Goal: Contribute content: Contribute content

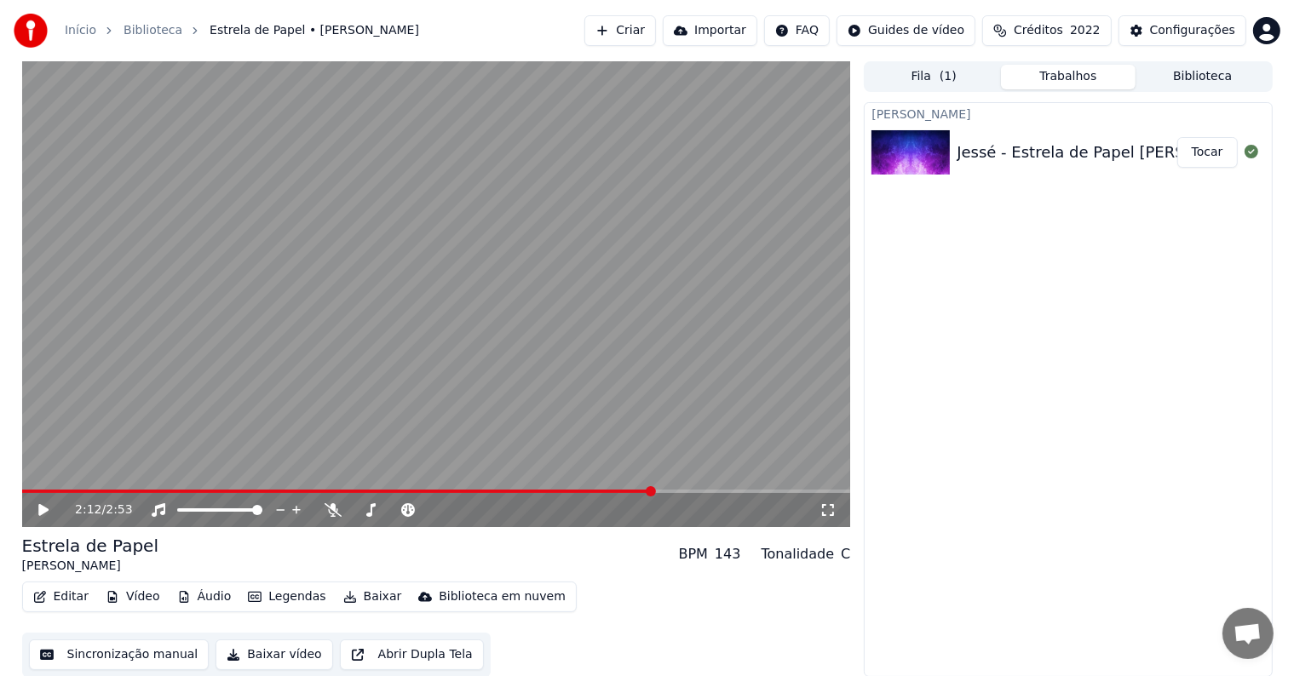
click at [72, 599] on button "Editar" at bounding box center [60, 597] width 69 height 24
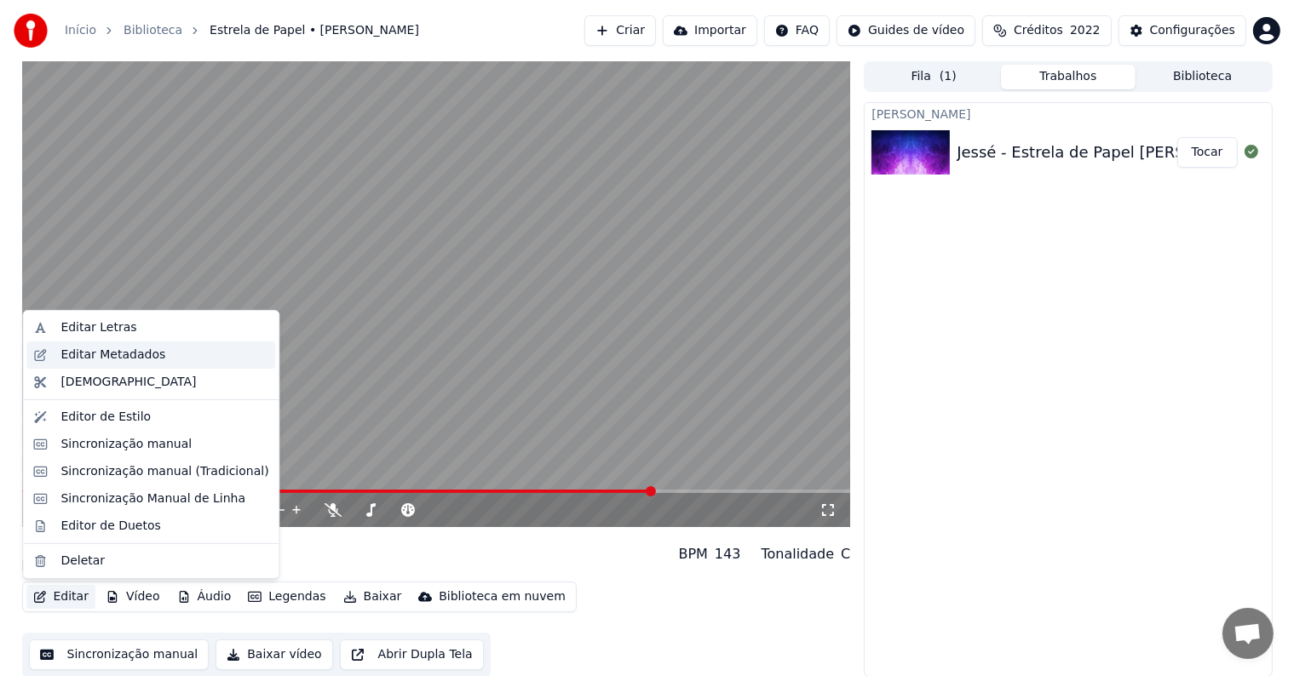
click at [78, 356] on div "Editar Metadados" at bounding box center [112, 355] width 105 height 17
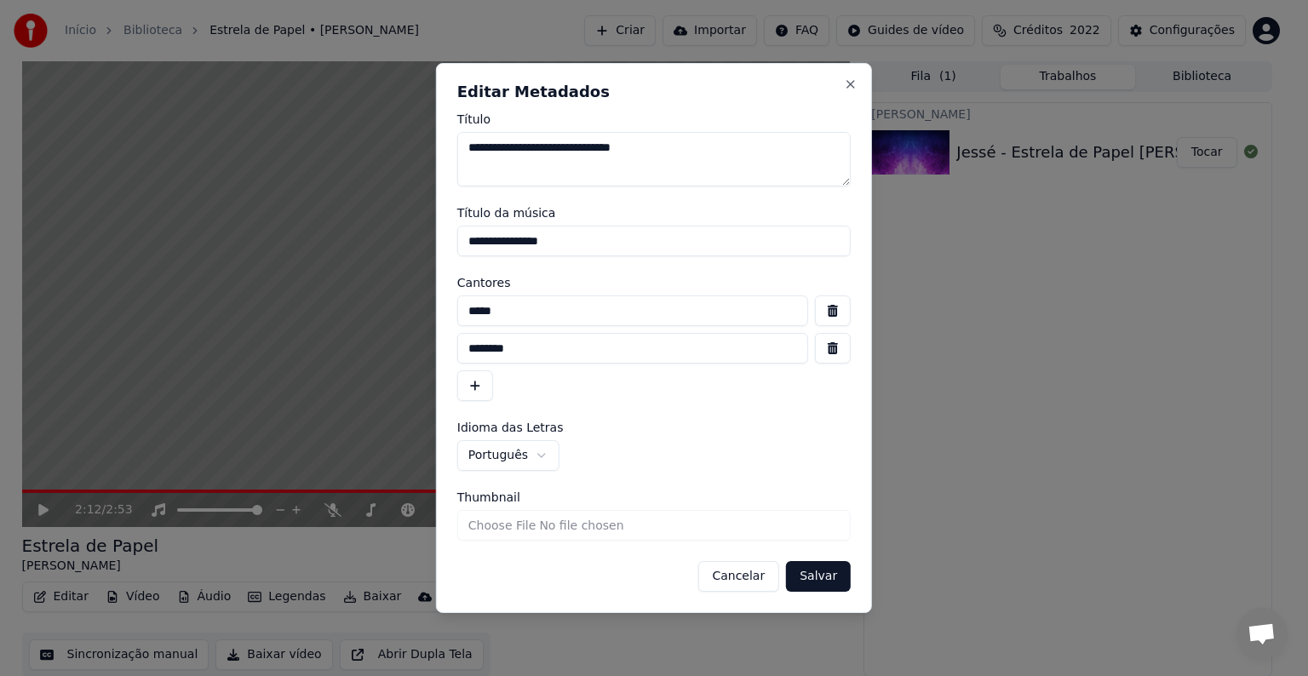
click at [505, 146] on textarea "**********" at bounding box center [653, 159] width 393 height 54
click at [555, 146] on textarea "**********" at bounding box center [653, 159] width 393 height 54
type textarea "**********"
click at [830, 347] on button "button" at bounding box center [833, 348] width 36 height 31
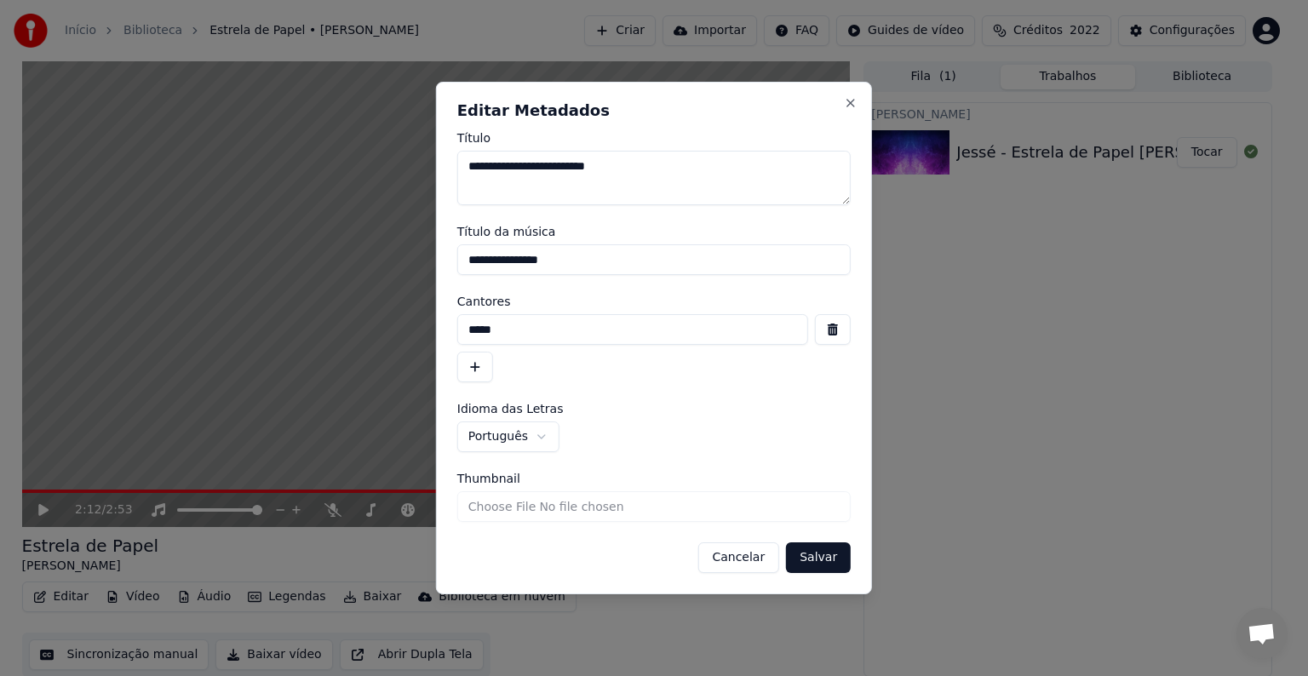
drag, startPoint x: 577, startPoint y: 258, endPoint x: 441, endPoint y: 258, distance: 135.4
click at [441, 258] on div "**********" at bounding box center [654, 338] width 436 height 513
click at [610, 169] on textarea "**********" at bounding box center [653, 178] width 393 height 54
type textarea "**********"
click at [464, 330] on input "*****" at bounding box center [632, 329] width 351 height 31
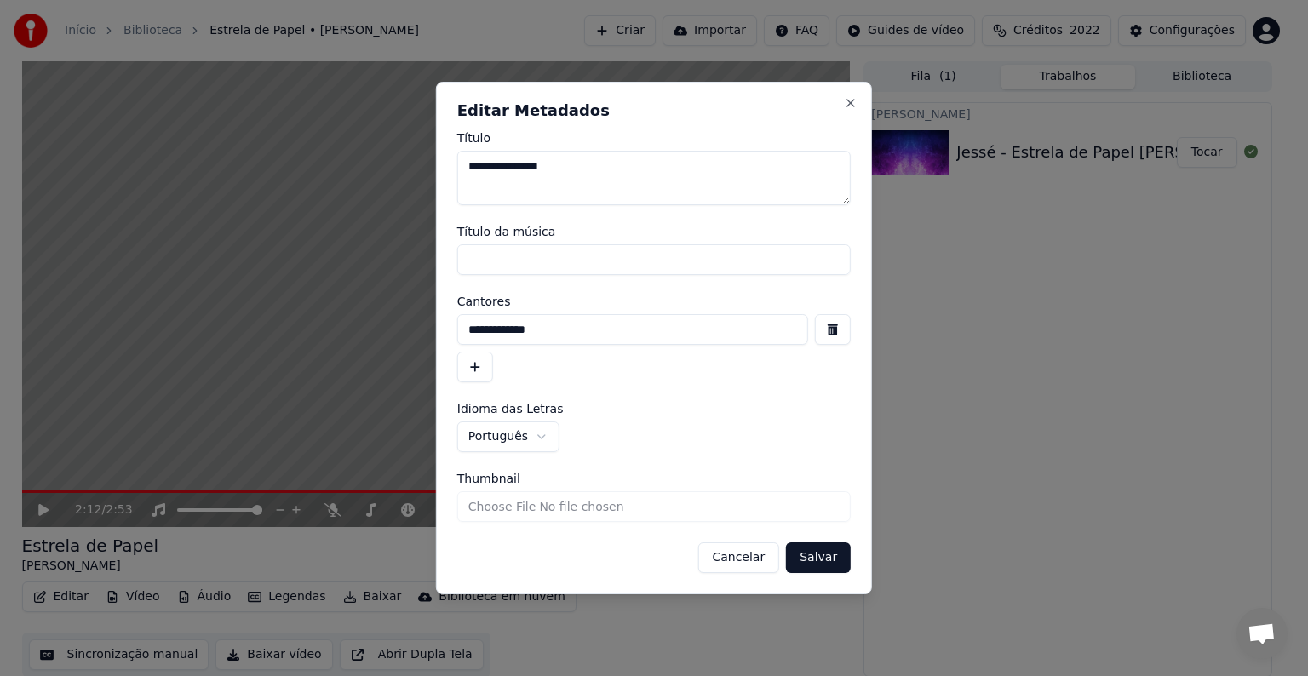
type input "**********"
click at [814, 562] on button "Salvar" at bounding box center [818, 557] width 65 height 31
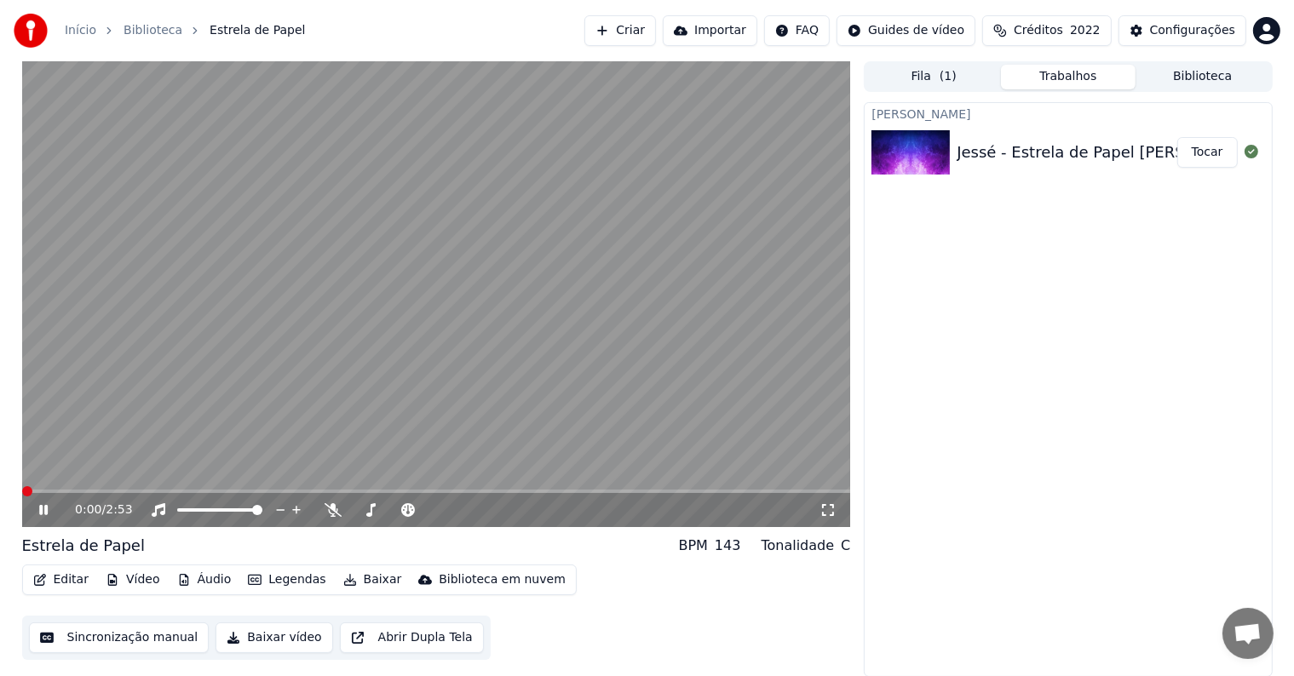
click at [22, 490] on span at bounding box center [22, 491] width 0 height 3
click at [252, 444] on video at bounding box center [436, 294] width 829 height 466
click at [109, 640] on button "Sincronização manual" at bounding box center [119, 637] width 181 height 31
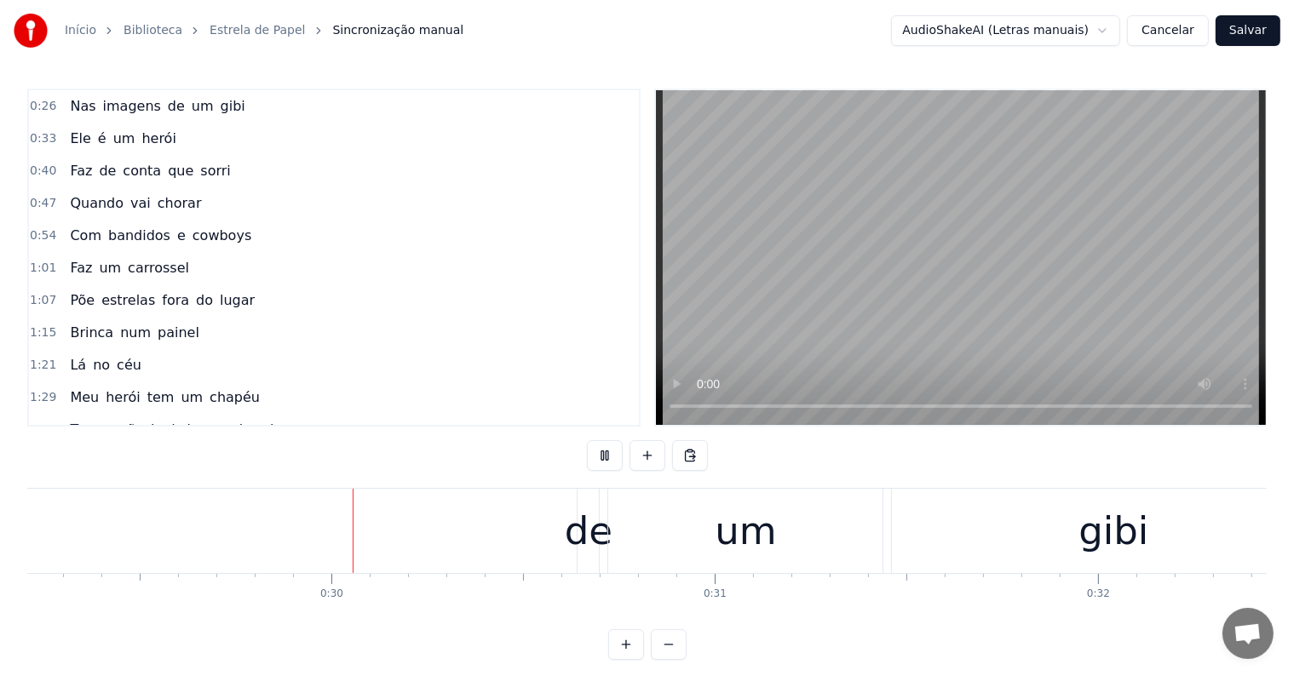
scroll to position [0, 11207]
click at [219, 111] on span "gibi" at bounding box center [233, 106] width 28 height 20
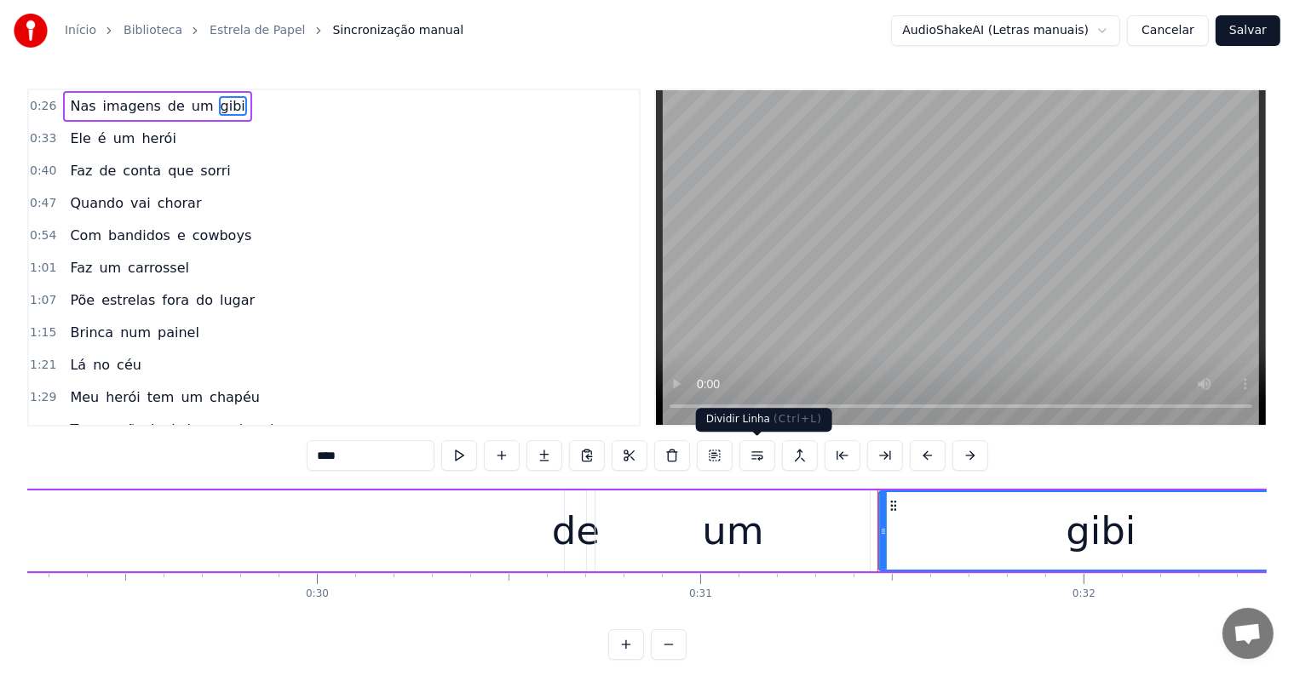
click at [757, 457] on button at bounding box center [757, 455] width 36 height 31
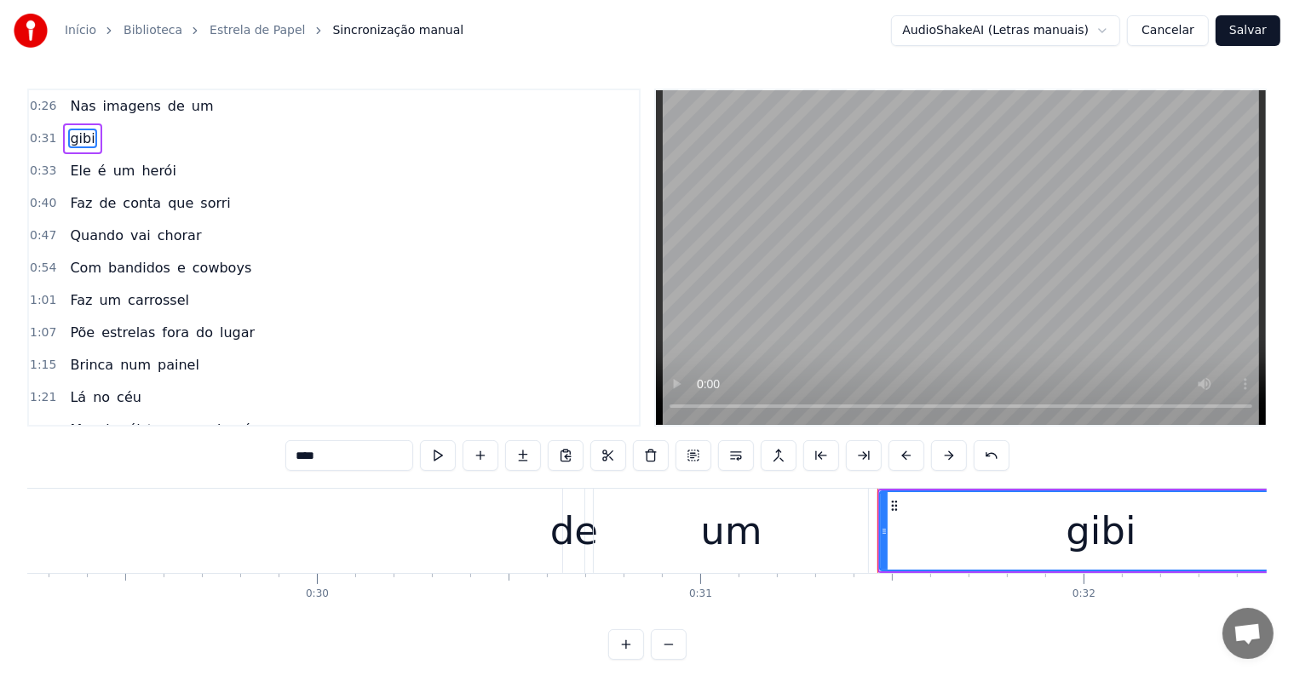
click at [190, 104] on span "um" at bounding box center [203, 106] width 26 height 20
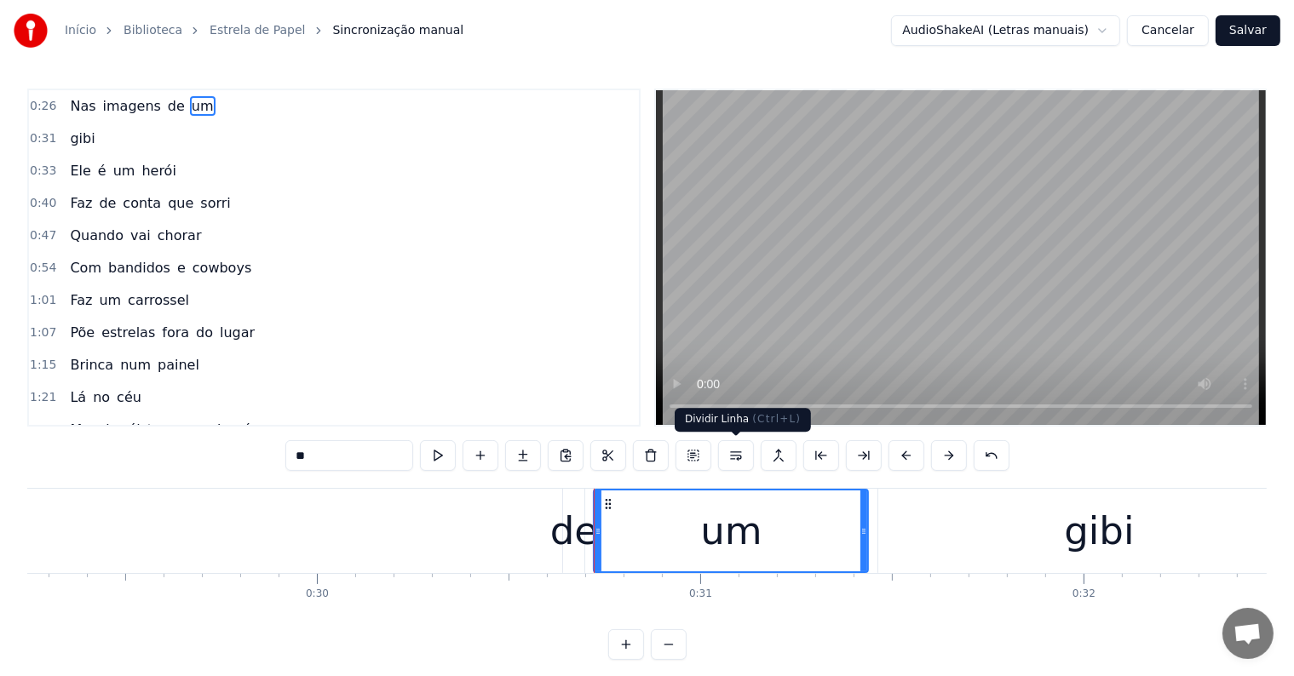
click at [739, 453] on button at bounding box center [736, 455] width 36 height 31
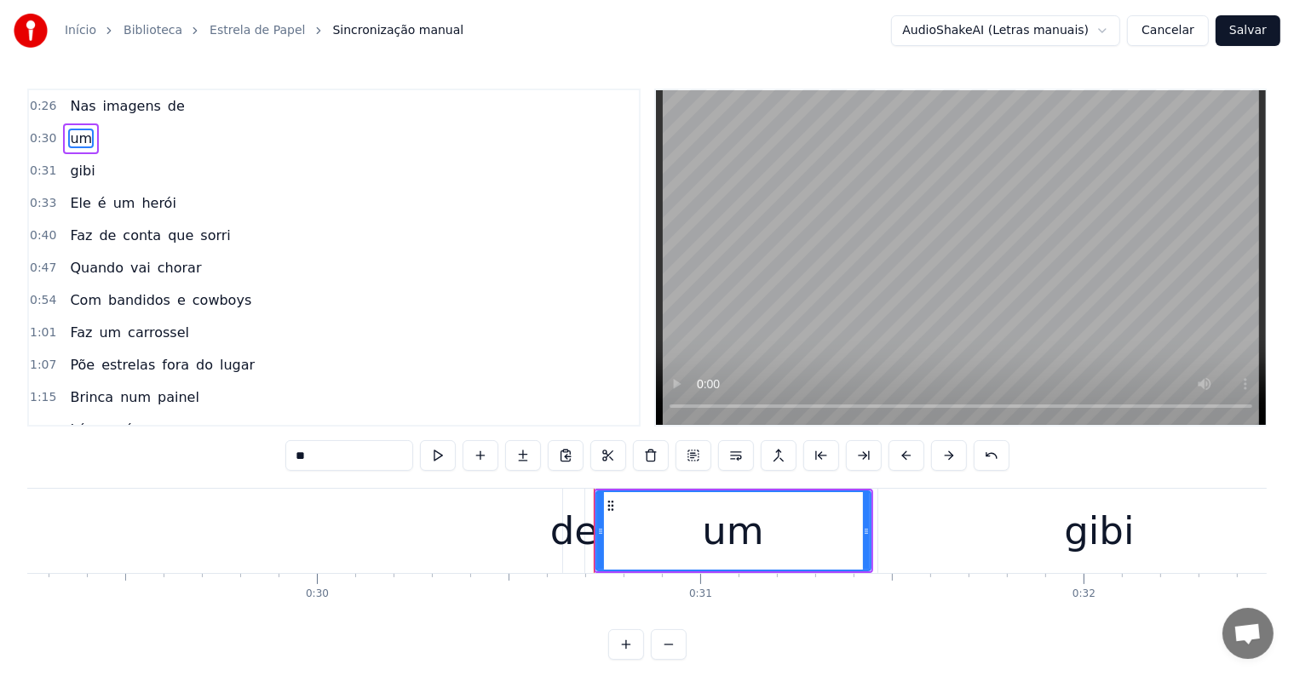
click at [166, 112] on span "de" at bounding box center [176, 106] width 20 height 20
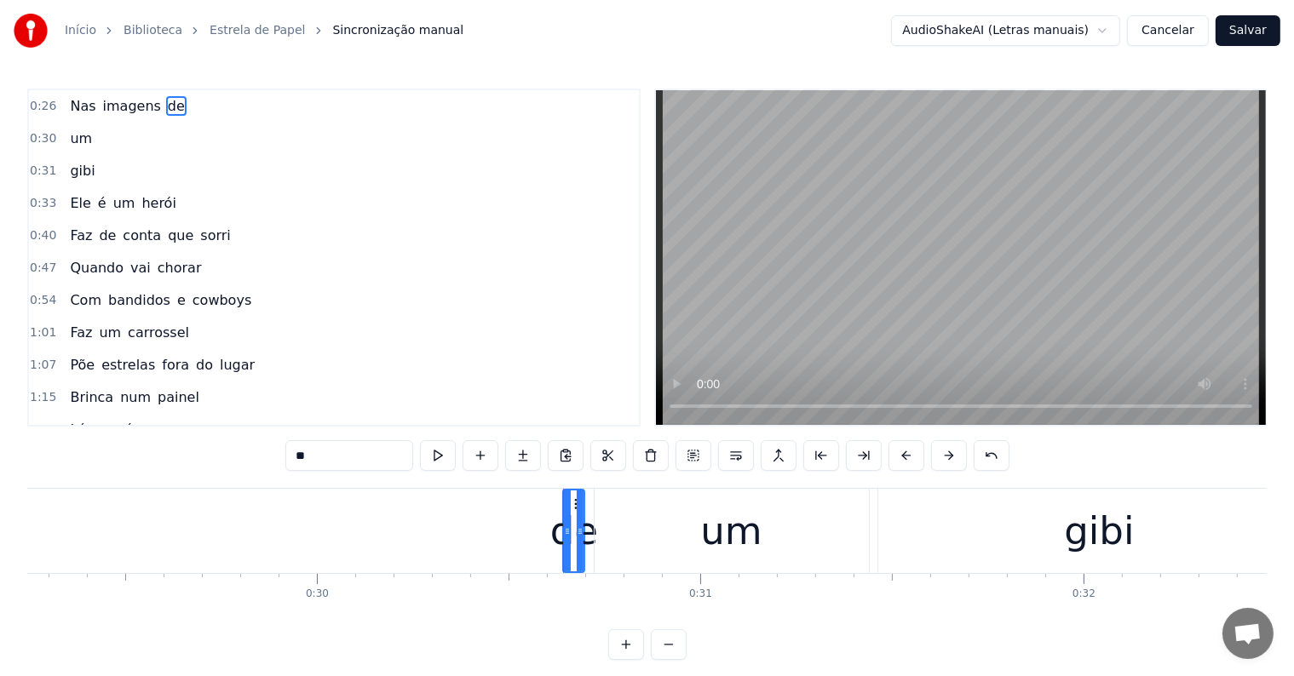
click at [79, 108] on span "Nas" at bounding box center [82, 106] width 29 height 20
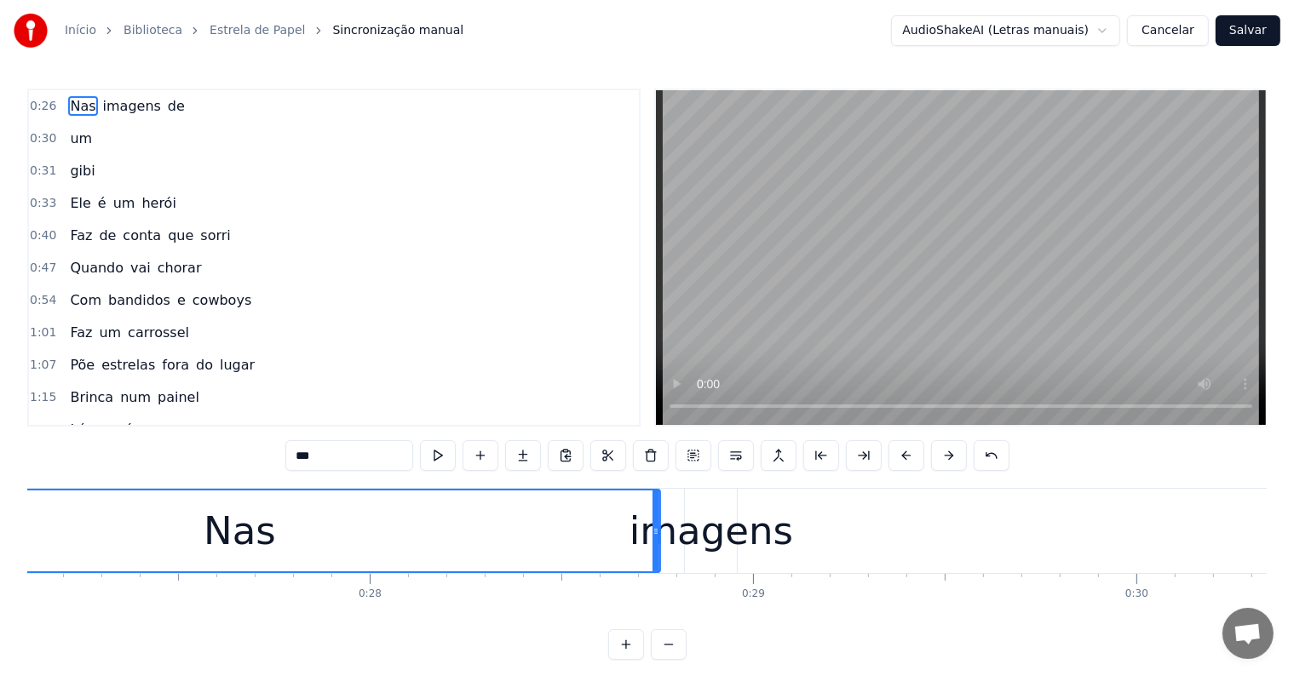
scroll to position [0, 10093]
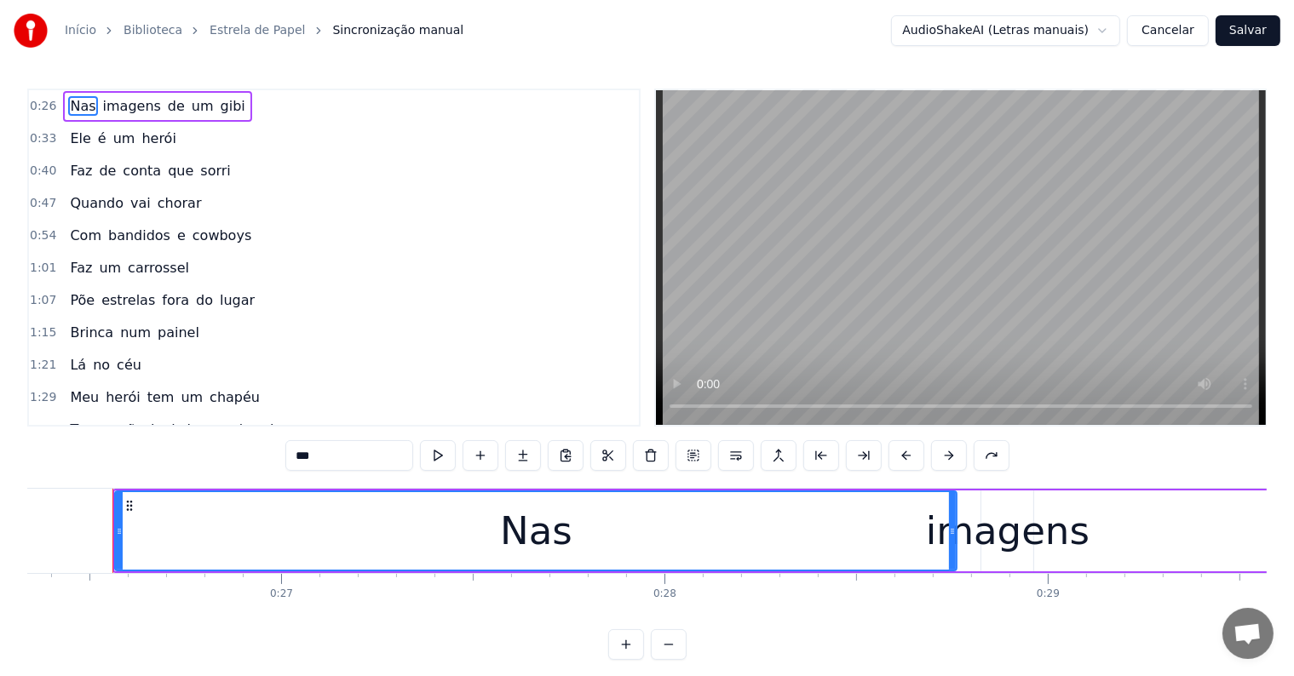
click at [144, 135] on span "herói" at bounding box center [158, 139] width 37 height 20
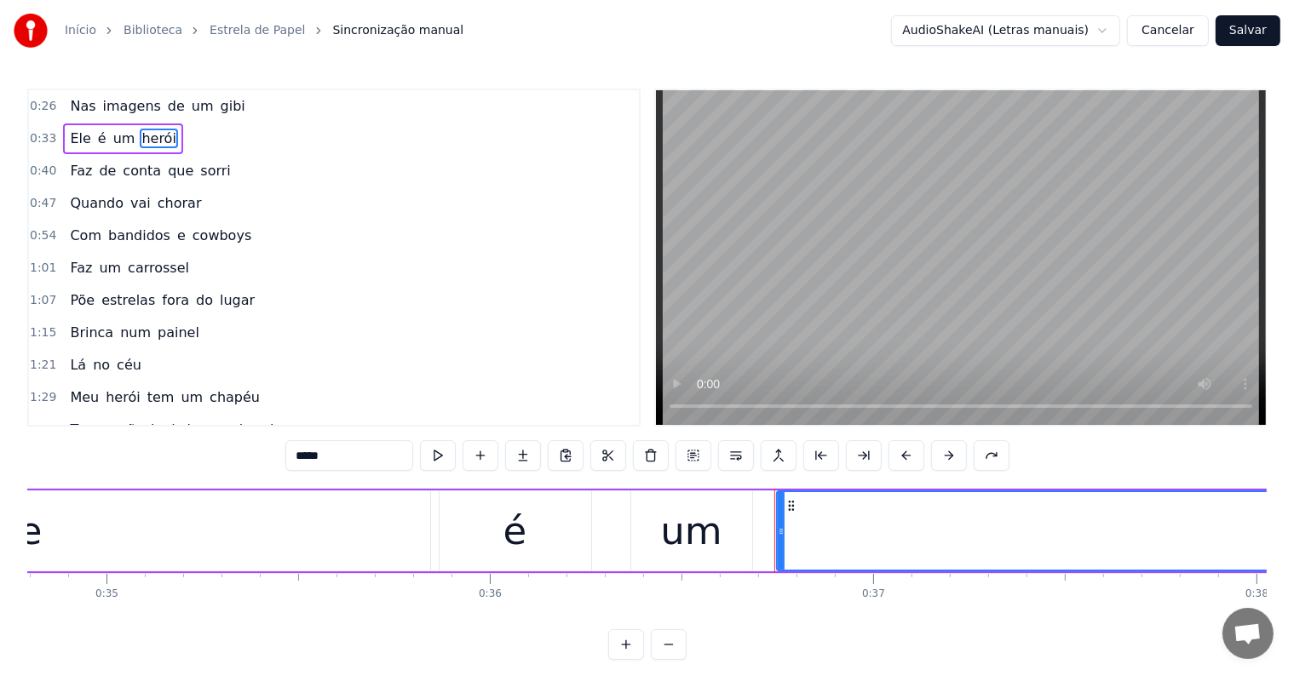
click at [219, 112] on span "gibi" at bounding box center [233, 106] width 28 height 20
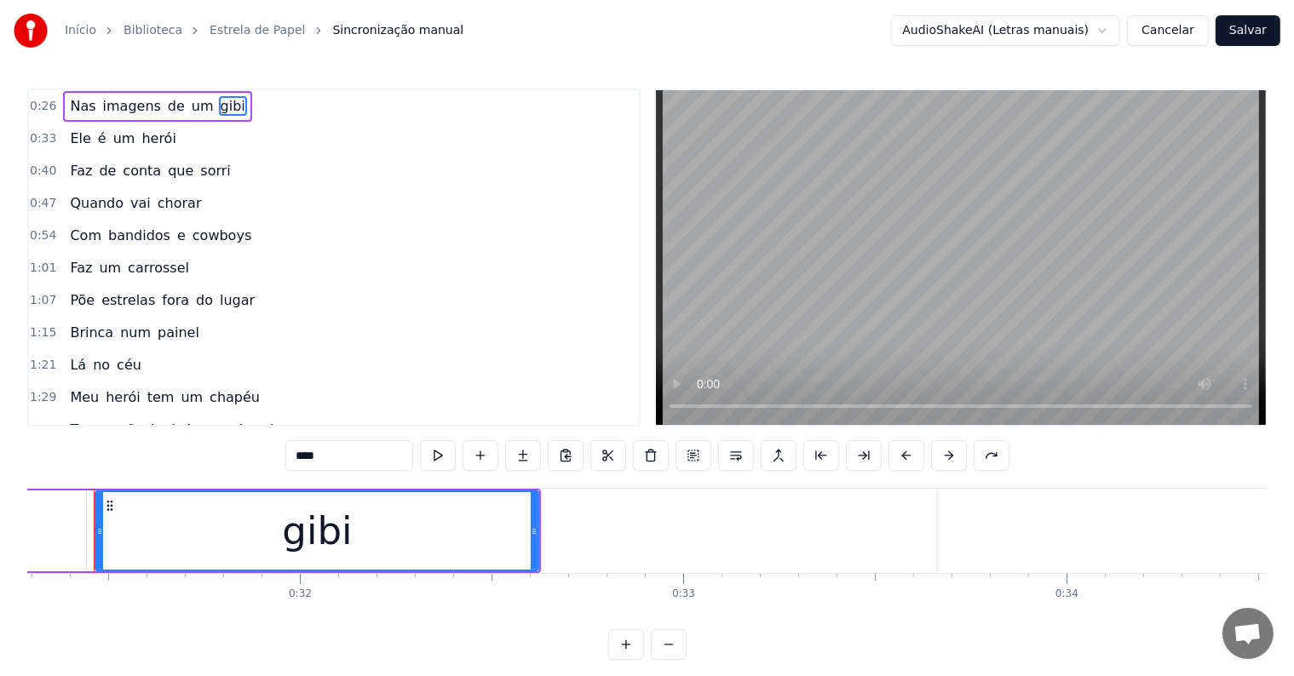
scroll to position [0, 11970]
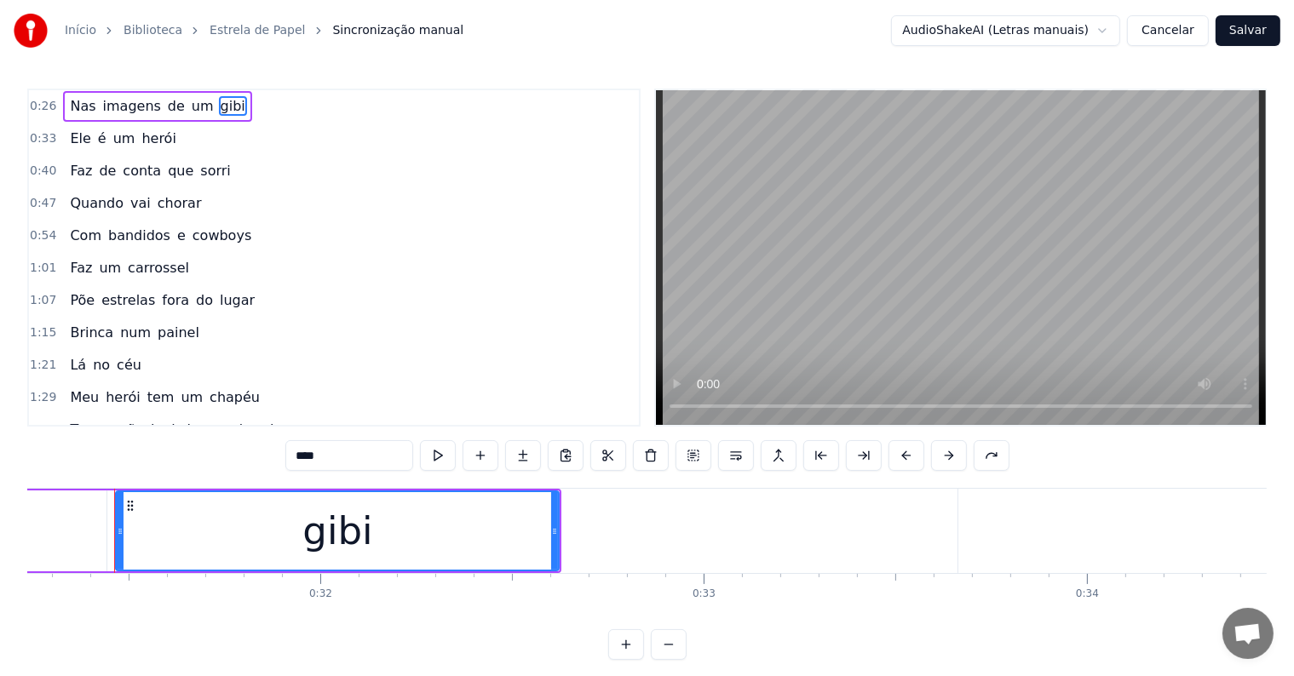
click at [190, 106] on span "um" at bounding box center [203, 106] width 26 height 20
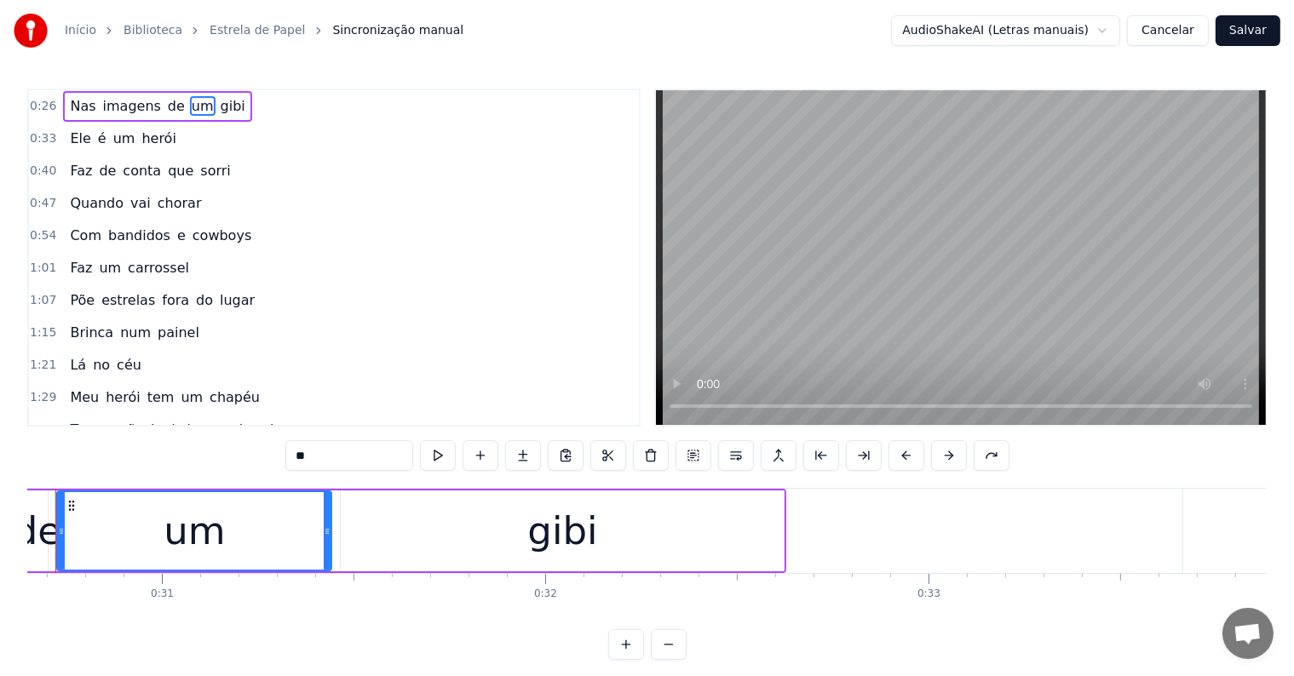
scroll to position [0, 11687]
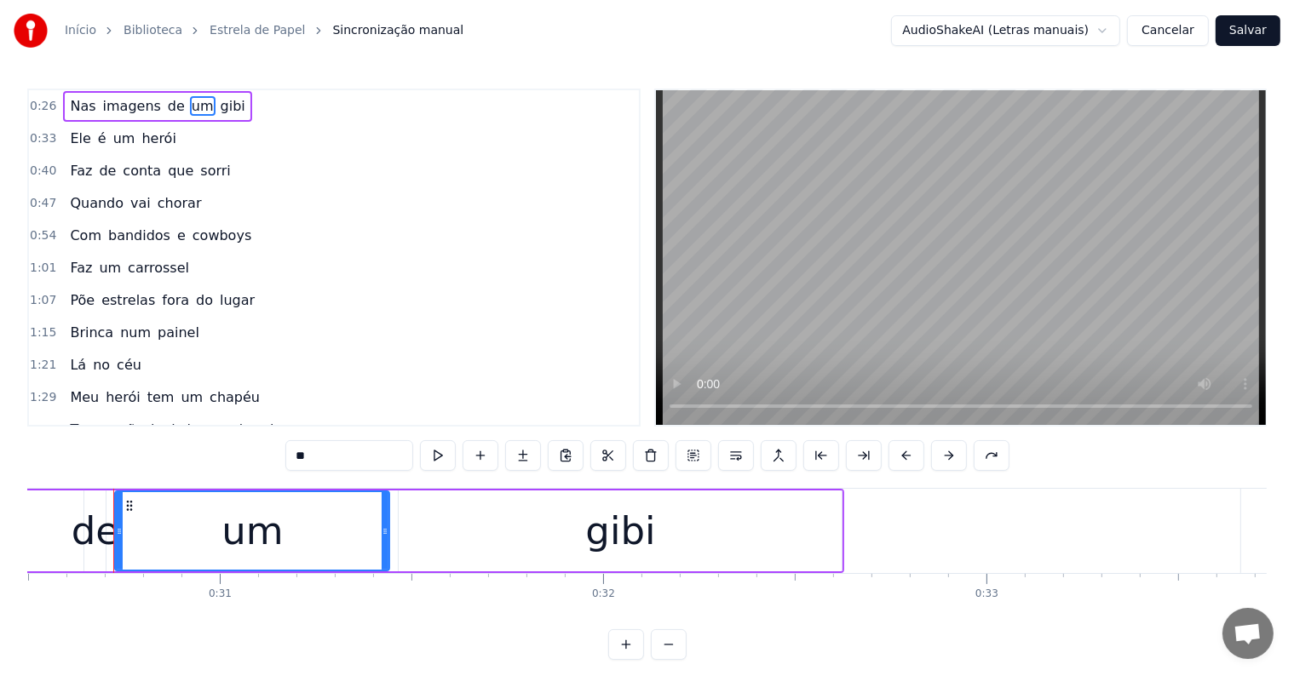
click at [219, 106] on span "gibi" at bounding box center [233, 106] width 28 height 20
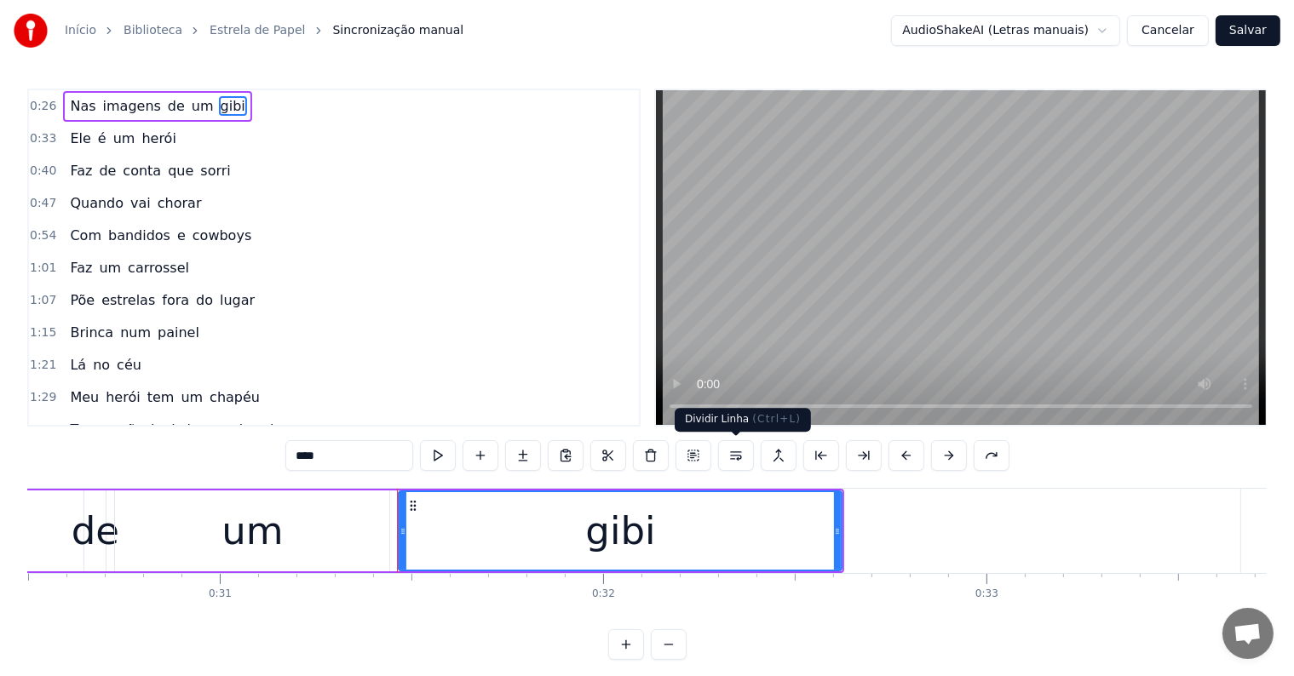
click at [734, 459] on button at bounding box center [736, 455] width 36 height 31
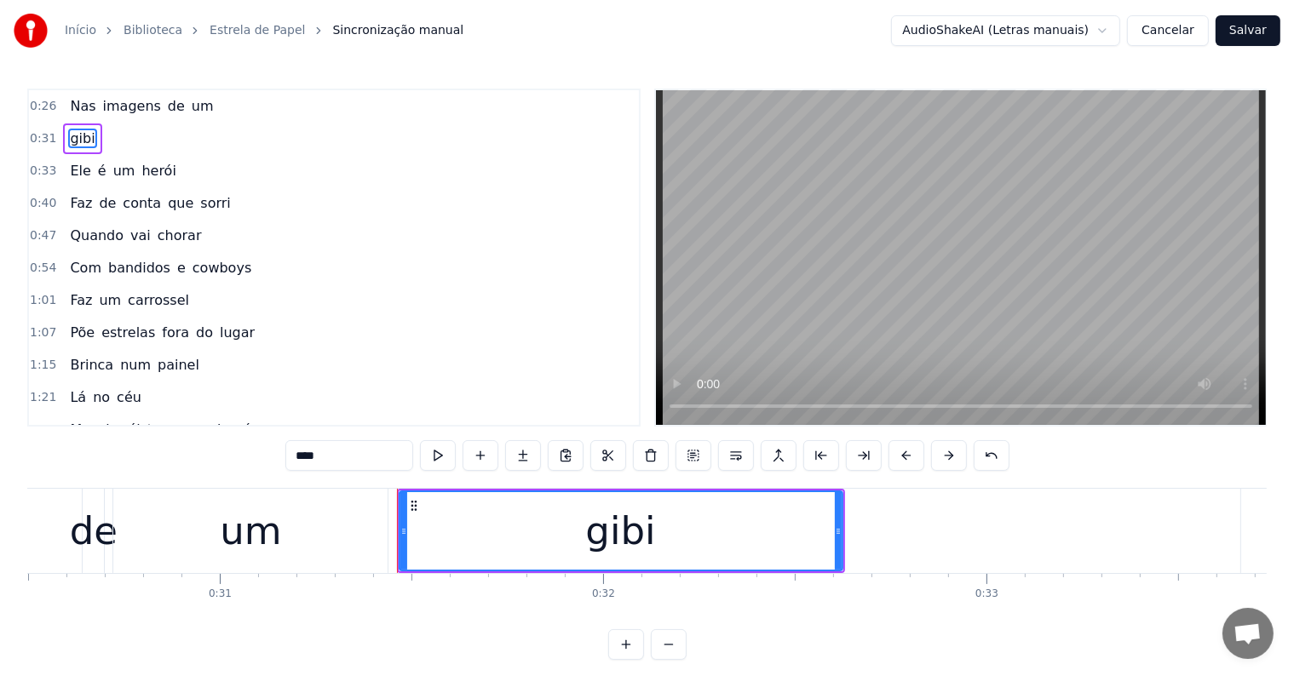
click at [190, 109] on span "um" at bounding box center [203, 106] width 26 height 20
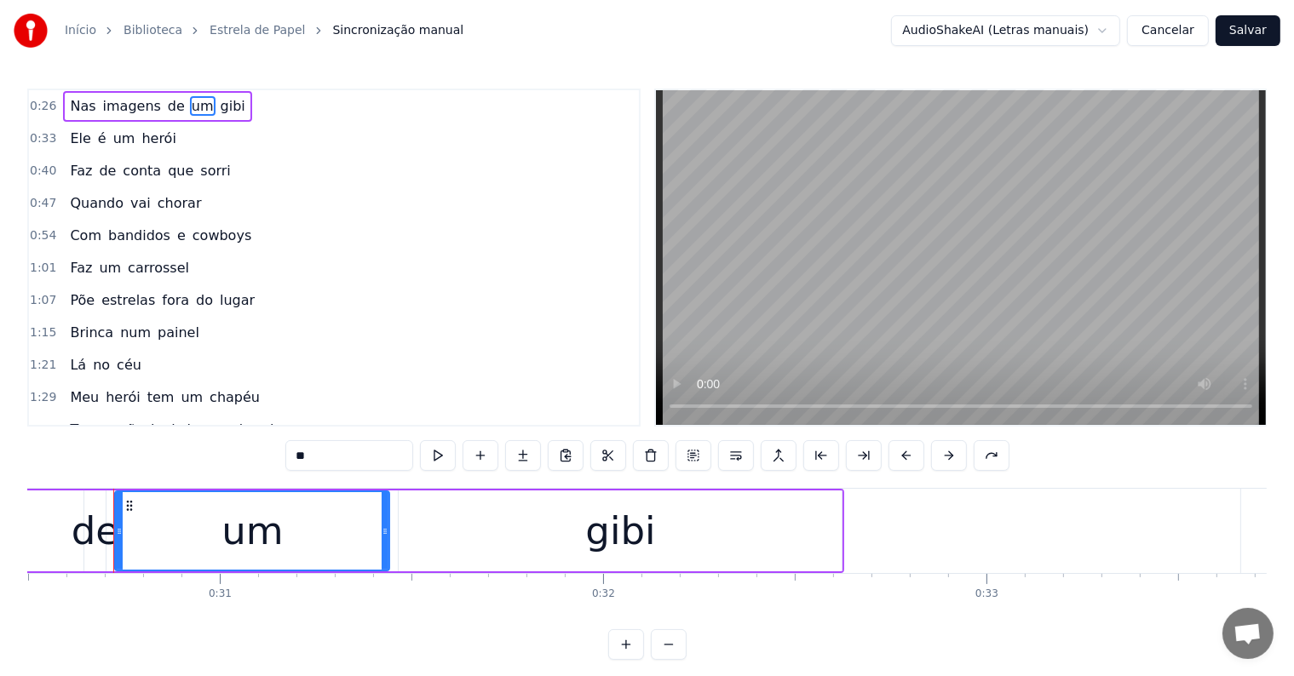
click at [74, 103] on span "Nas" at bounding box center [82, 106] width 29 height 20
type input "***"
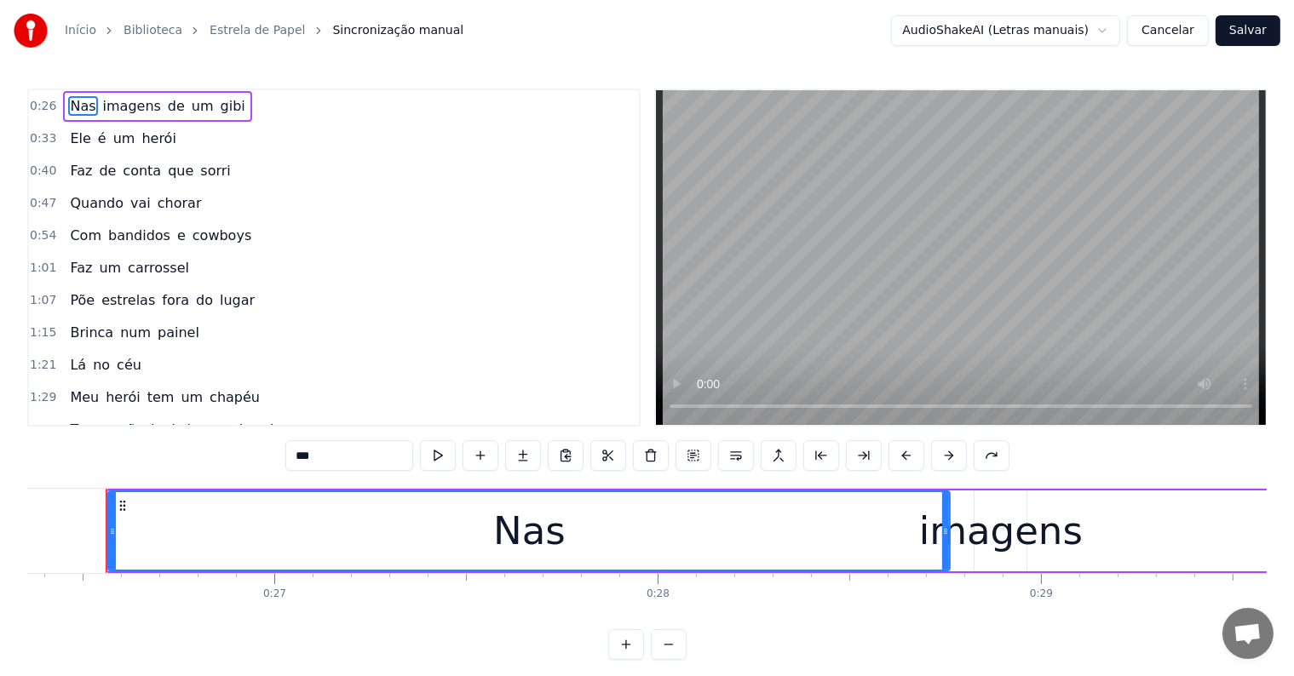
scroll to position [0, 10093]
click at [175, 116] on div "Nas imagens de um gibi" at bounding box center [157, 106] width 188 height 31
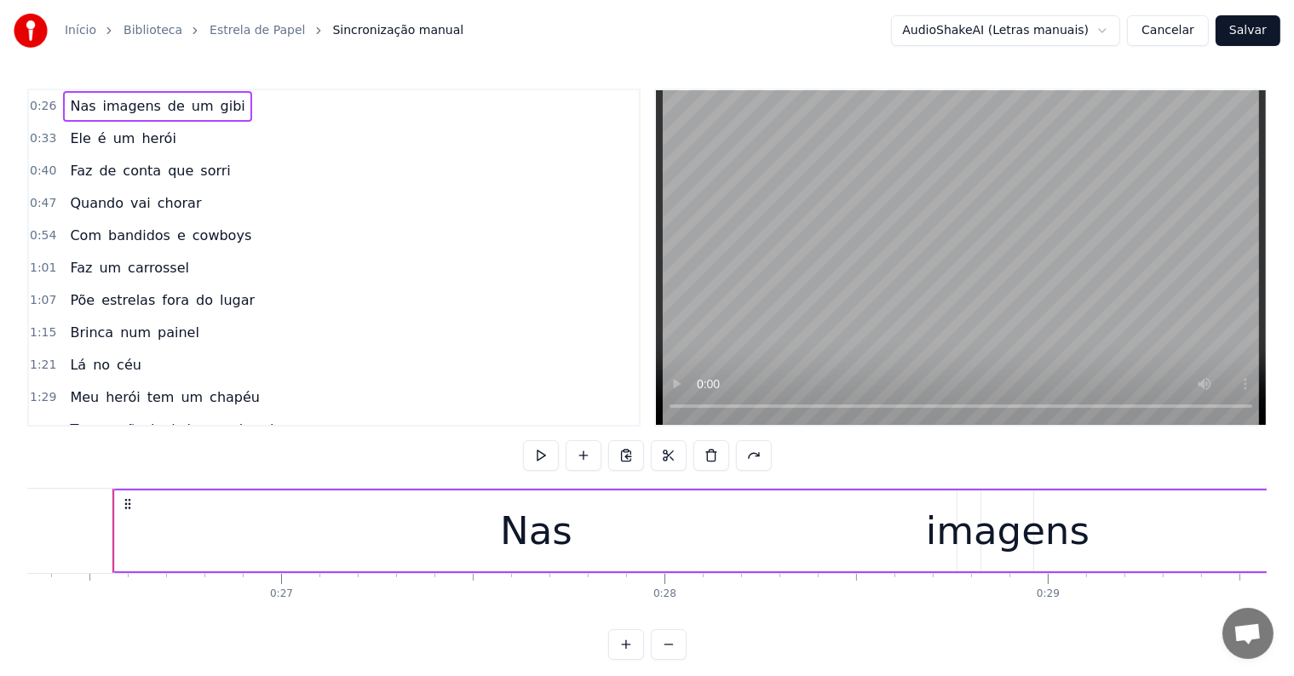
click at [190, 109] on span "um" at bounding box center [203, 106] width 26 height 20
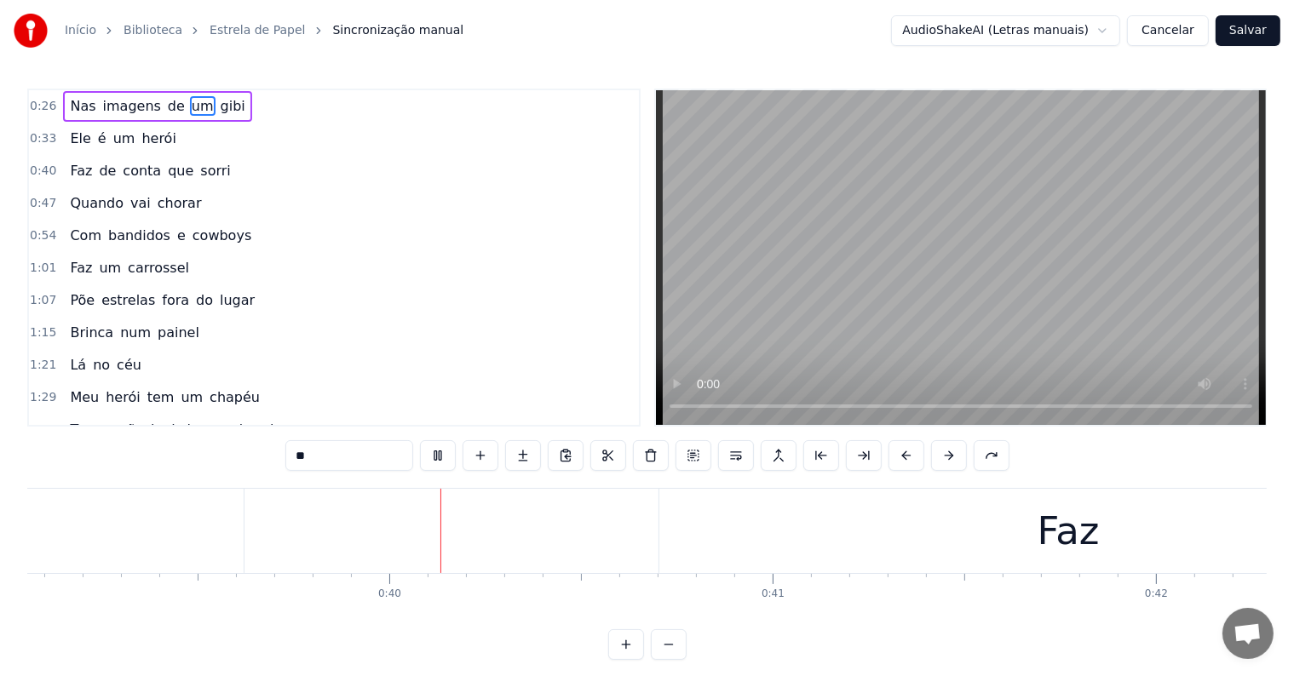
scroll to position [0, 15097]
click at [540, 534] on div "Faz" at bounding box center [937, 531] width 818 height 84
type input "***"
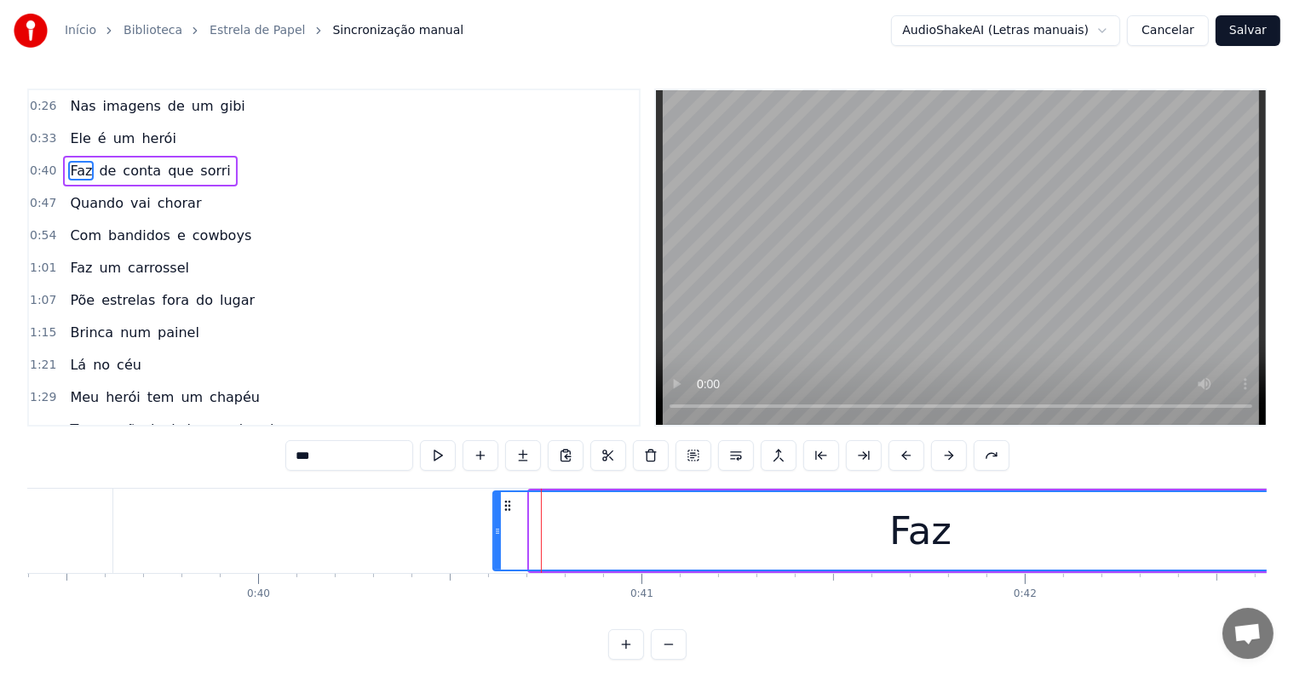
drag, startPoint x: 531, startPoint y: 529, endPoint x: 496, endPoint y: 531, distance: 35.0
click at [496, 531] on icon at bounding box center [497, 532] width 7 height 14
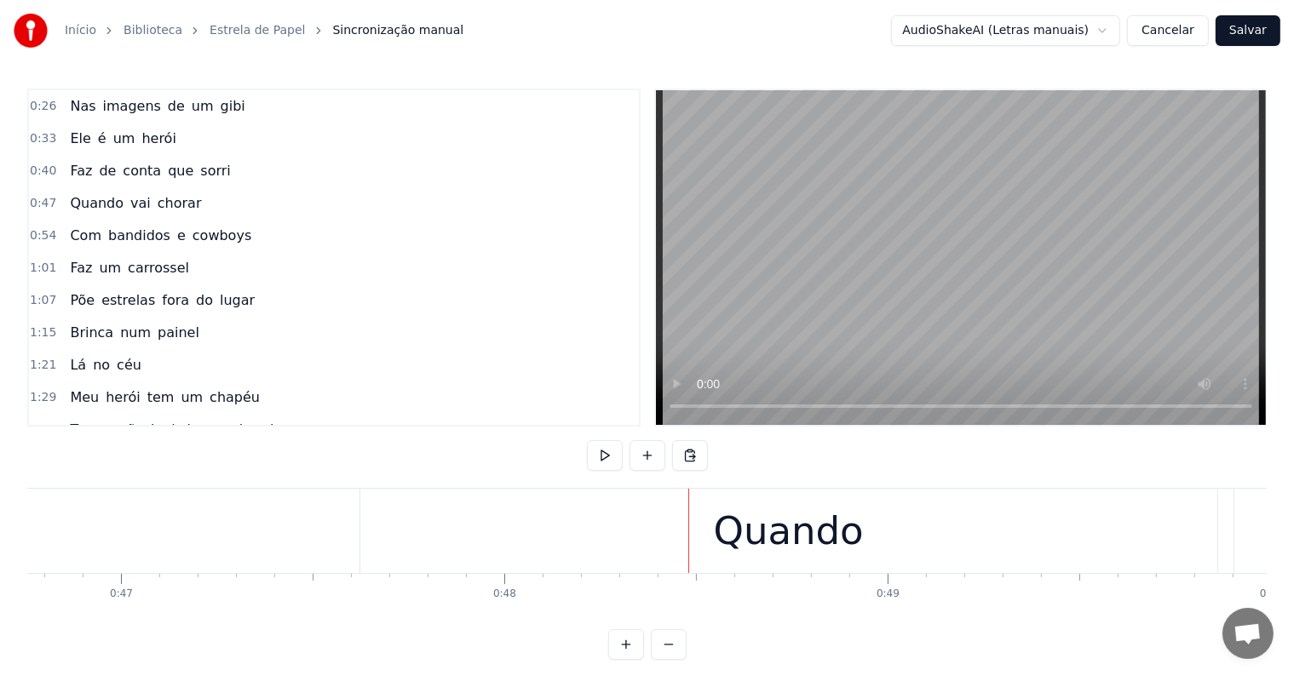
scroll to position [0, 17913]
click at [388, 548] on div "Quando" at bounding box center [792, 531] width 857 height 84
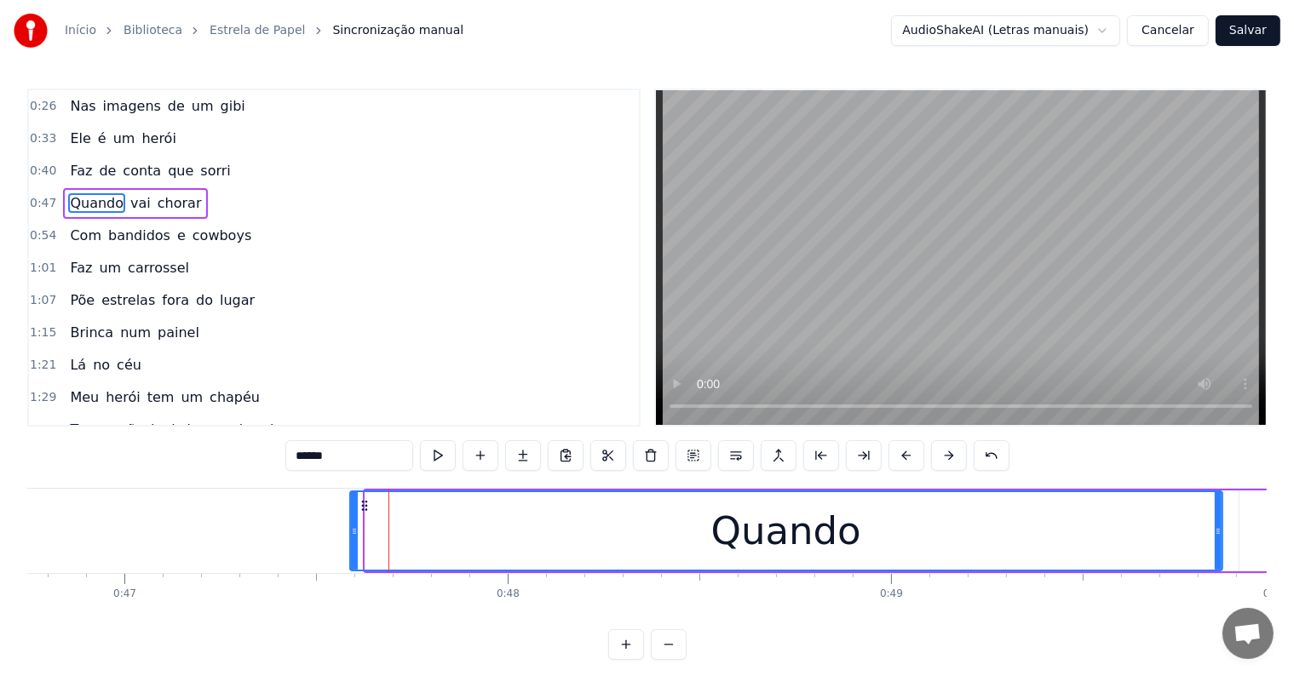
drag, startPoint x: 367, startPoint y: 527, endPoint x: 352, endPoint y: 526, distance: 15.4
click at [352, 526] on icon at bounding box center [354, 532] width 7 height 14
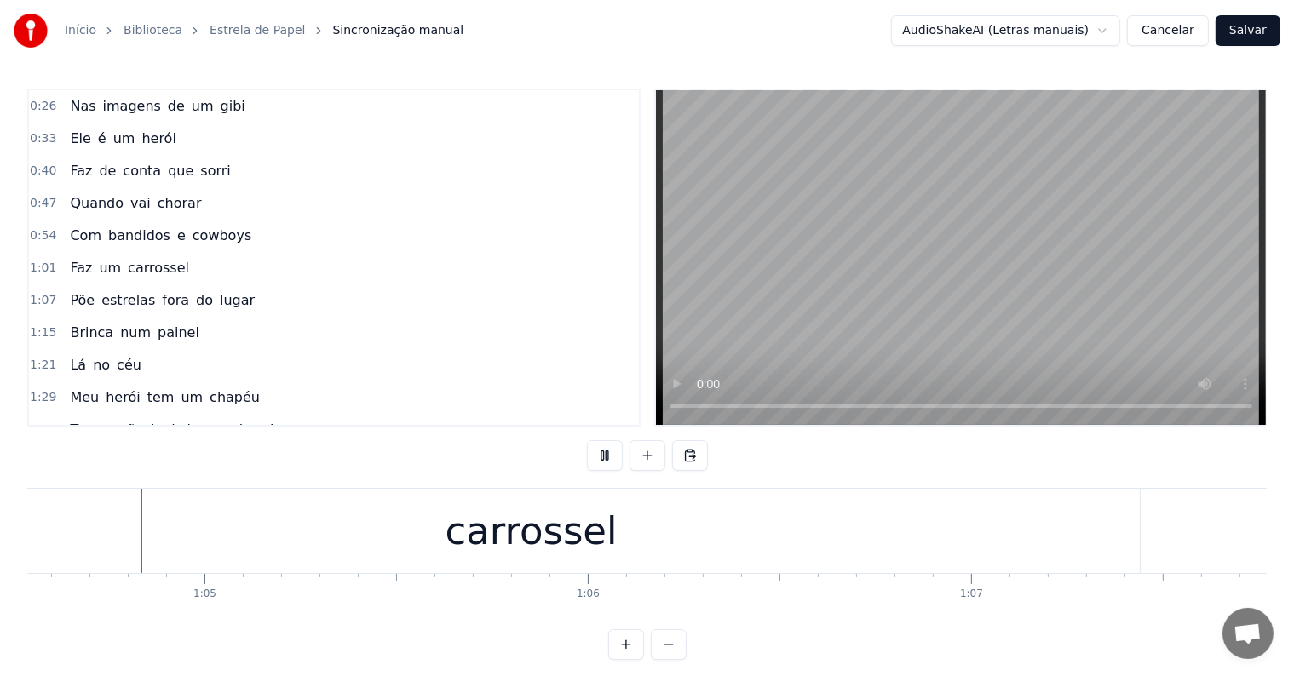
scroll to position [0, 24759]
click at [96, 539] on div "carrossel" at bounding box center [502, 531] width 1217 height 84
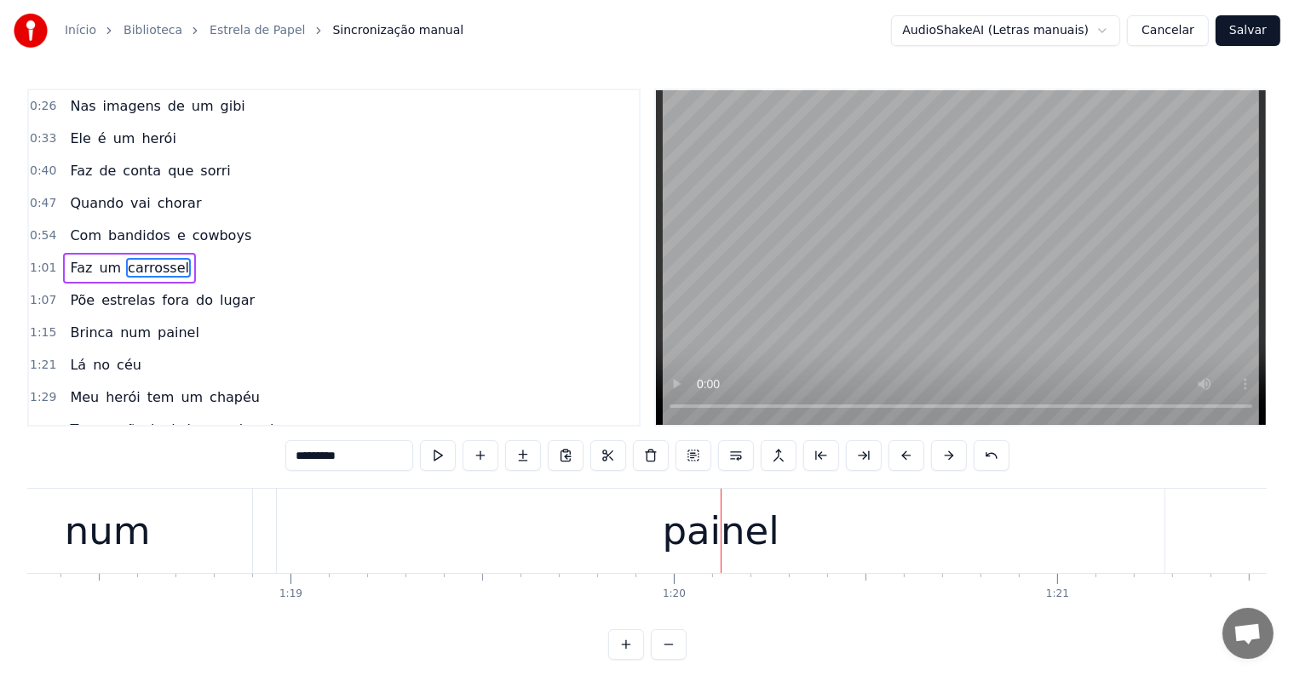
scroll to position [0, 29999]
click at [69, 555] on div "num" at bounding box center [119, 531] width 290 height 84
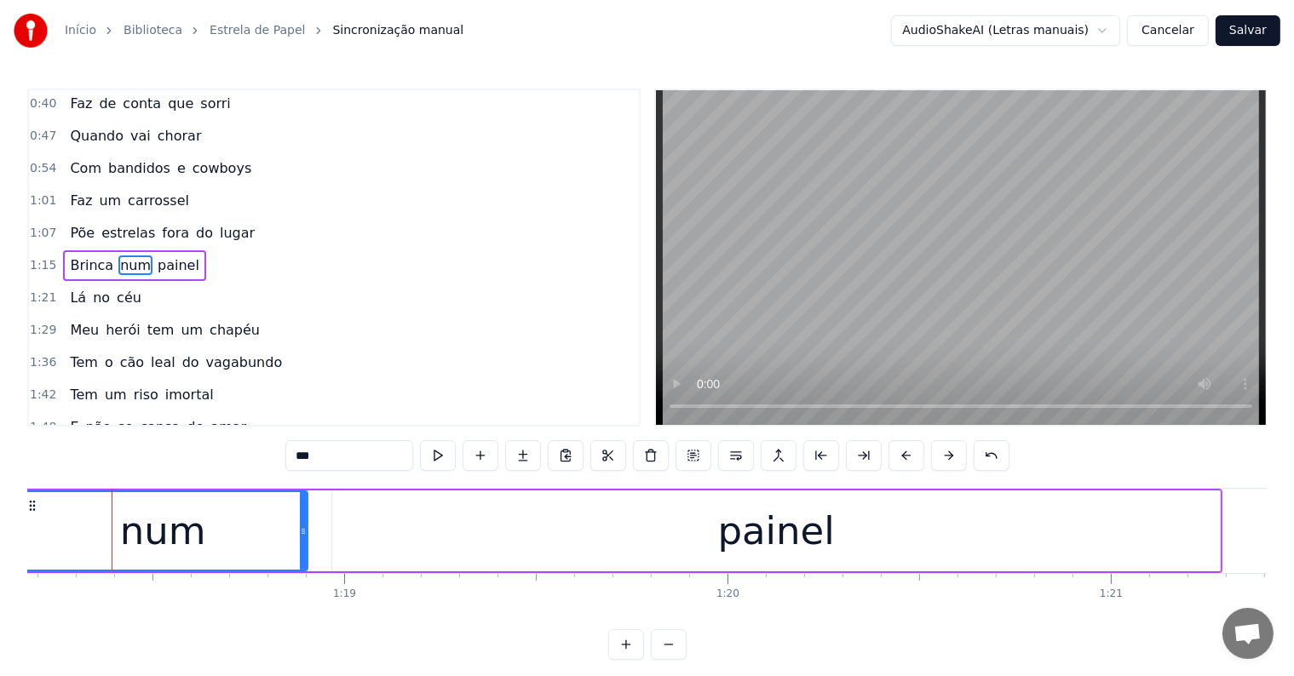
scroll to position [0, 29955]
click at [442, 458] on button at bounding box center [438, 455] width 36 height 31
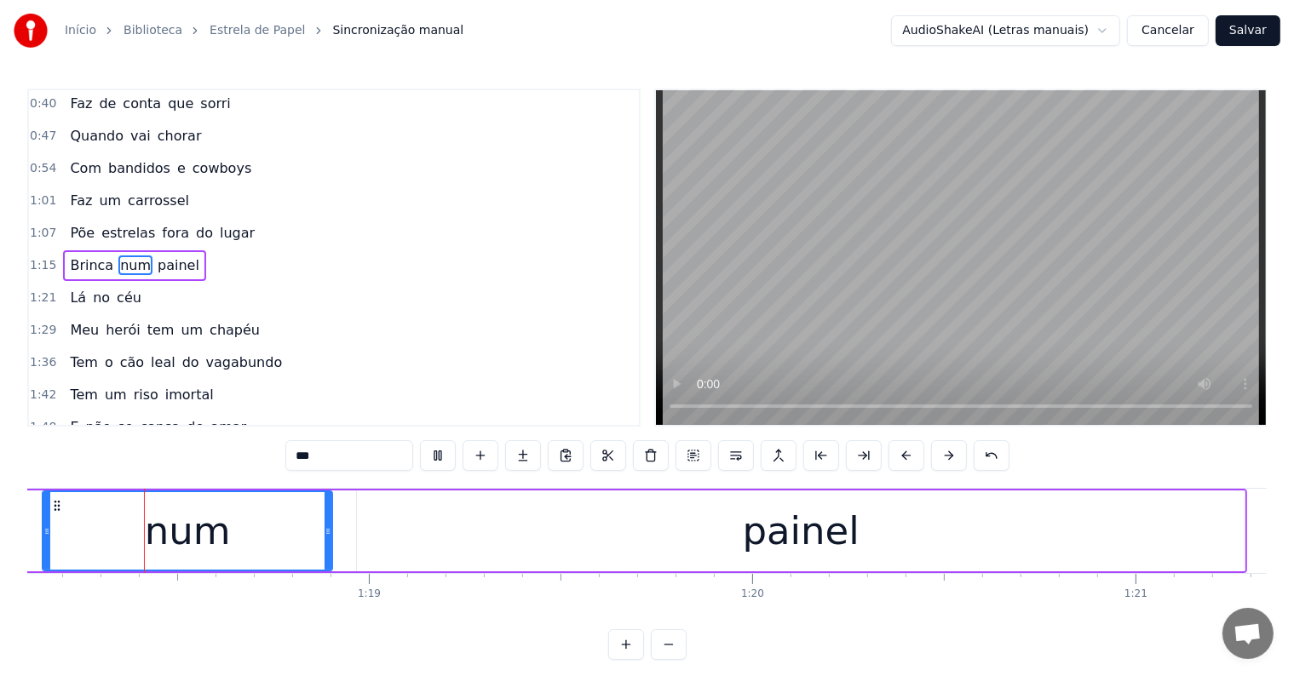
scroll to position [0, 29859]
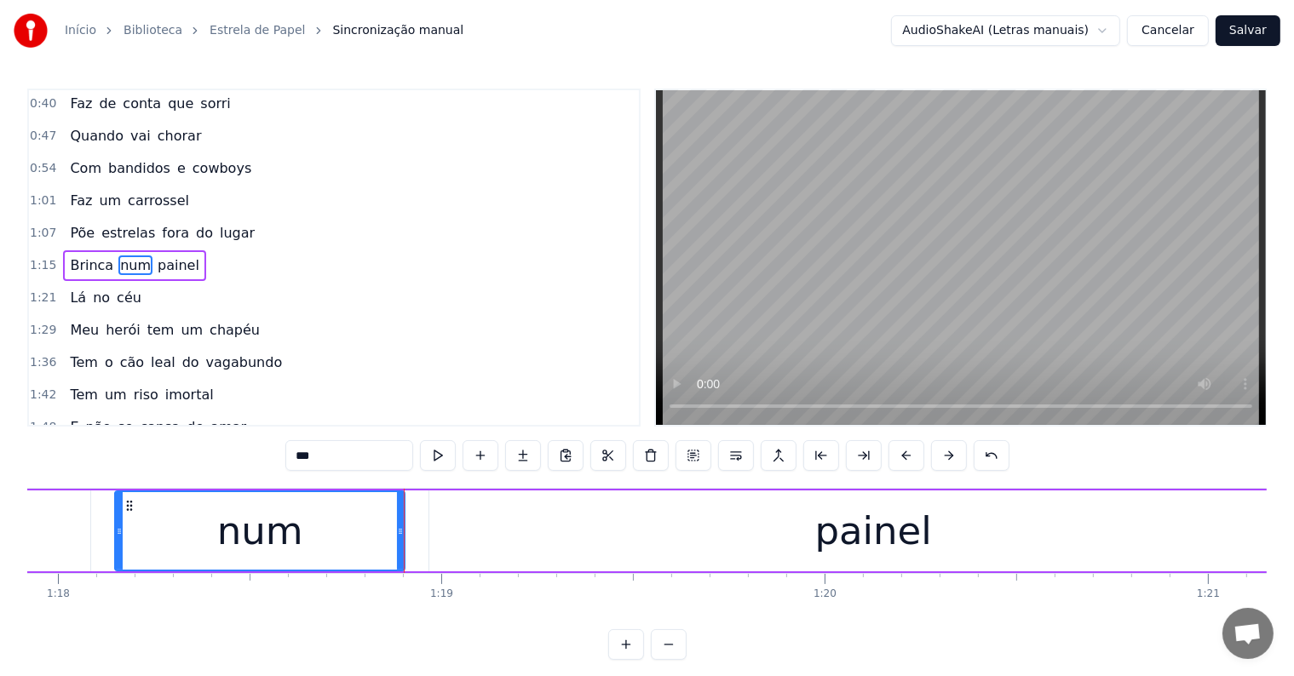
click at [442, 458] on button at bounding box center [438, 455] width 36 height 31
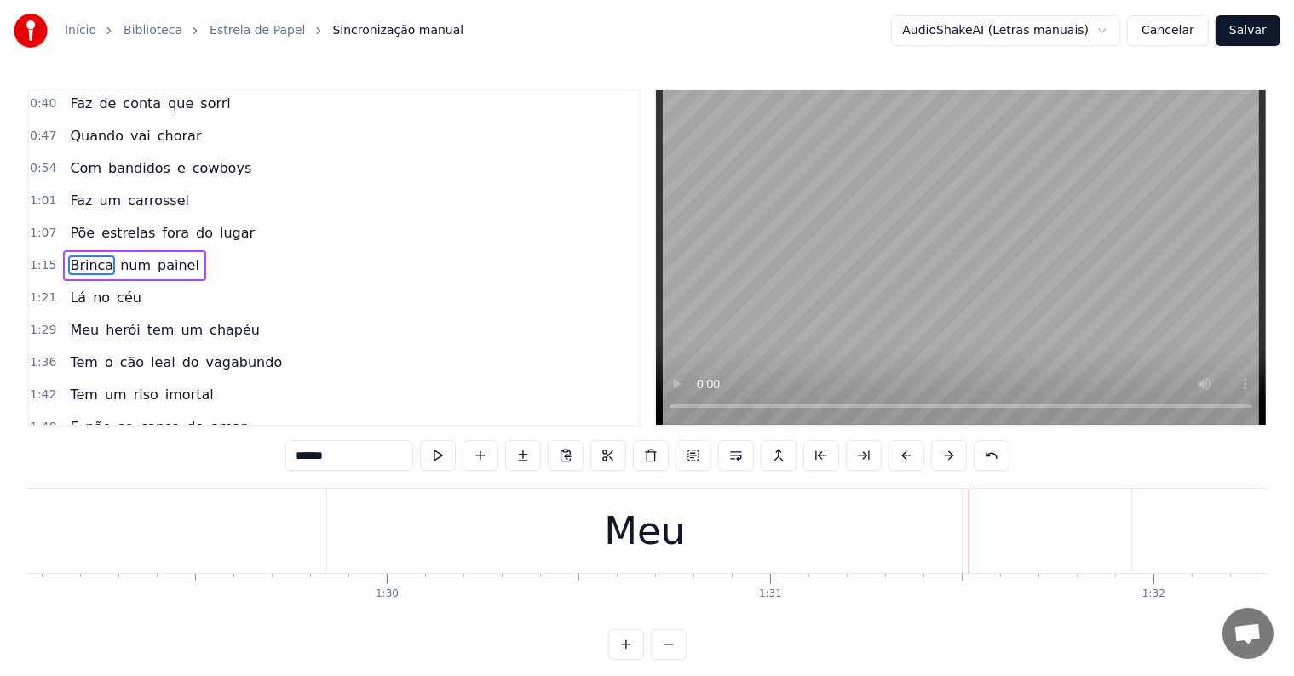
scroll to position [0, 34128]
click at [330, 539] on div "Meu" at bounding box center [645, 531] width 634 height 84
type input "***"
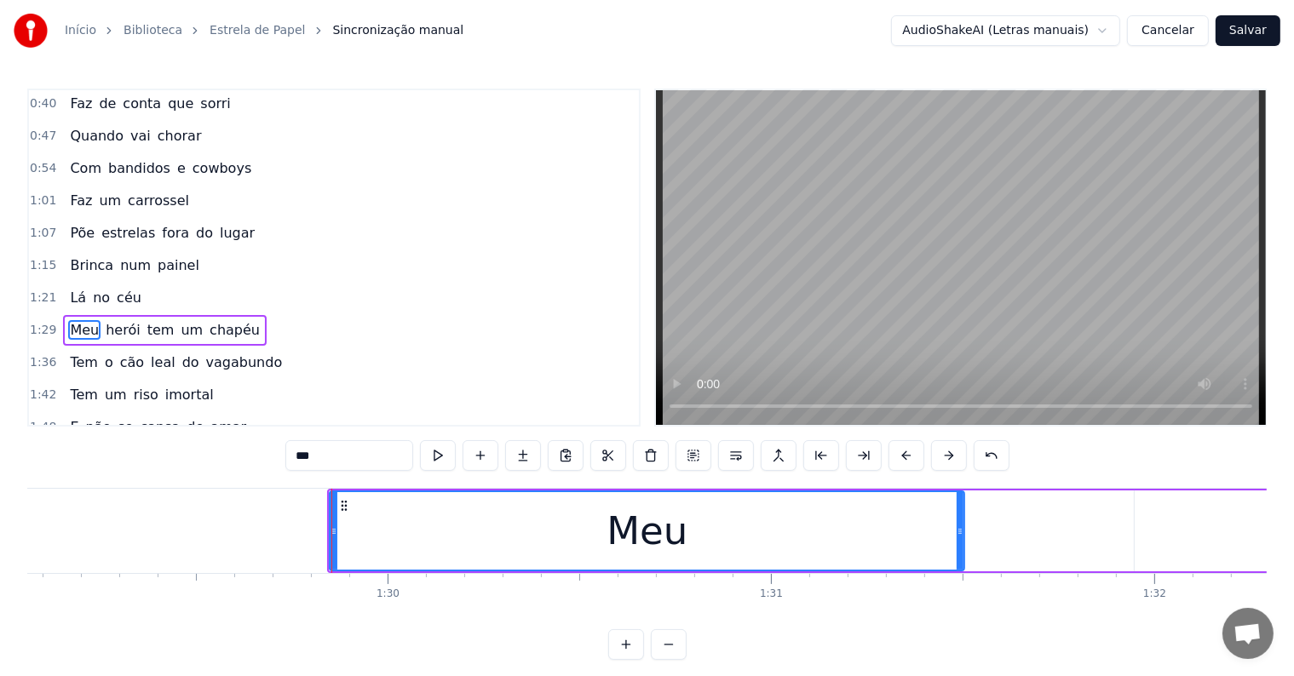
scroll to position [129, 0]
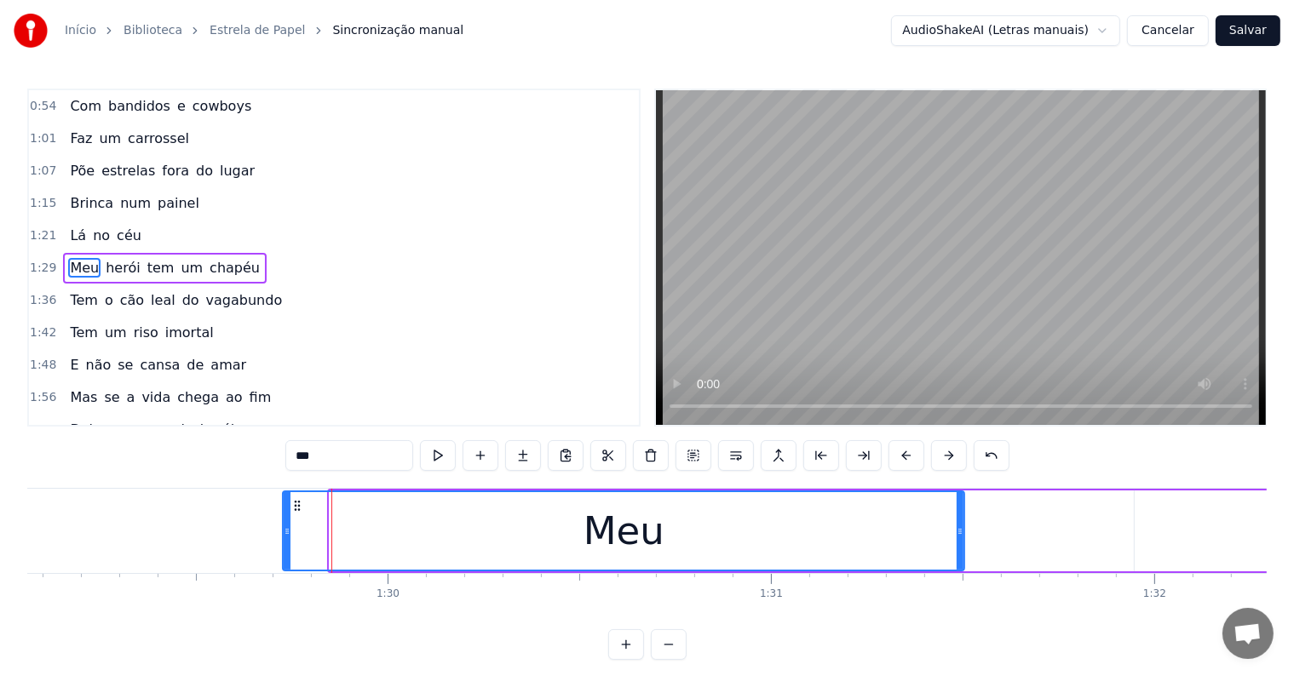
drag, startPoint x: 333, startPoint y: 531, endPoint x: 286, endPoint y: 529, distance: 46.9
click at [286, 529] on icon at bounding box center [287, 532] width 7 height 14
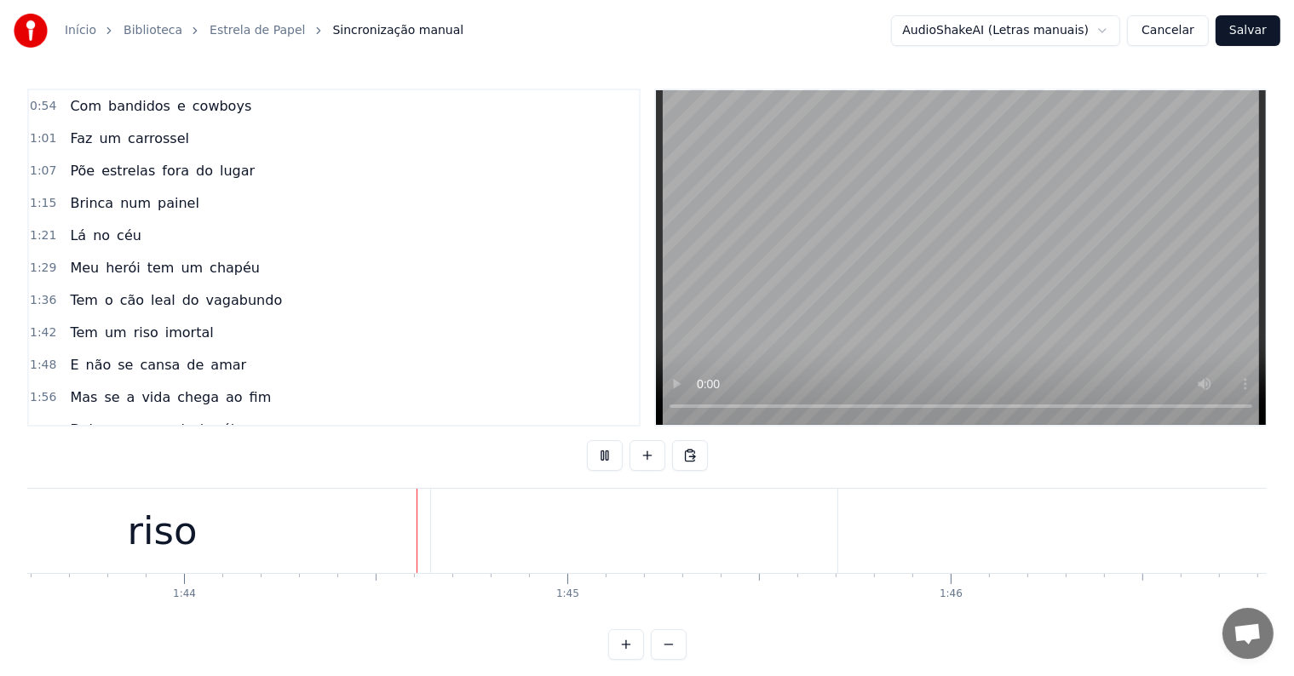
scroll to position [0, 39701]
click at [260, 536] on div "riso" at bounding box center [158, 531] width 535 height 84
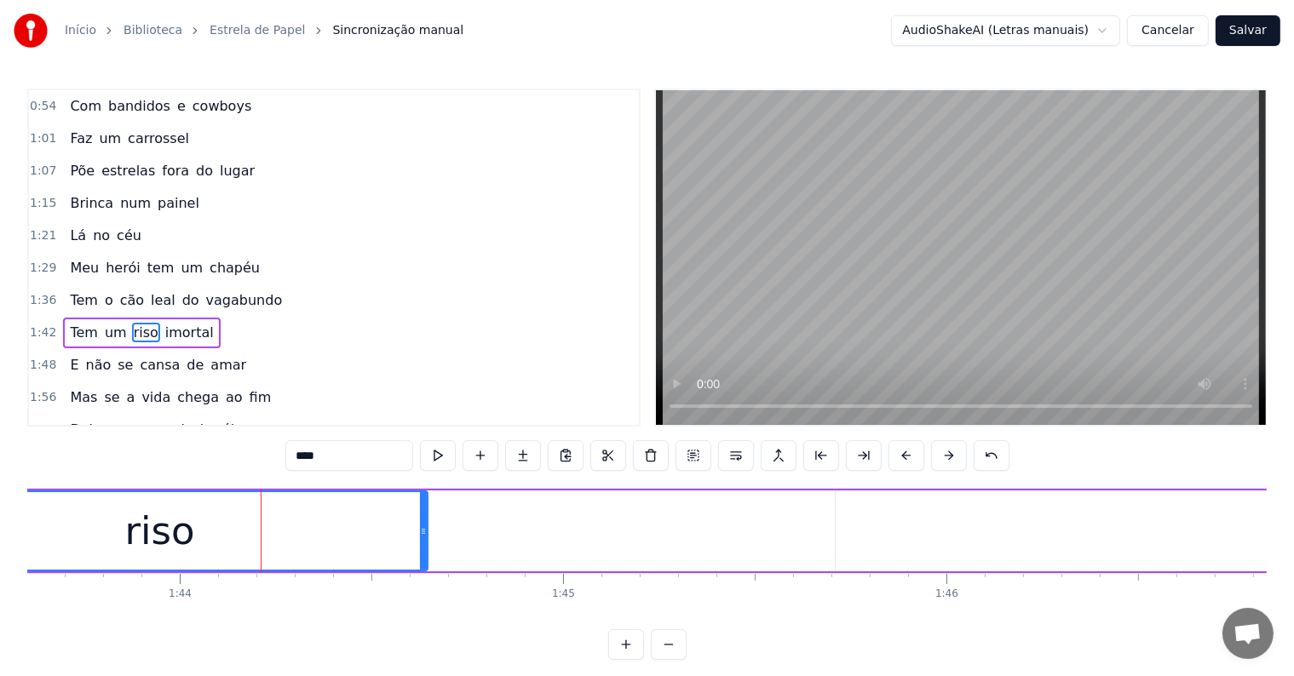
scroll to position [192, 0]
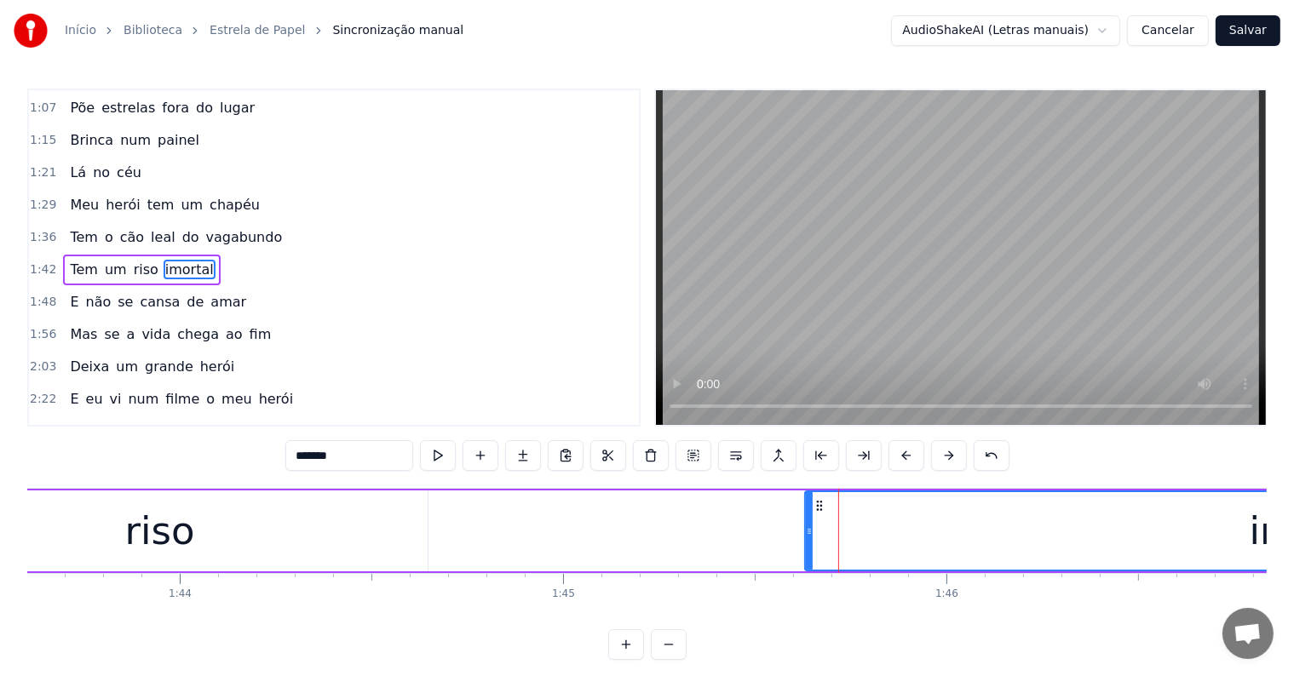
drag, startPoint x: 836, startPoint y: 530, endPoint x: 806, endPoint y: 528, distance: 30.7
click at [806, 528] on icon at bounding box center [809, 532] width 7 height 14
click at [187, 536] on div "riso" at bounding box center [160, 531] width 70 height 58
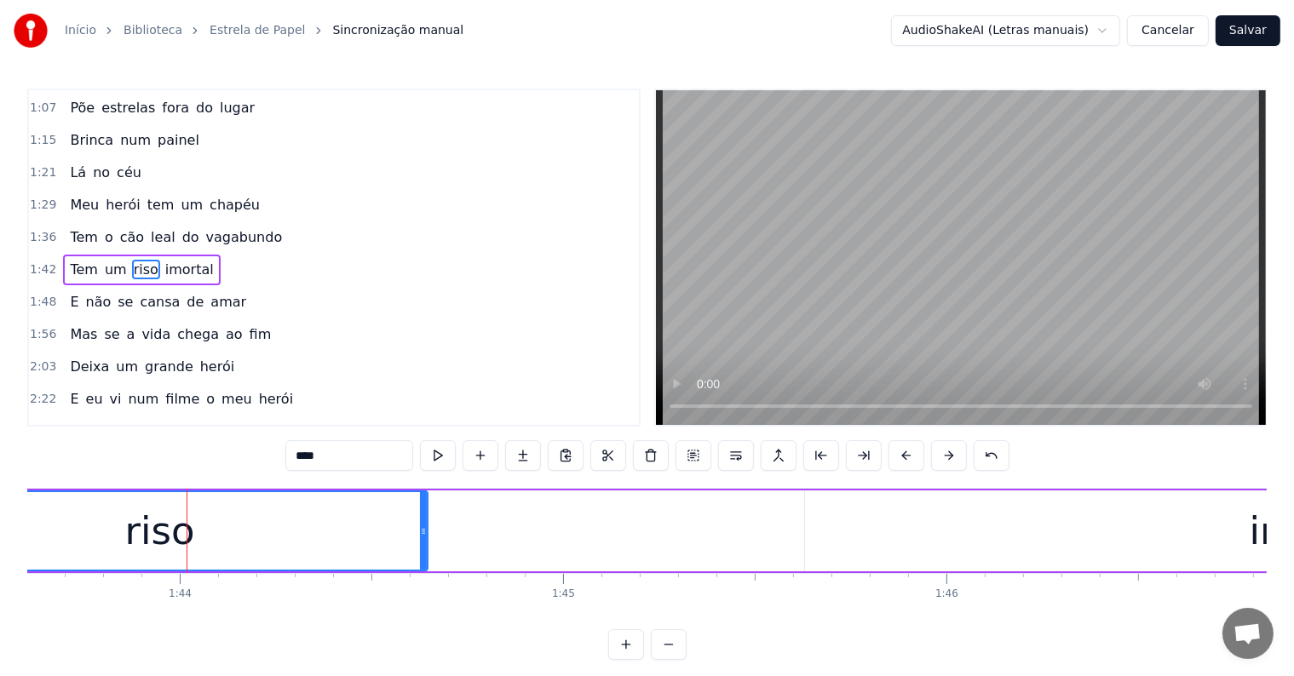
click at [163, 260] on span "imortal" at bounding box center [189, 270] width 52 height 20
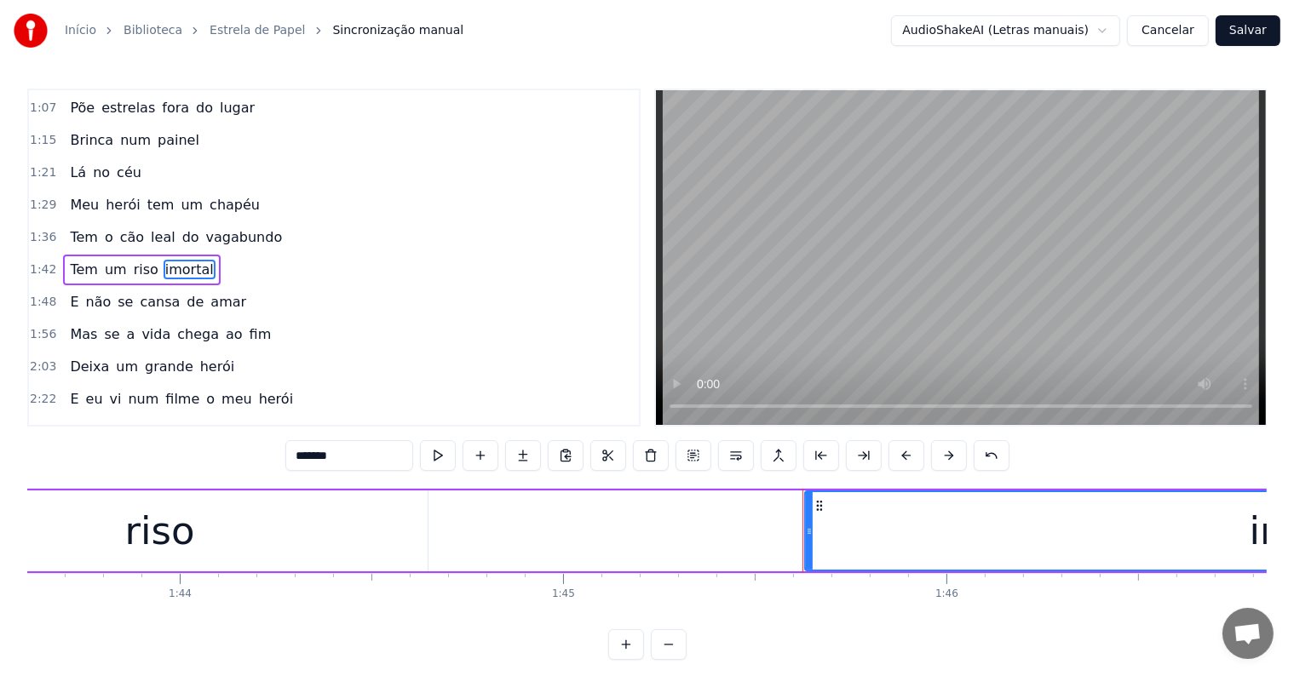
click at [365, 523] on div "riso" at bounding box center [160, 530] width 535 height 81
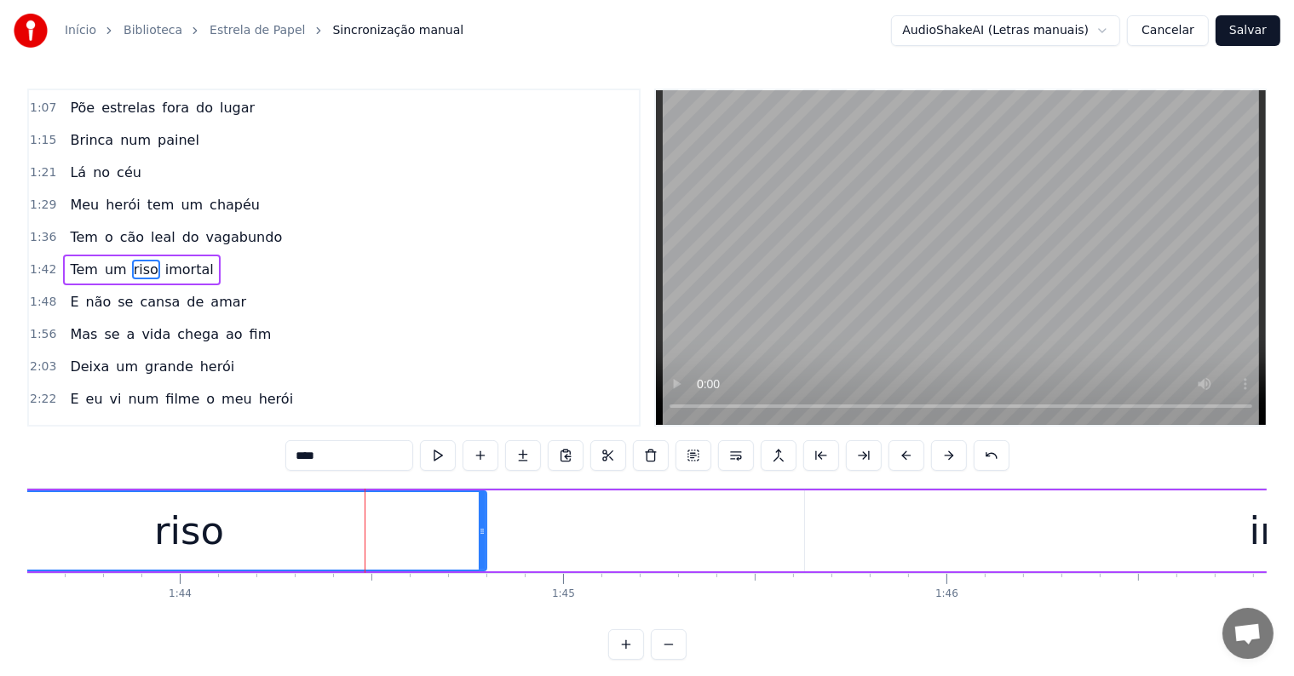
drag, startPoint x: 422, startPoint y: 530, endPoint x: 482, endPoint y: 528, distance: 59.6
click at [482, 531] on icon at bounding box center [482, 532] width 7 height 14
click at [373, 525] on div "riso" at bounding box center [190, 530] width 593 height 77
click at [439, 455] on button at bounding box center [438, 455] width 36 height 31
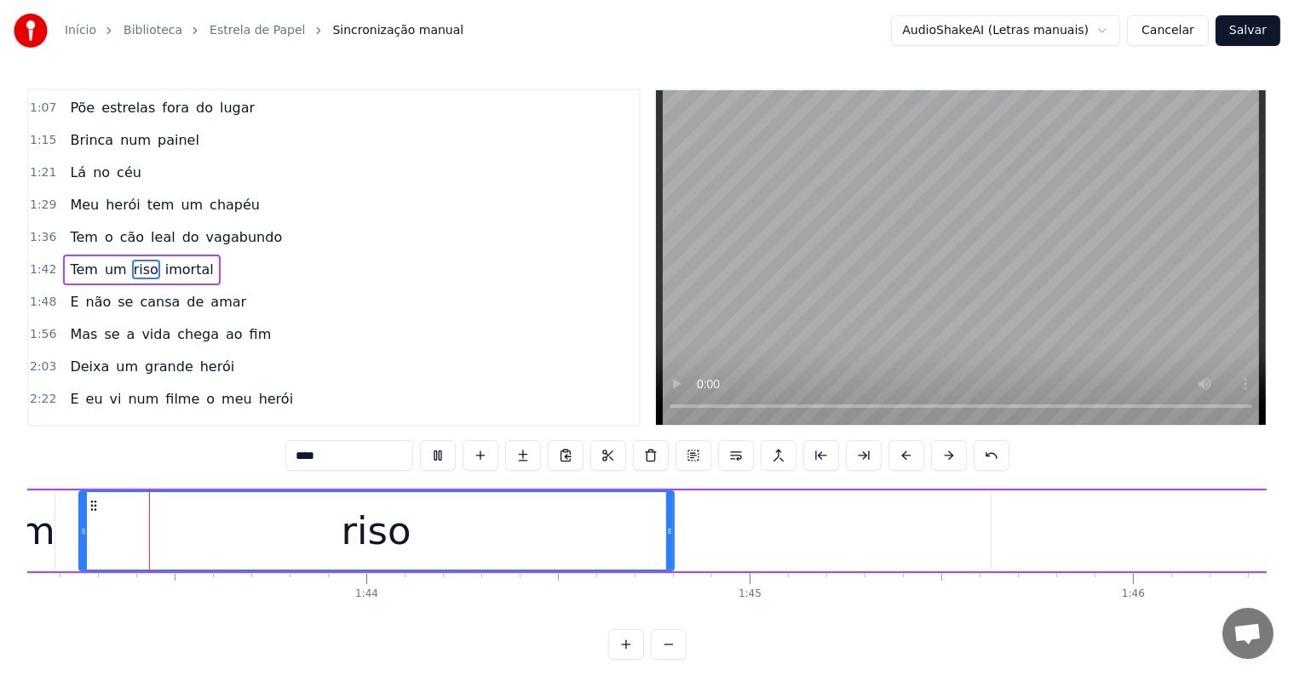
scroll to position [0, 39478]
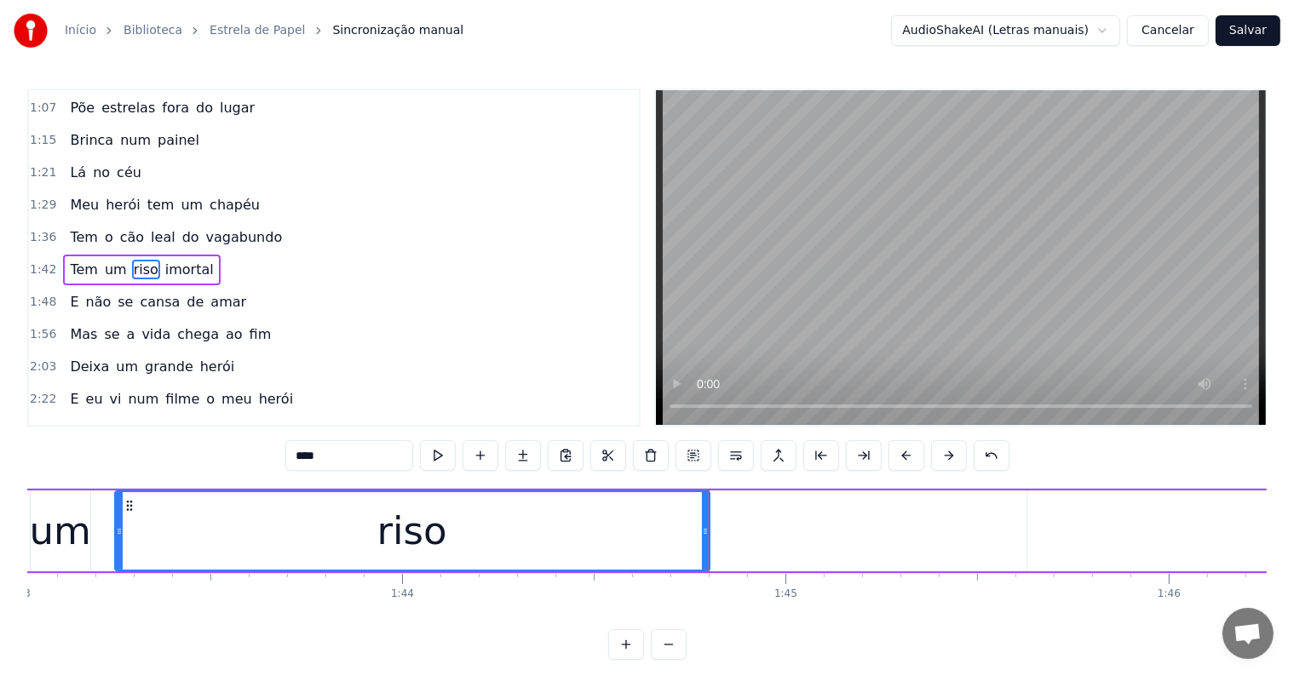
click at [181, 260] on span "imortal" at bounding box center [189, 270] width 52 height 20
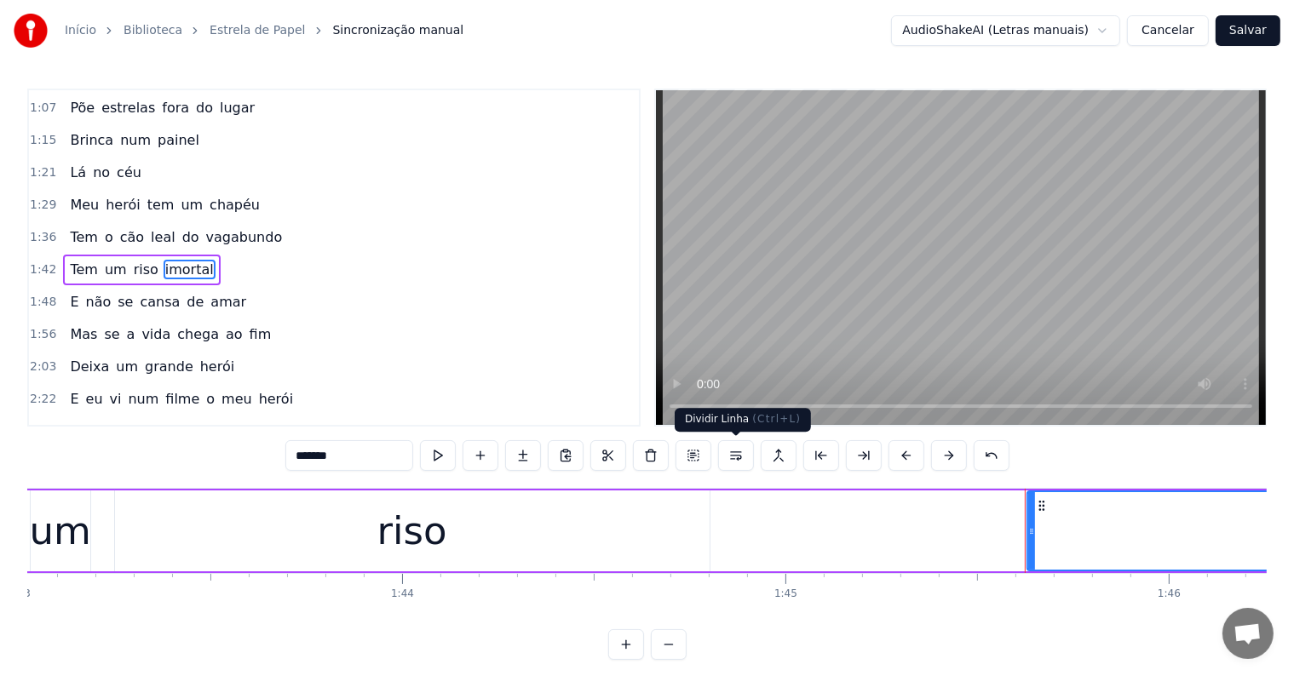
click at [731, 458] on button at bounding box center [736, 455] width 36 height 31
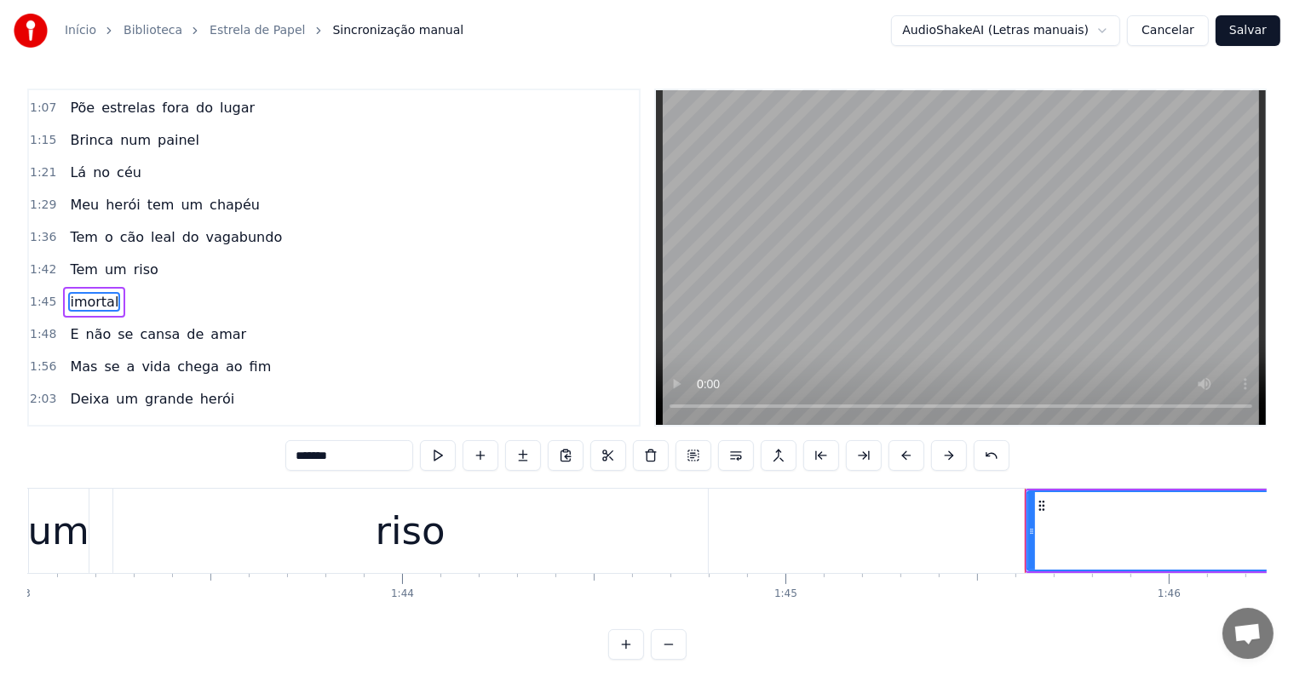
scroll to position [224, 0]
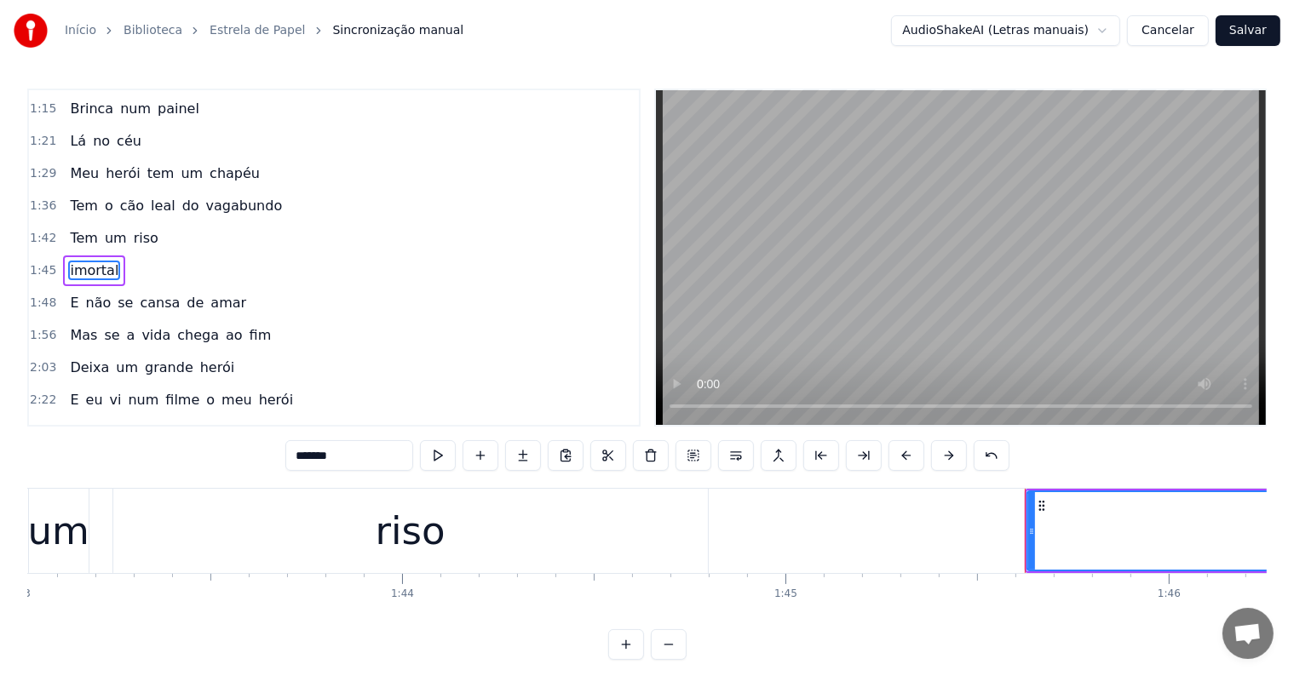
click at [132, 228] on span "riso" at bounding box center [146, 238] width 28 height 20
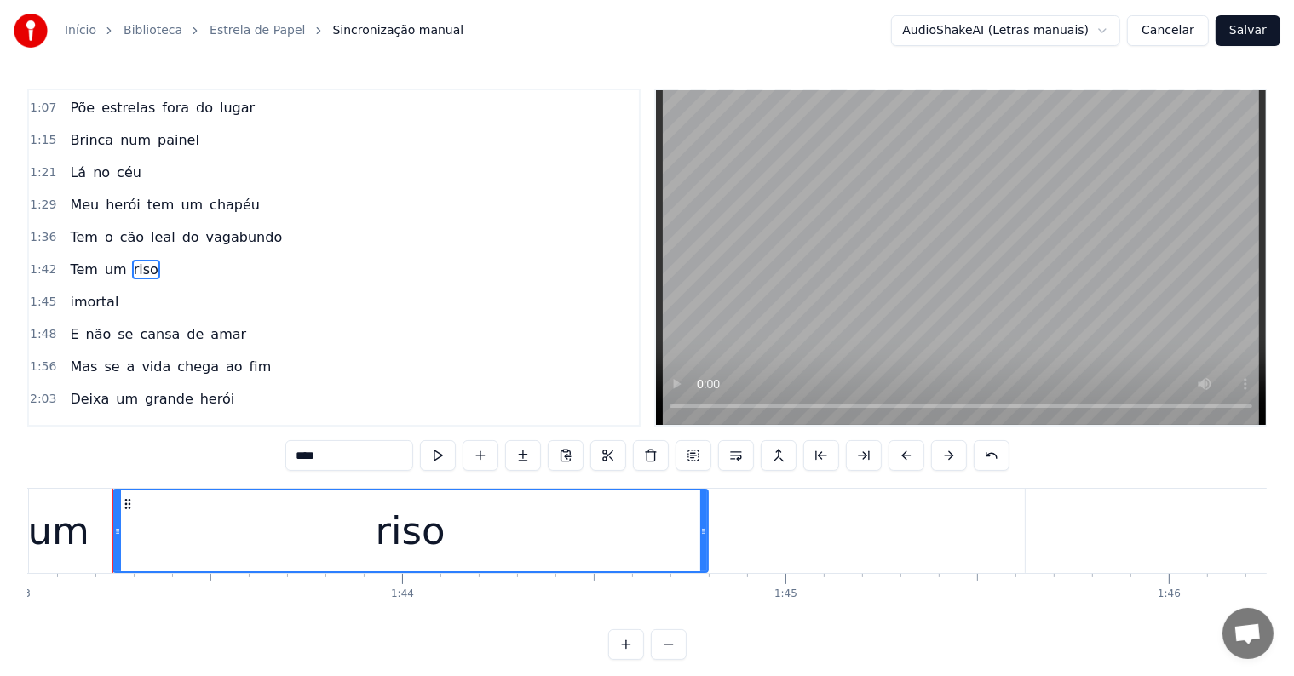
scroll to position [0, 39478]
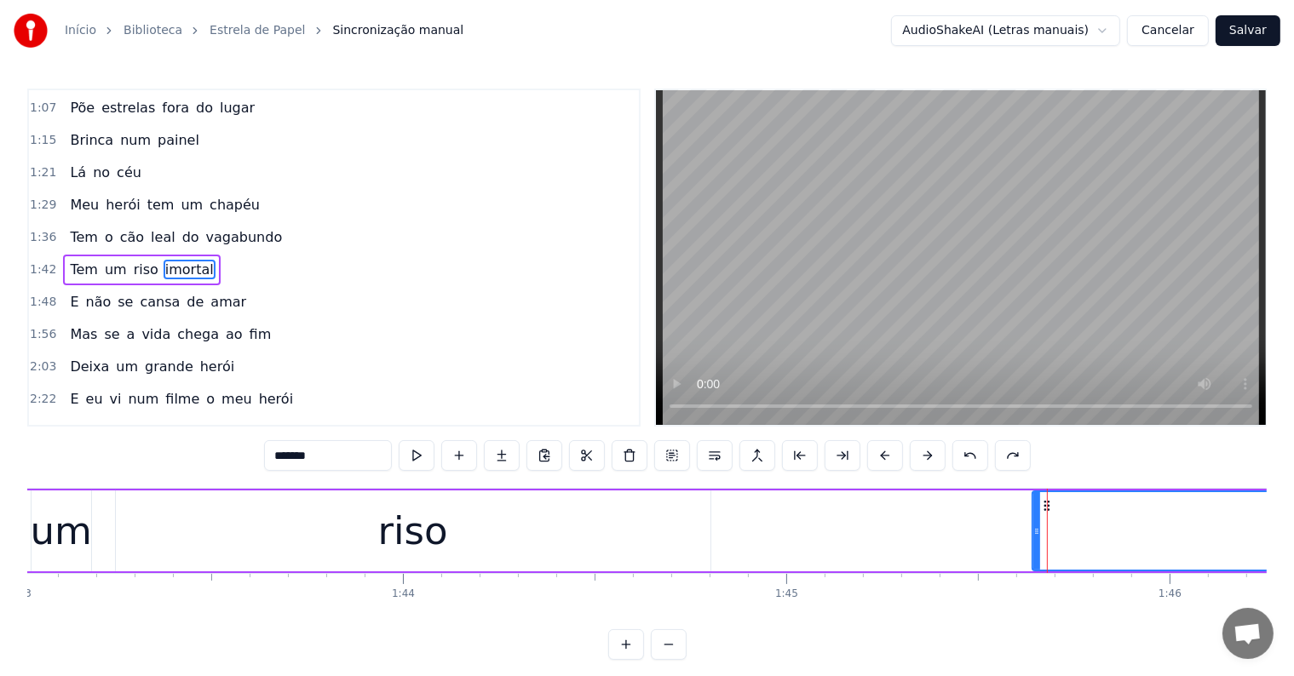
click at [1033, 528] on icon at bounding box center [1036, 532] width 7 height 14
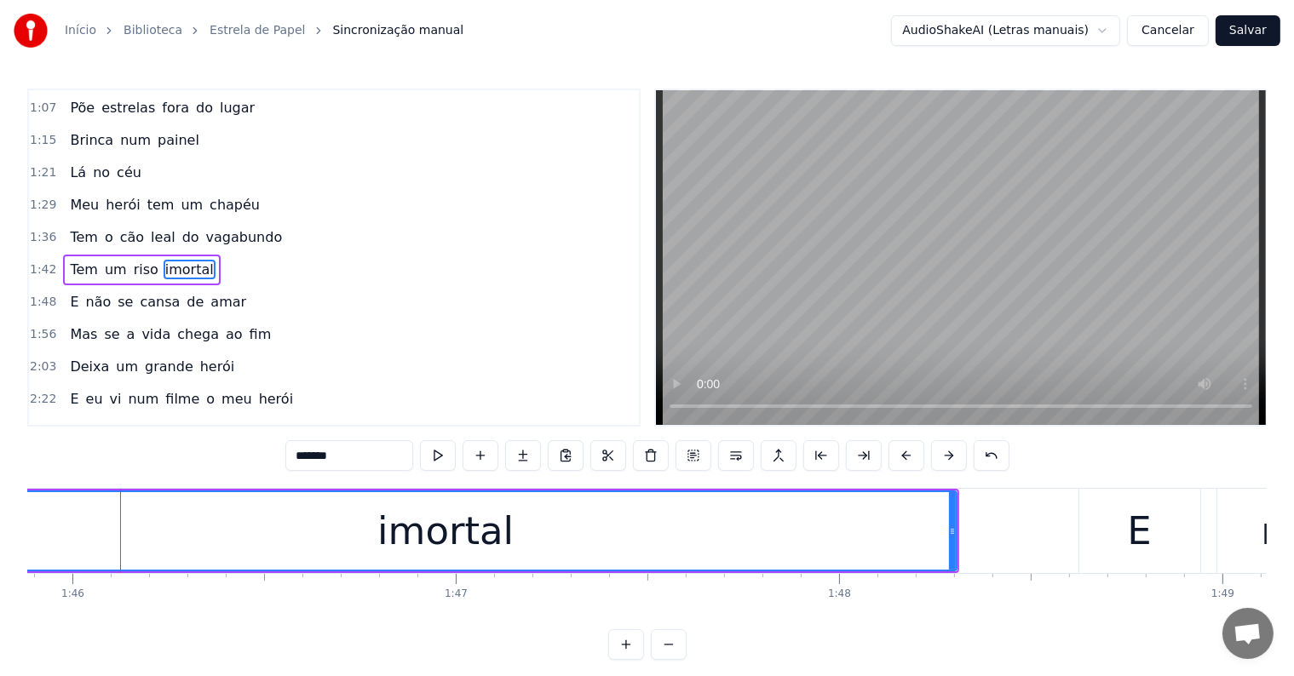
scroll to position [0, 40581]
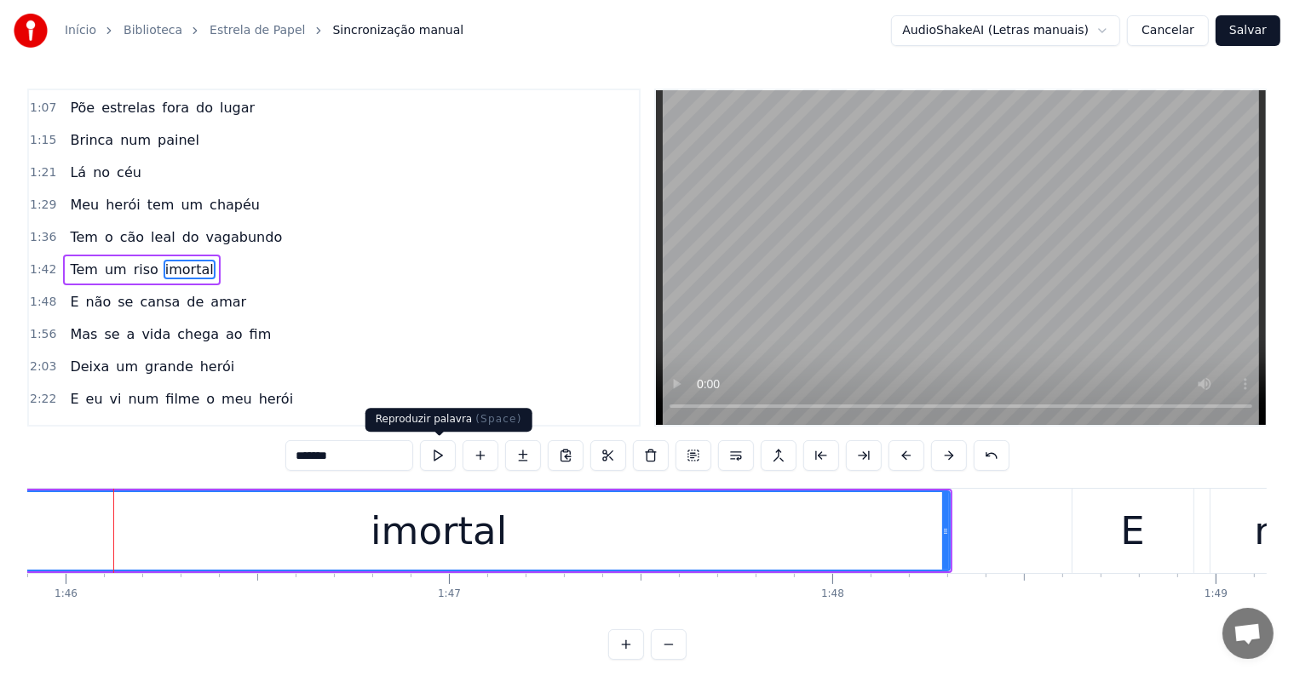
click at [440, 453] on button at bounding box center [438, 455] width 36 height 31
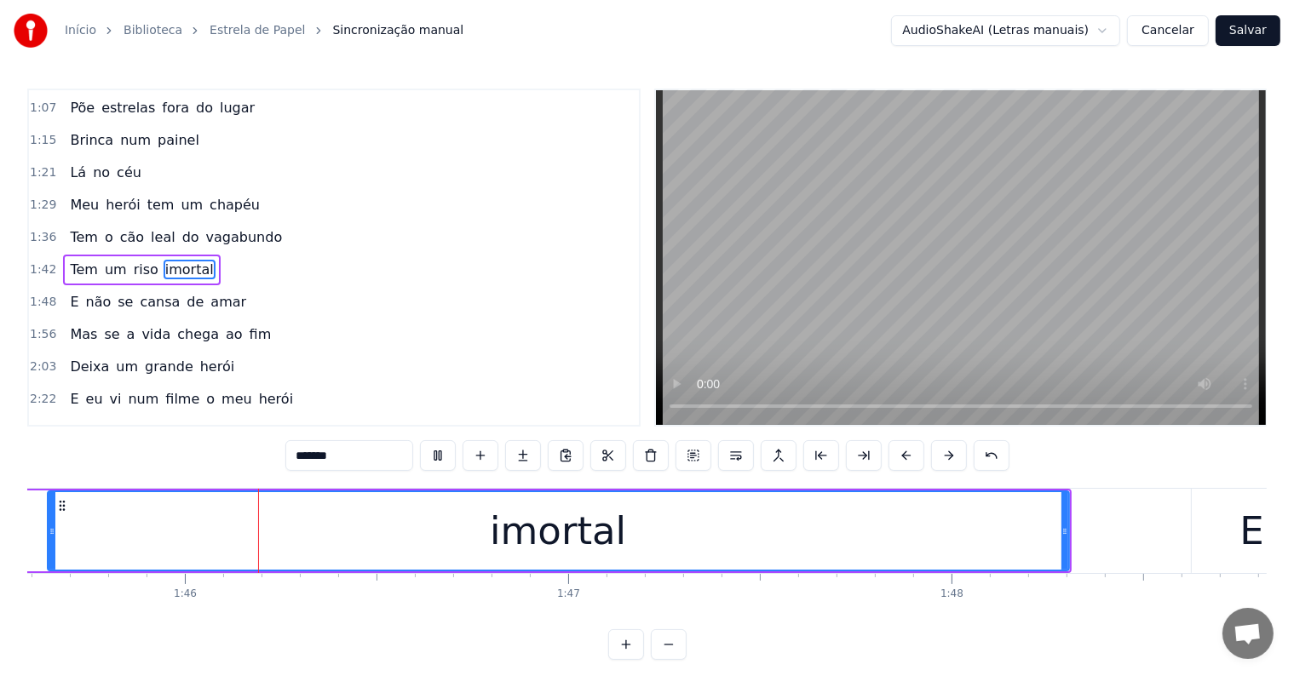
scroll to position [0, 40463]
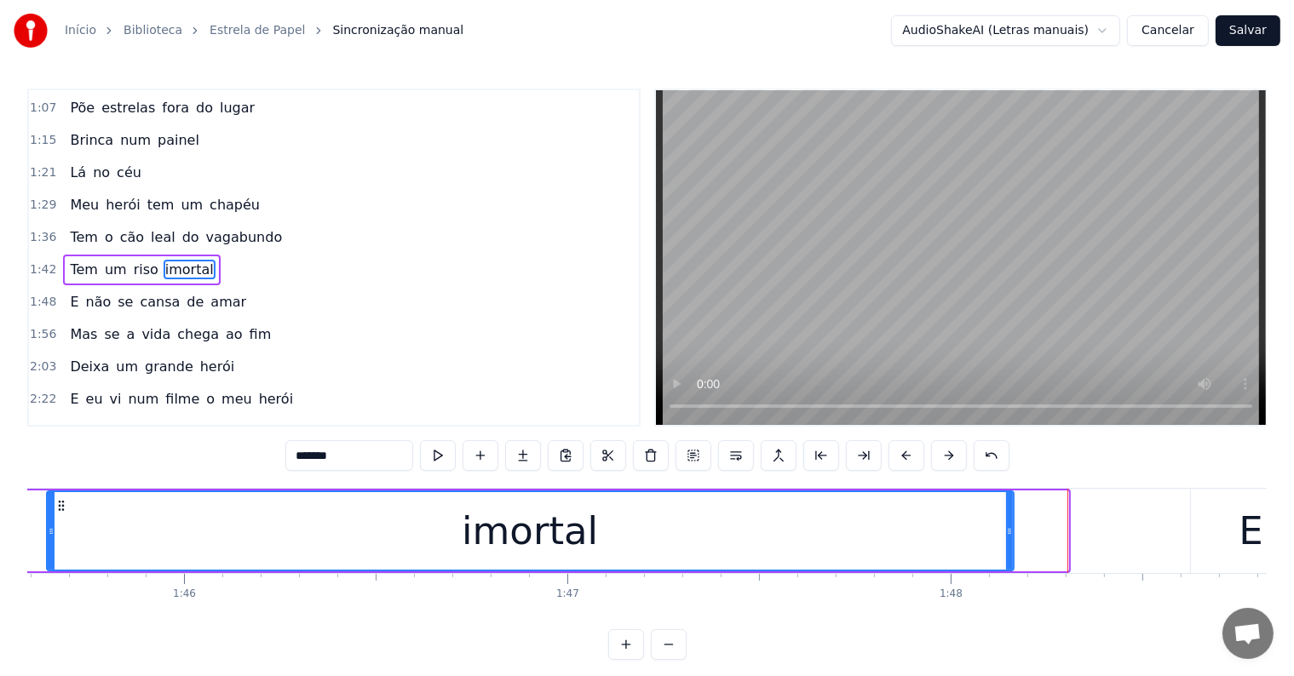
drag, startPoint x: 1063, startPoint y: 532, endPoint x: 1008, endPoint y: 532, distance: 54.5
click at [1008, 532] on icon at bounding box center [1009, 532] width 7 height 14
click at [88, 260] on span "Tem" at bounding box center [83, 270] width 31 height 20
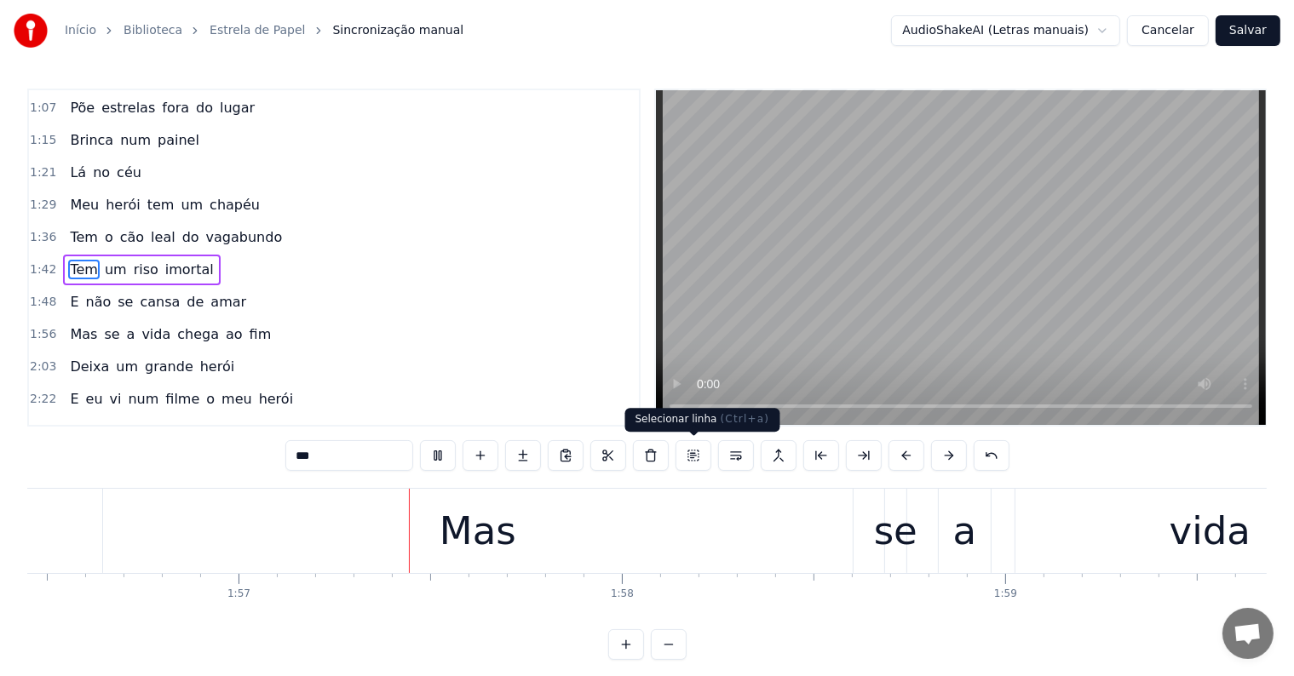
scroll to position [0, 44653]
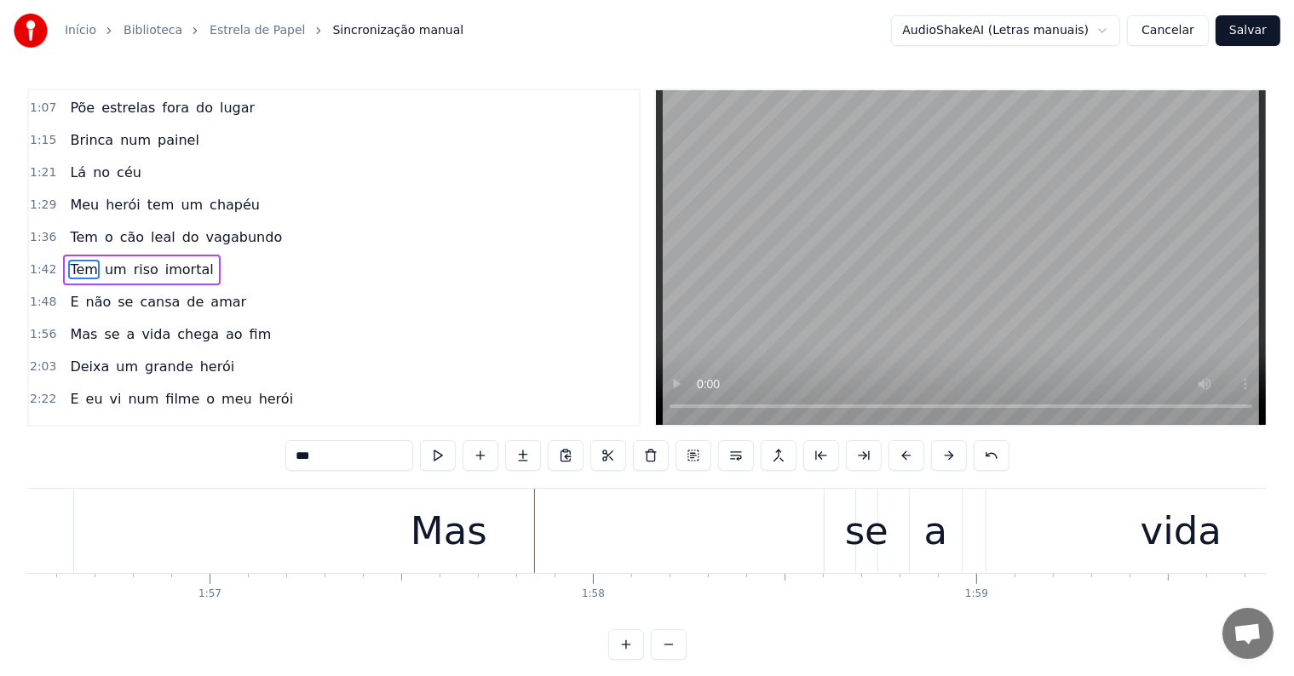
click at [93, 527] on div "Mas" at bounding box center [448, 531] width 749 height 84
type input "***"
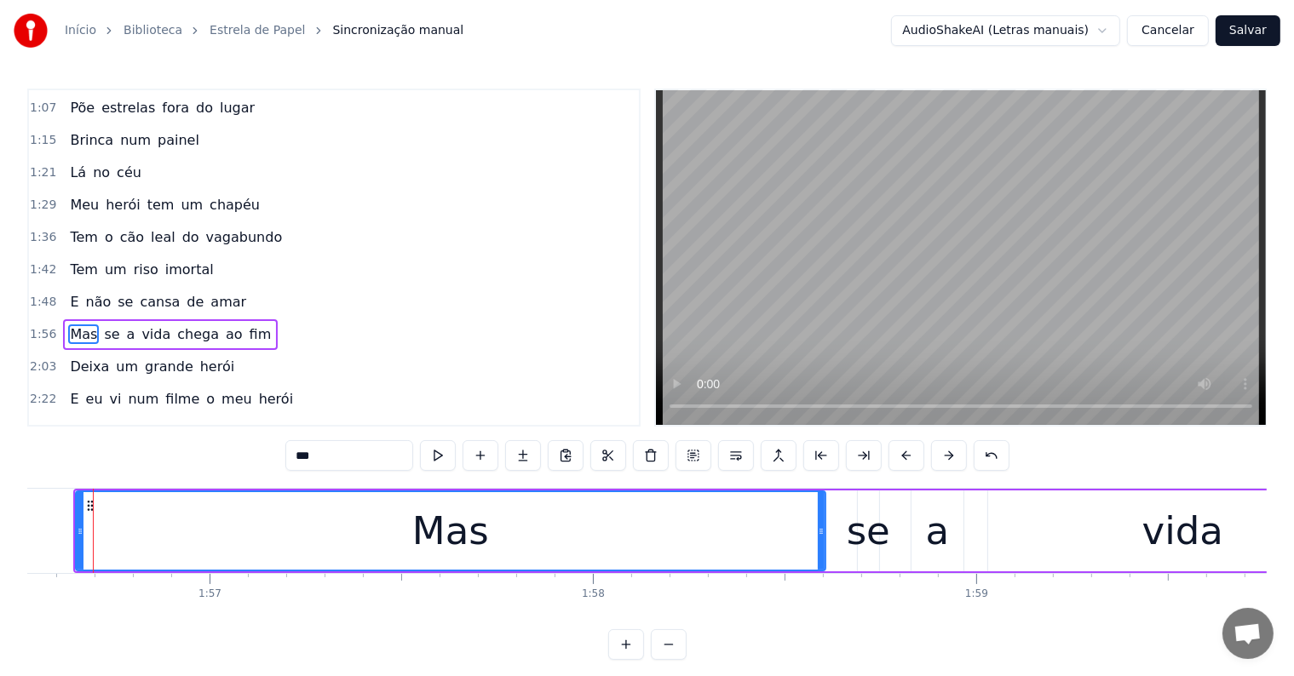
scroll to position [0, 44632]
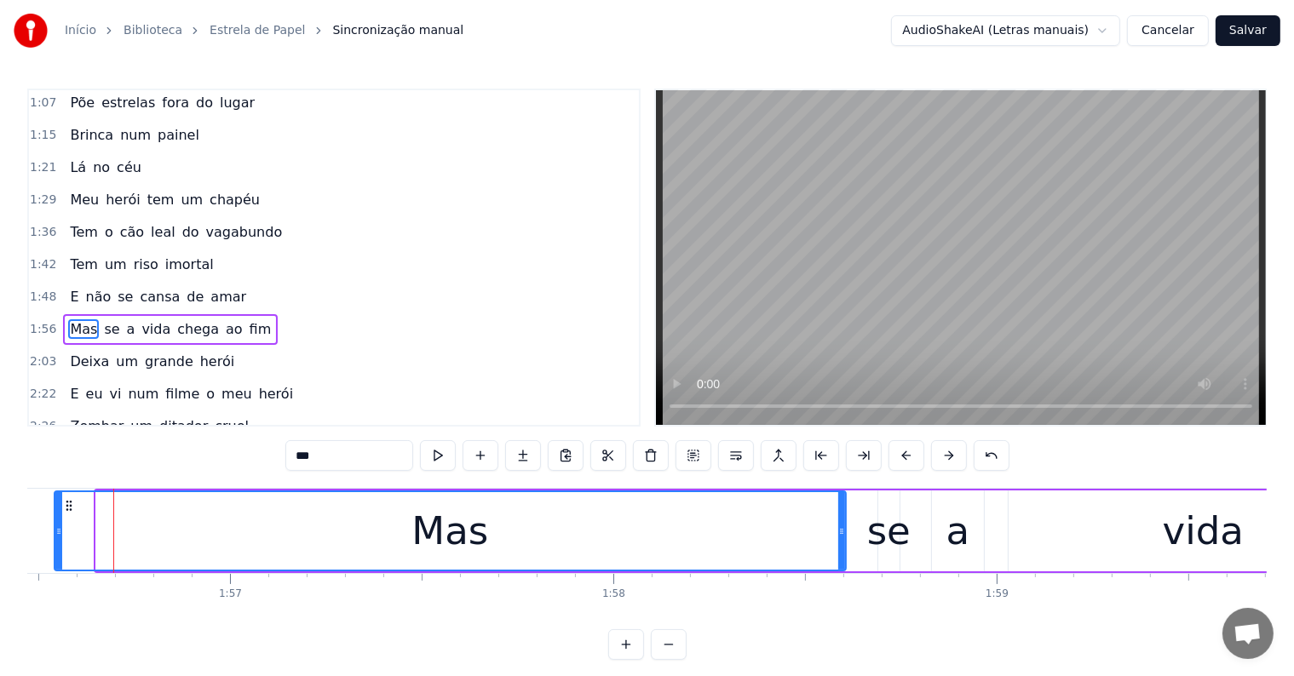
drag, startPoint x: 97, startPoint y: 533, endPoint x: 55, endPoint y: 533, distance: 41.7
click at [55, 533] on icon at bounding box center [58, 532] width 7 height 14
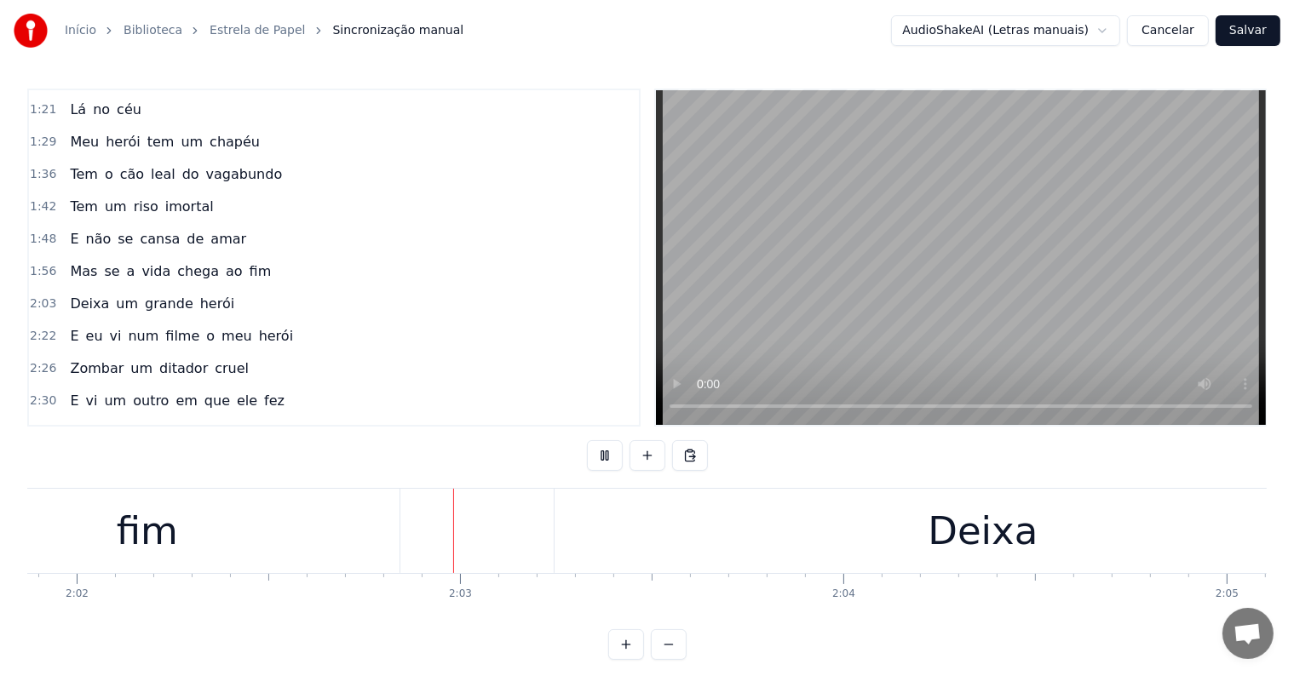
scroll to position [0, 46841]
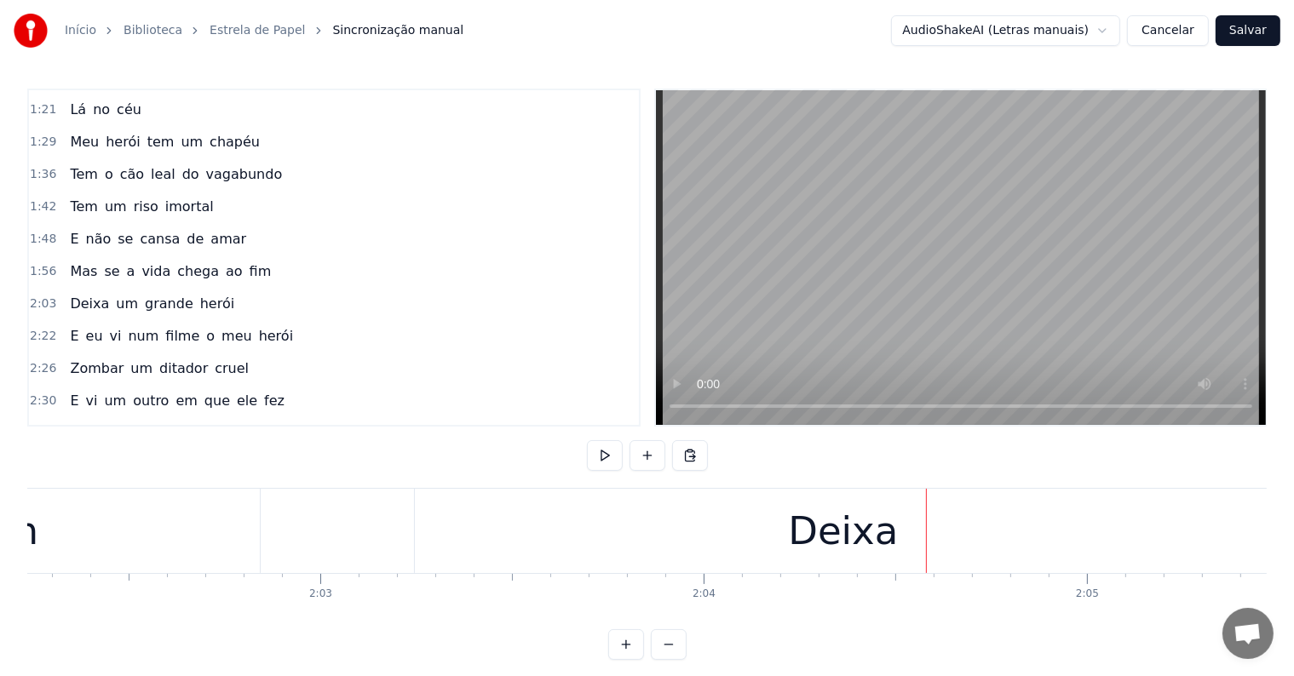
click at [443, 542] on div "Deixa" at bounding box center [843, 531] width 857 height 84
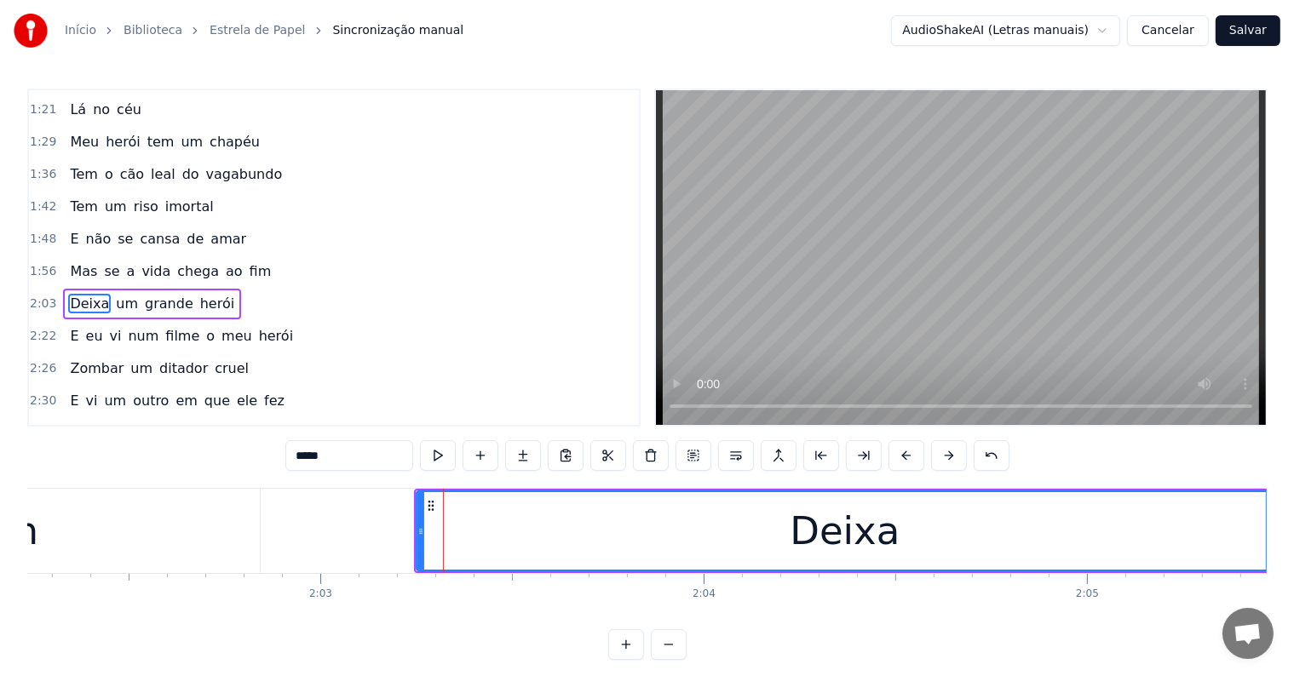
scroll to position [260, 0]
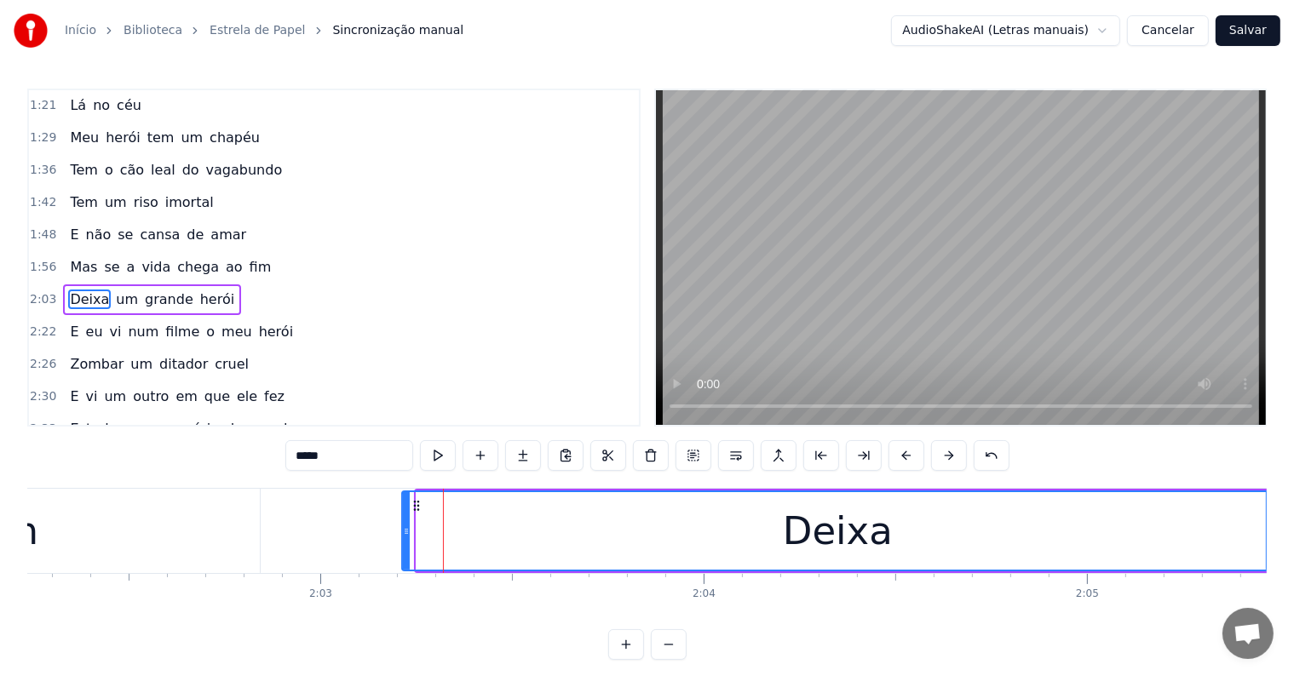
drag, startPoint x: 421, startPoint y: 531, endPoint x: 406, endPoint y: 531, distance: 14.5
click at [406, 531] on icon at bounding box center [406, 532] width 7 height 14
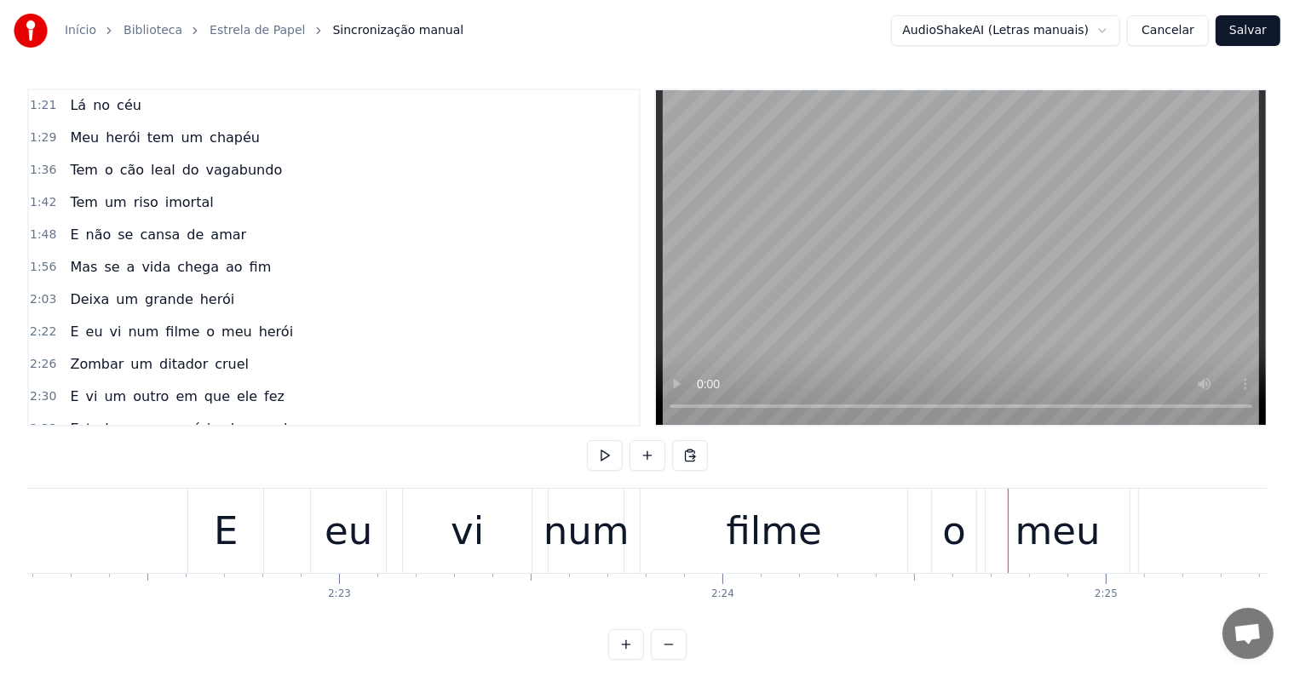
scroll to position [0, 54344]
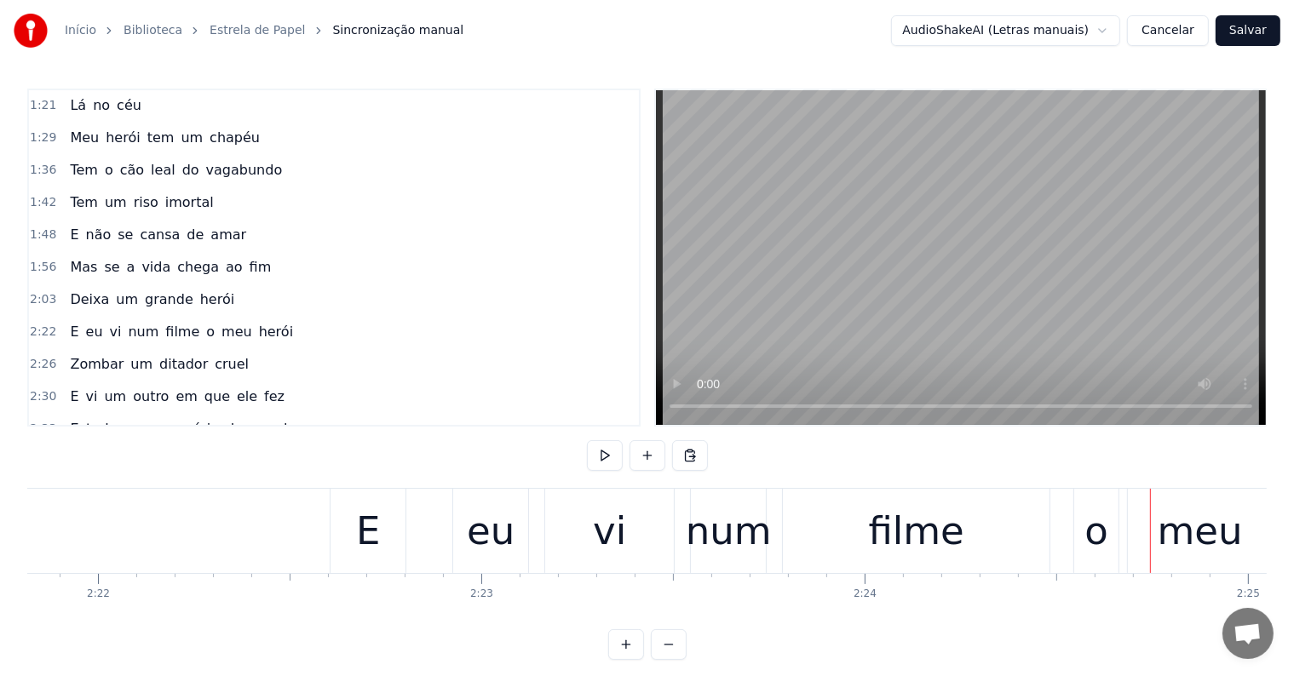
click at [341, 528] on div "E" at bounding box center [367, 531] width 75 height 84
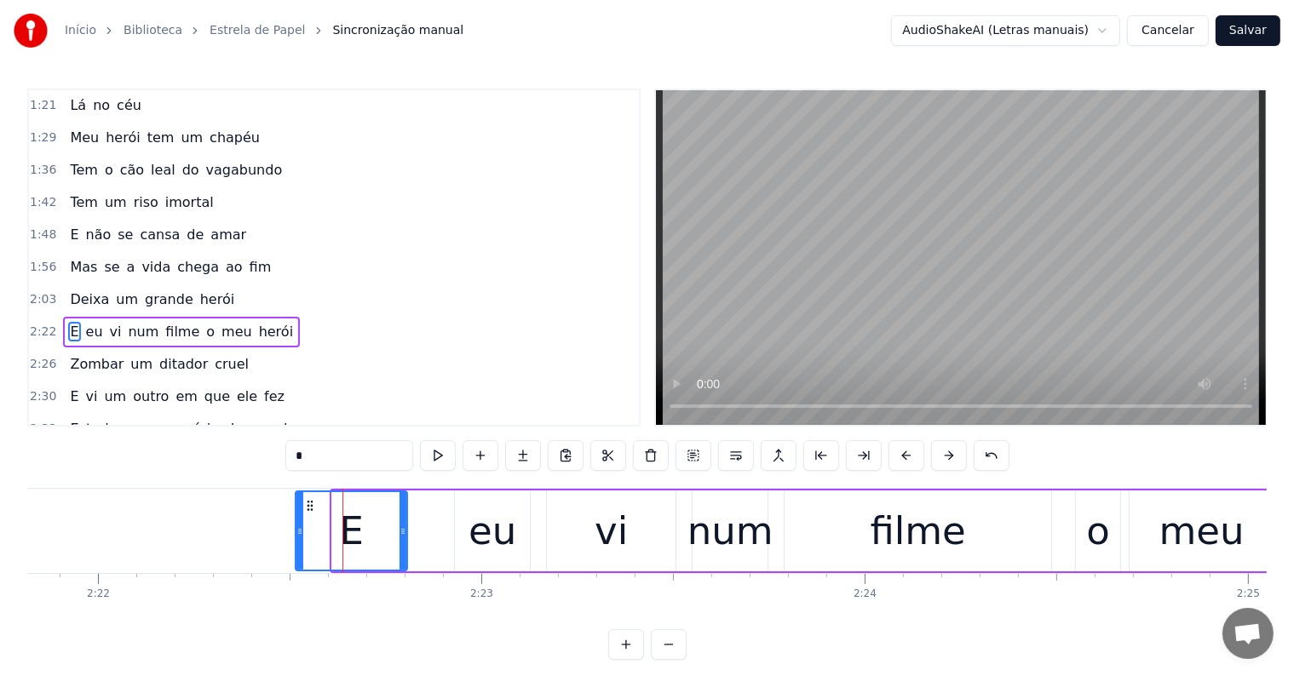
drag, startPoint x: 336, startPoint y: 528, endPoint x: 300, endPoint y: 535, distance: 37.2
click at [300, 535] on icon at bounding box center [299, 532] width 7 height 14
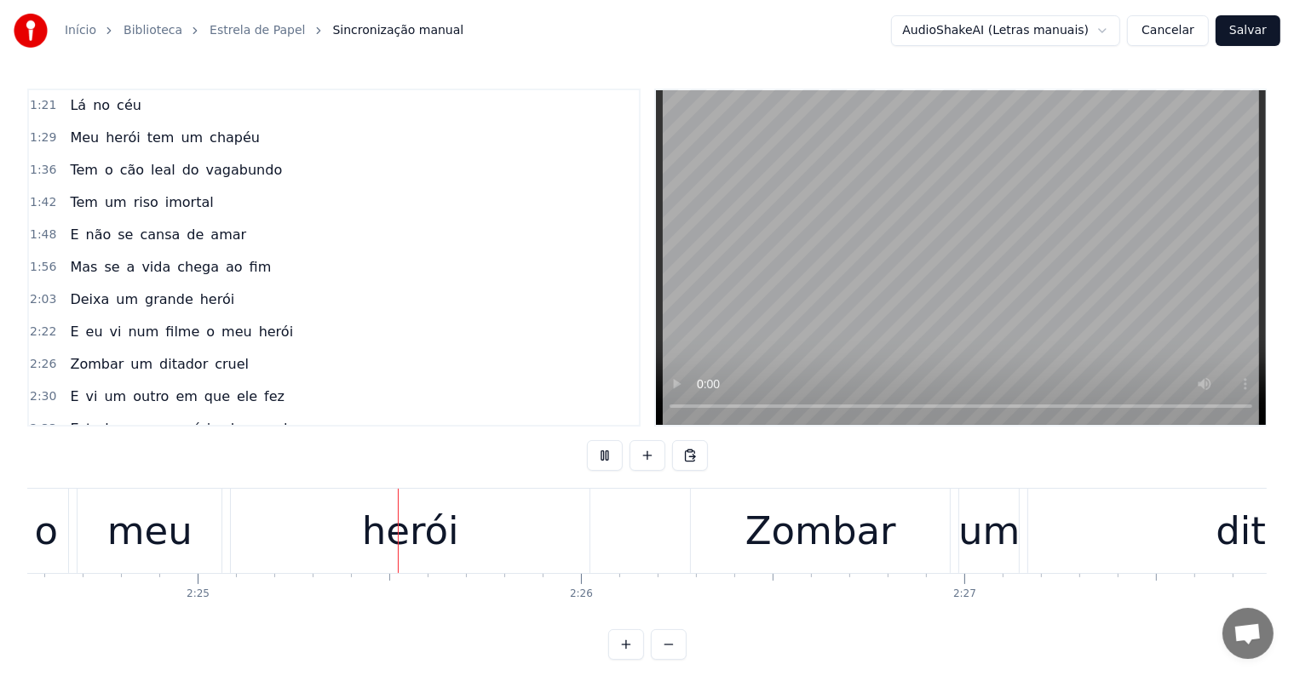
scroll to position [0, 55448]
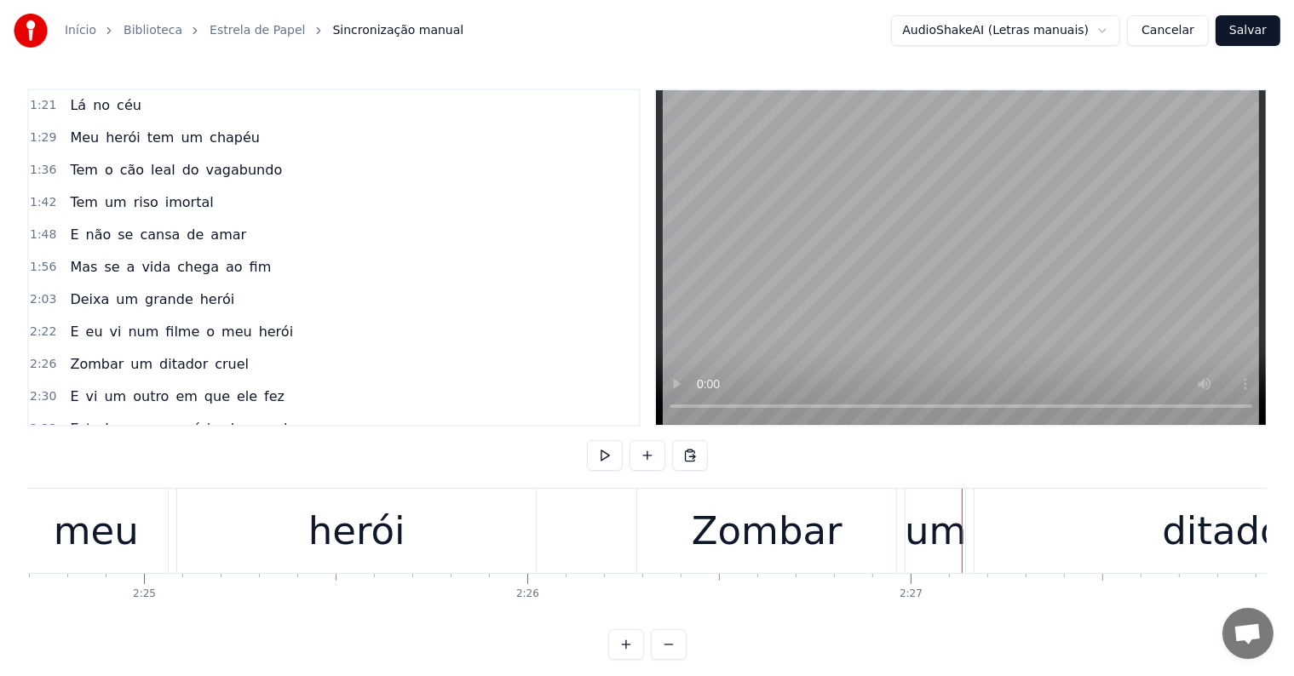
click at [668, 543] on div "Zombar" at bounding box center [766, 531] width 259 height 84
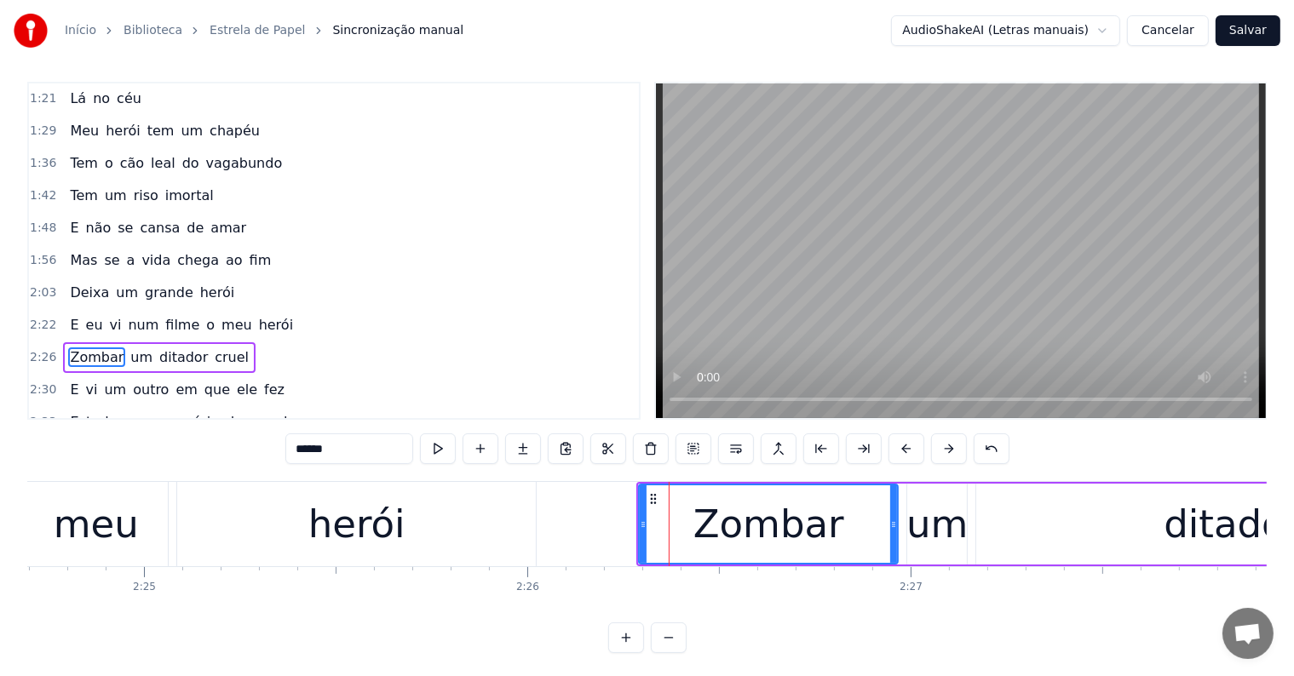
scroll to position [8, 0]
drag, startPoint x: 639, startPoint y: 521, endPoint x: 620, endPoint y: 524, distance: 18.9
click at [621, 524] on icon at bounding box center [624, 524] width 7 height 14
click at [409, 552] on div "herói" at bounding box center [356, 523] width 359 height 84
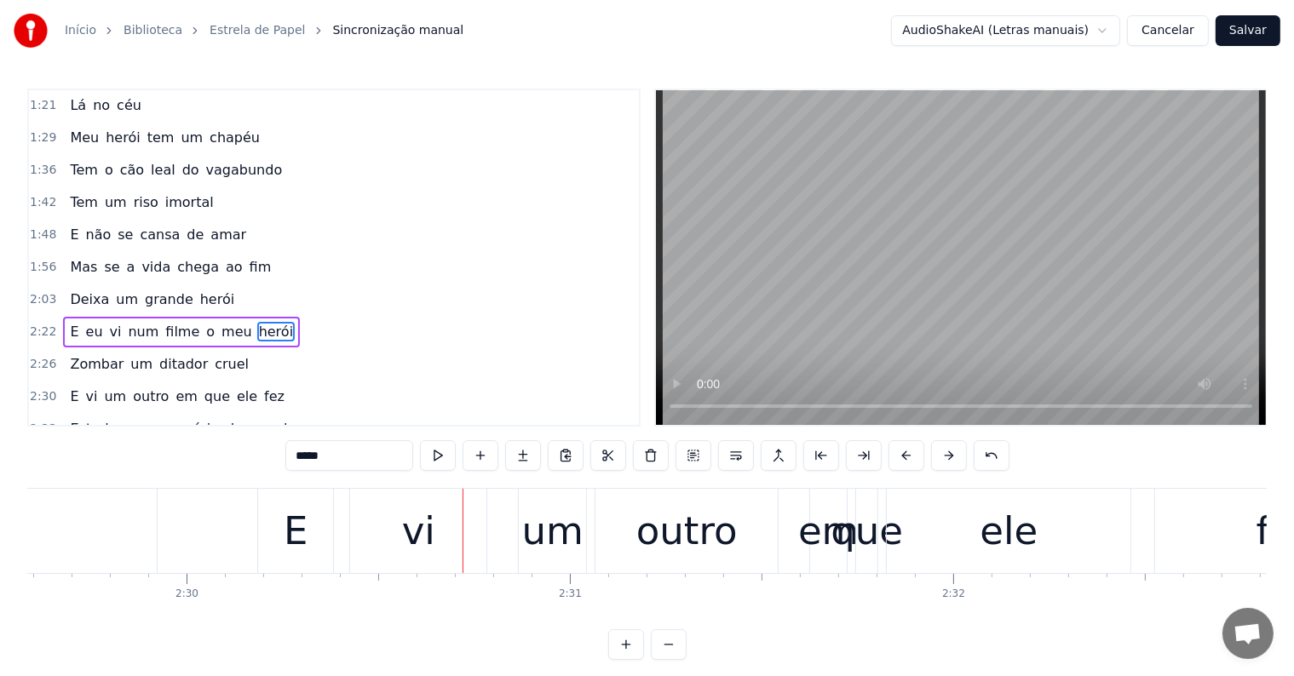
scroll to position [0, 57297]
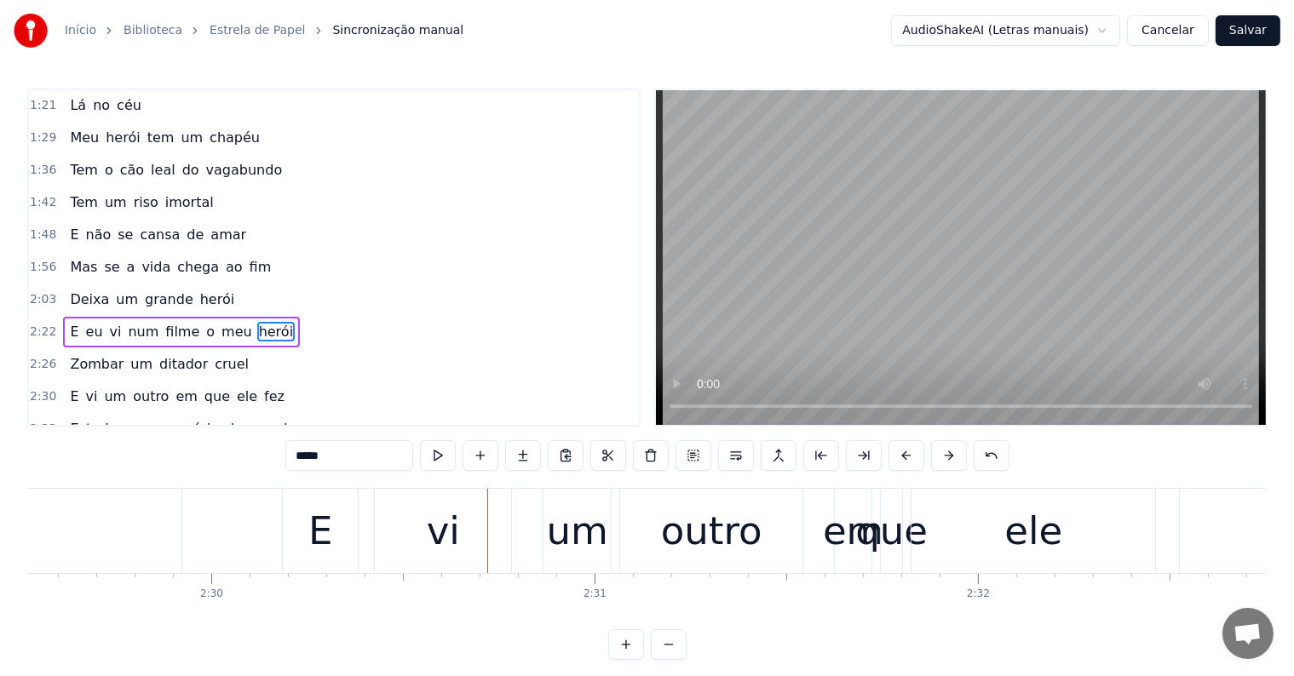
click at [290, 524] on div "E" at bounding box center [320, 531] width 75 height 84
type input "*"
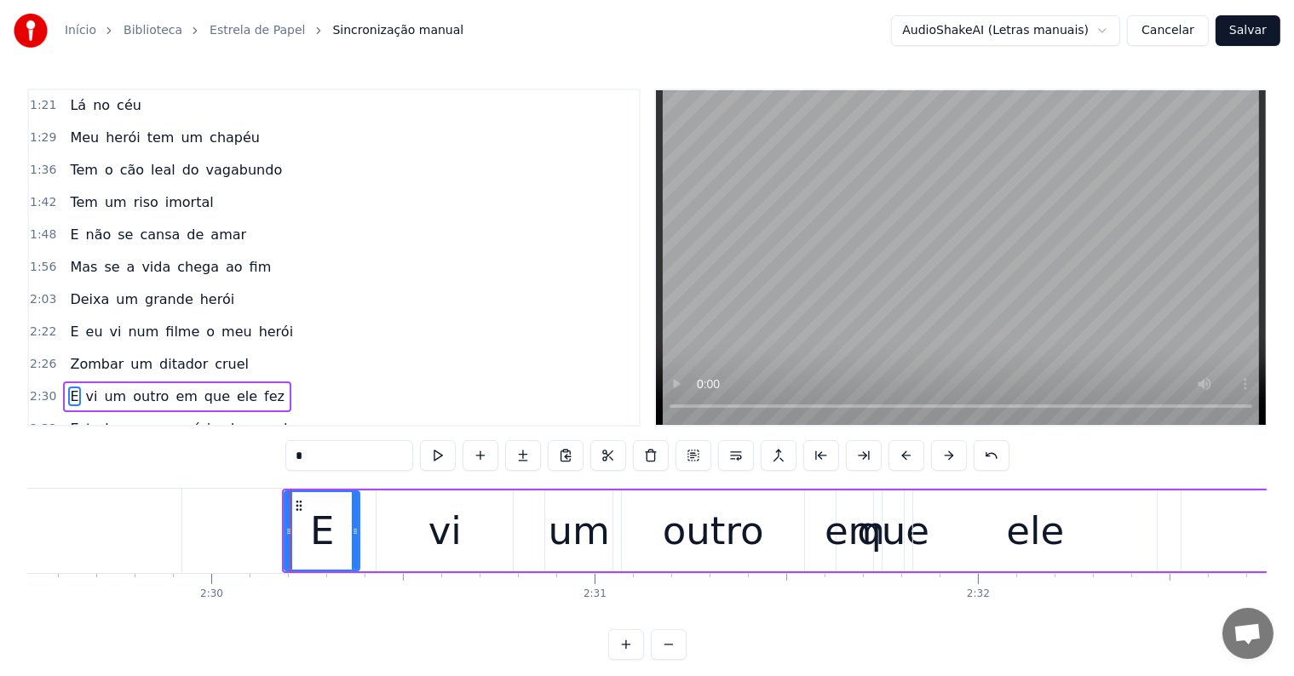
scroll to position [26, 0]
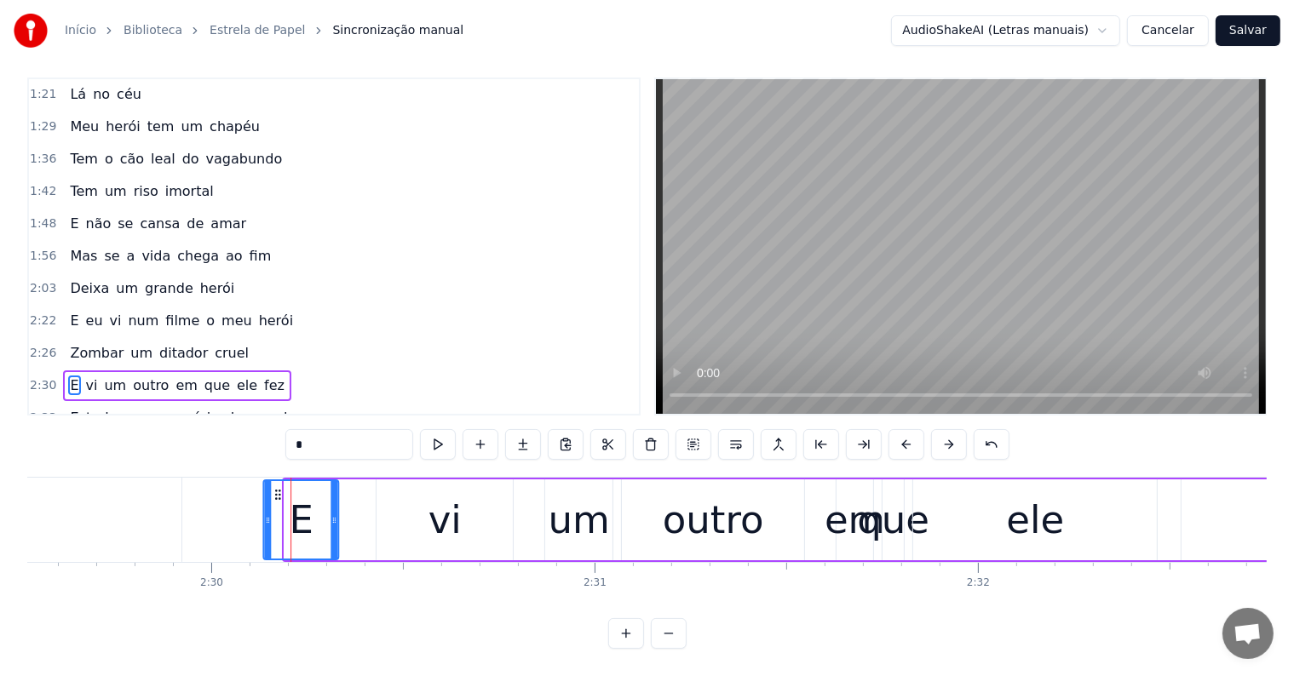
drag, startPoint x: 297, startPoint y: 477, endPoint x: 276, endPoint y: 479, distance: 21.4
click at [276, 488] on icon at bounding box center [278, 495] width 14 height 14
drag, startPoint x: 276, startPoint y: 474, endPoint x: 295, endPoint y: 477, distance: 19.8
click at [295, 488] on icon at bounding box center [298, 495] width 14 height 14
click at [370, 480] on div "E vi um outro em que ele fez" at bounding box center [862, 520] width 1162 height 84
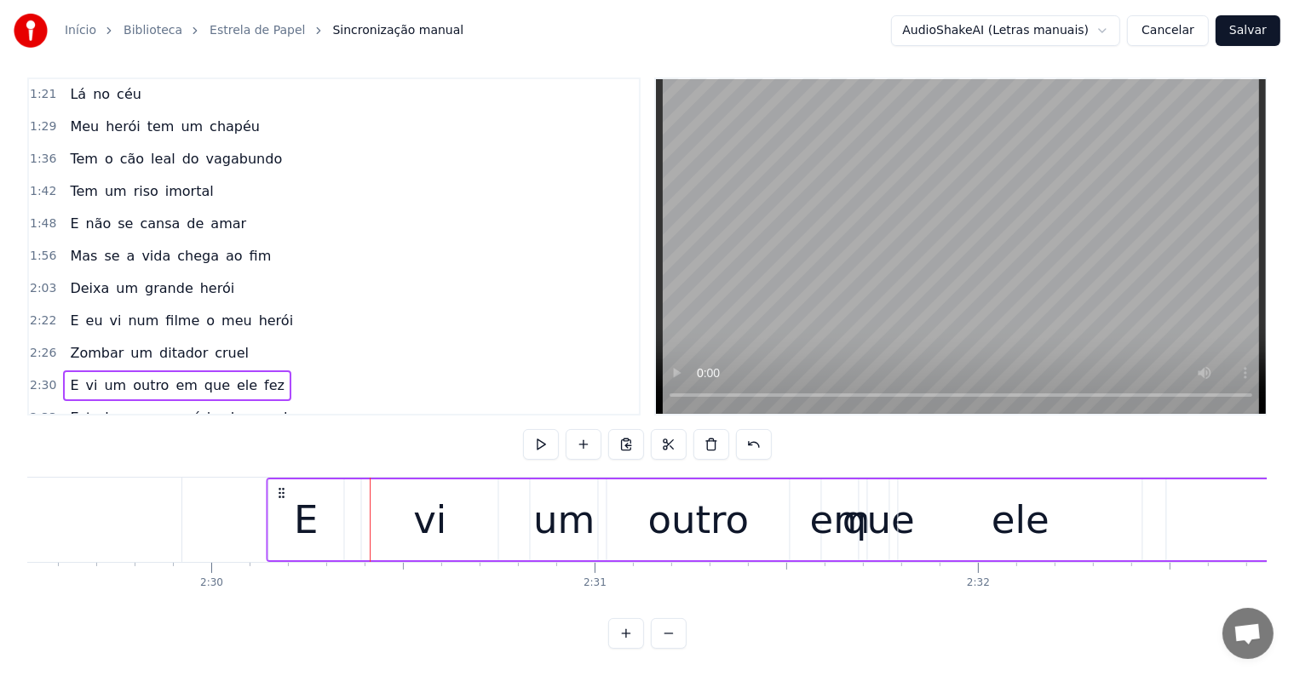
drag, startPoint x: 295, startPoint y: 477, endPoint x: 280, endPoint y: 477, distance: 15.3
click at [280, 486] on icon at bounding box center [281, 493] width 14 height 14
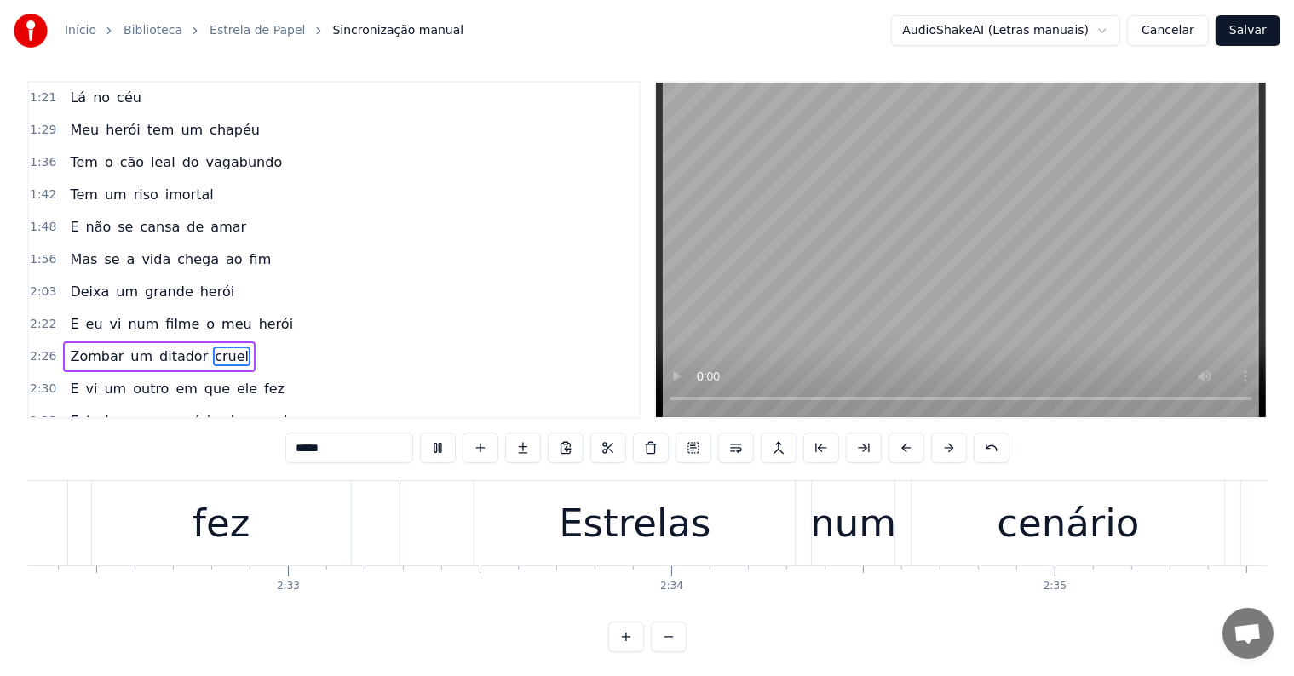
scroll to position [0, 58381]
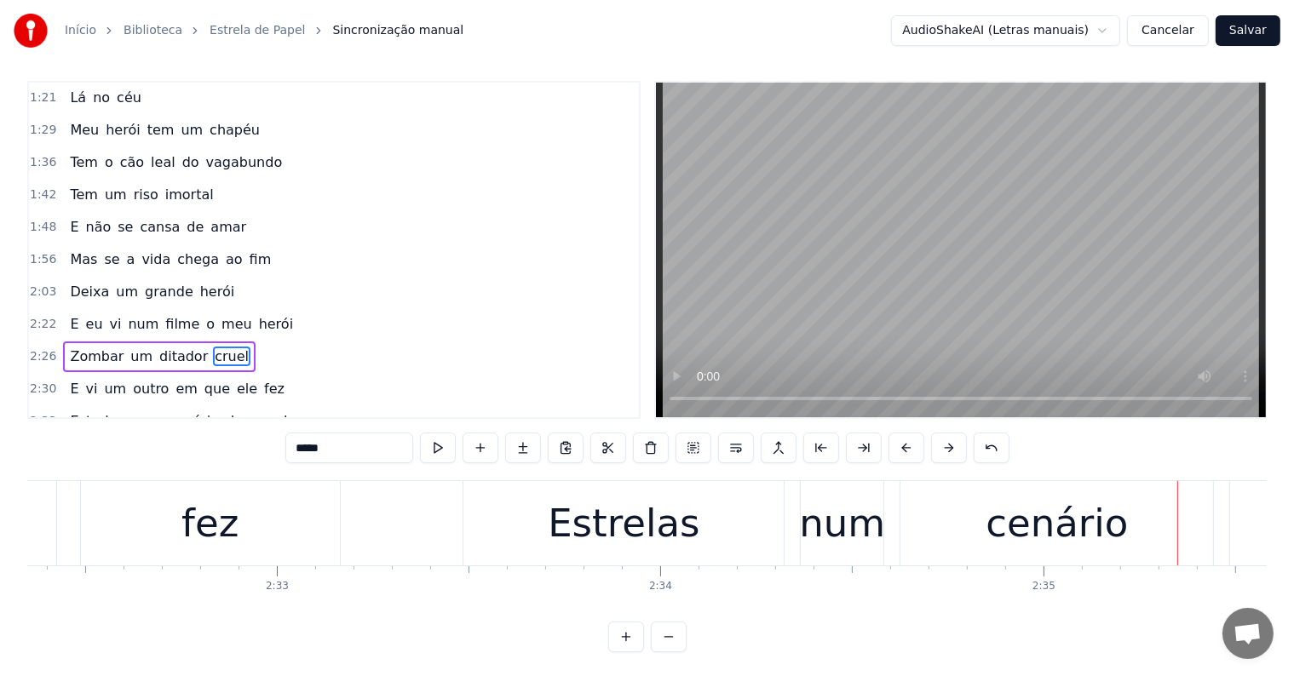
click at [1021, 515] on div "cenário" at bounding box center [1056, 524] width 142 height 58
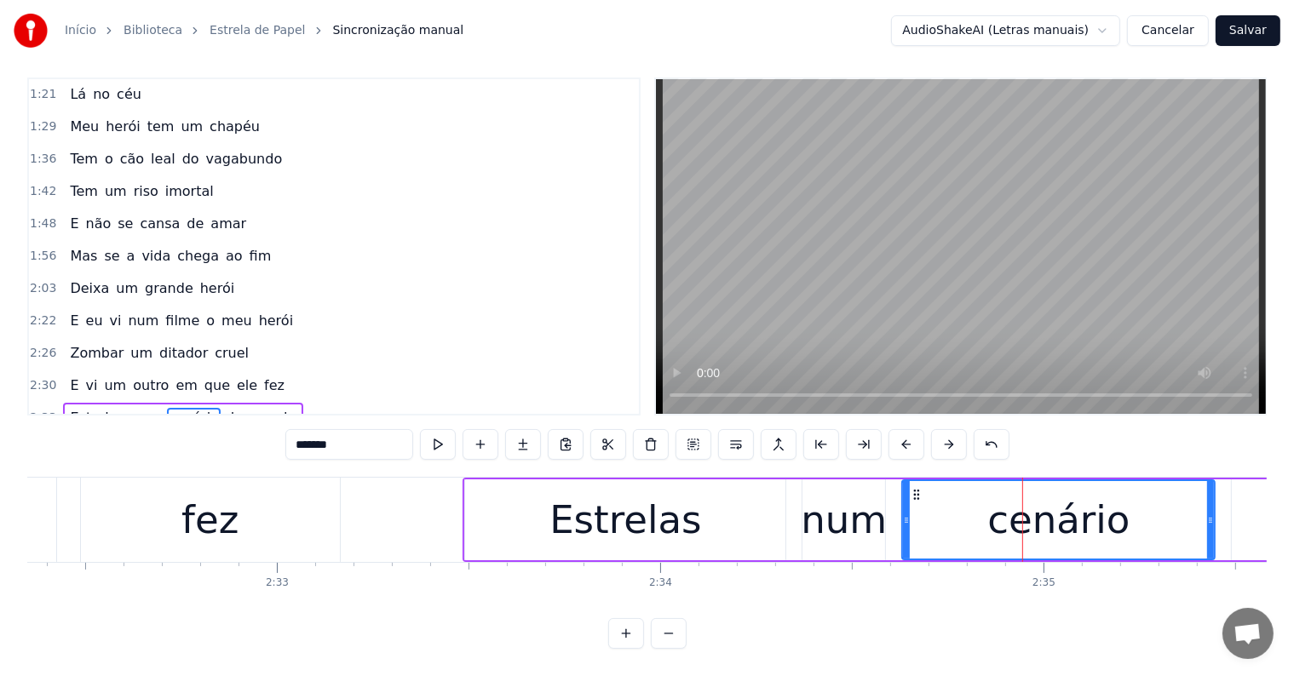
click at [248, 408] on span "papel.." at bounding box center [273, 418] width 50 height 20
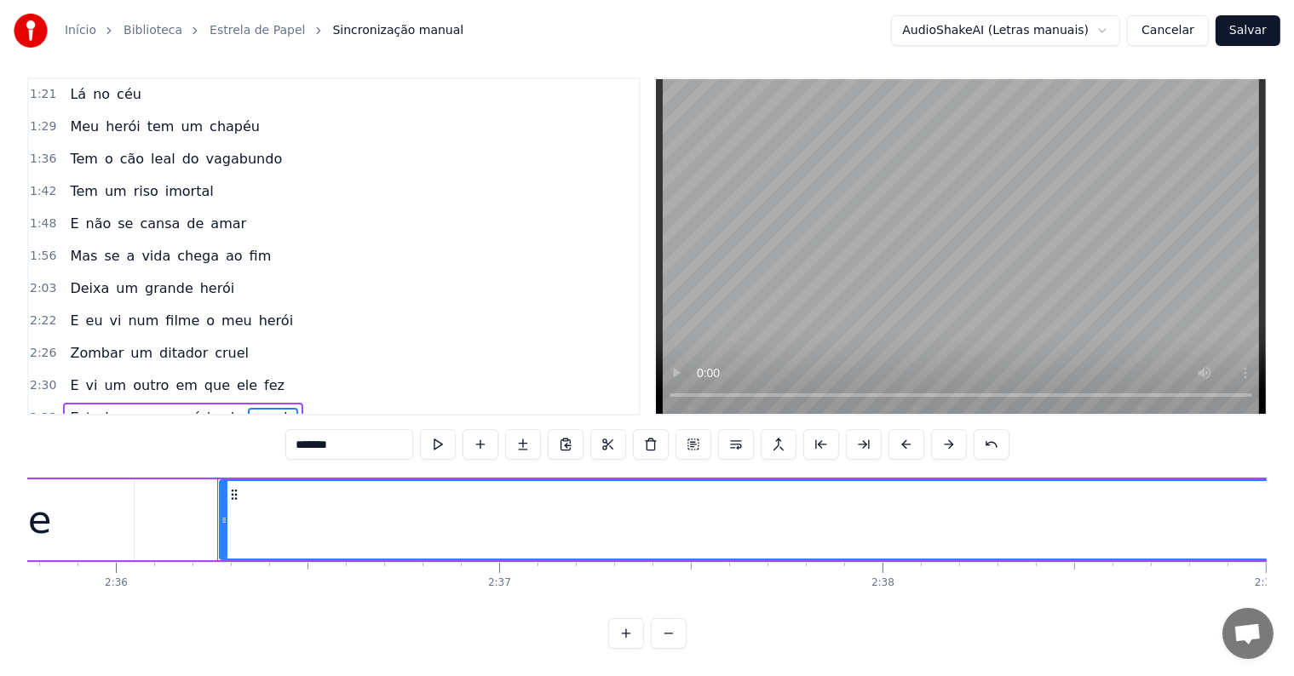
scroll to position [0, 59796]
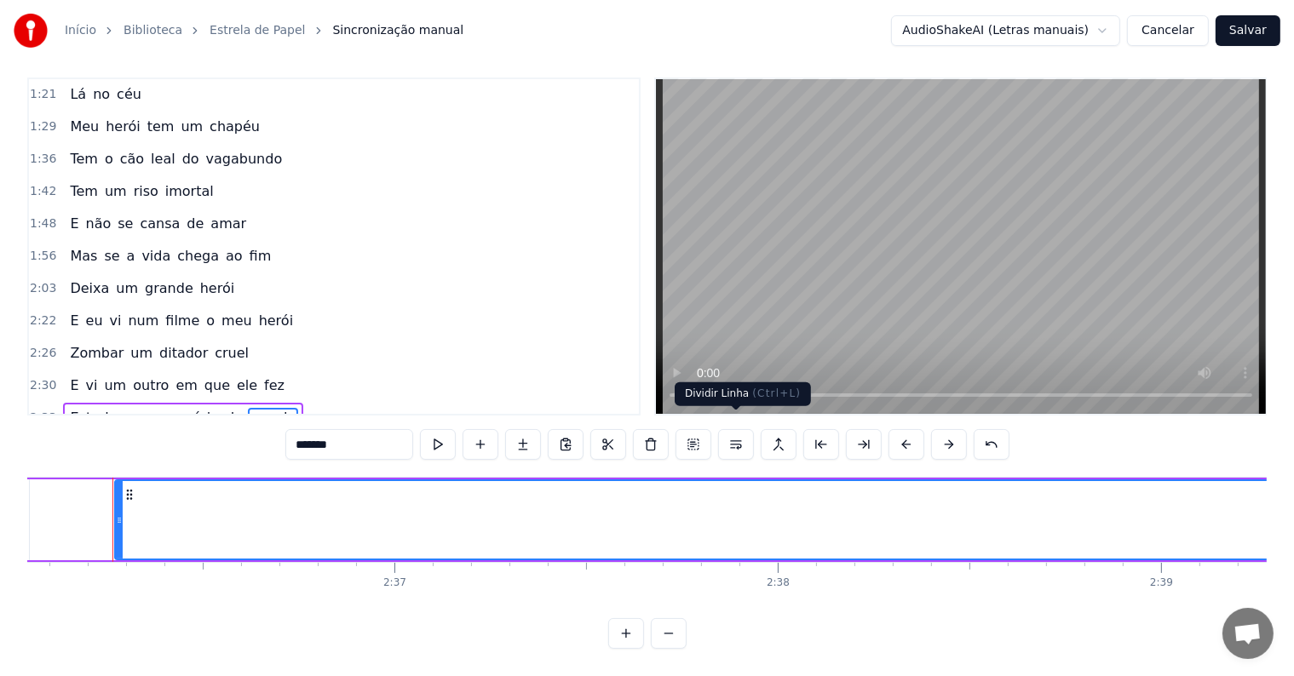
click at [735, 433] on button at bounding box center [736, 444] width 36 height 31
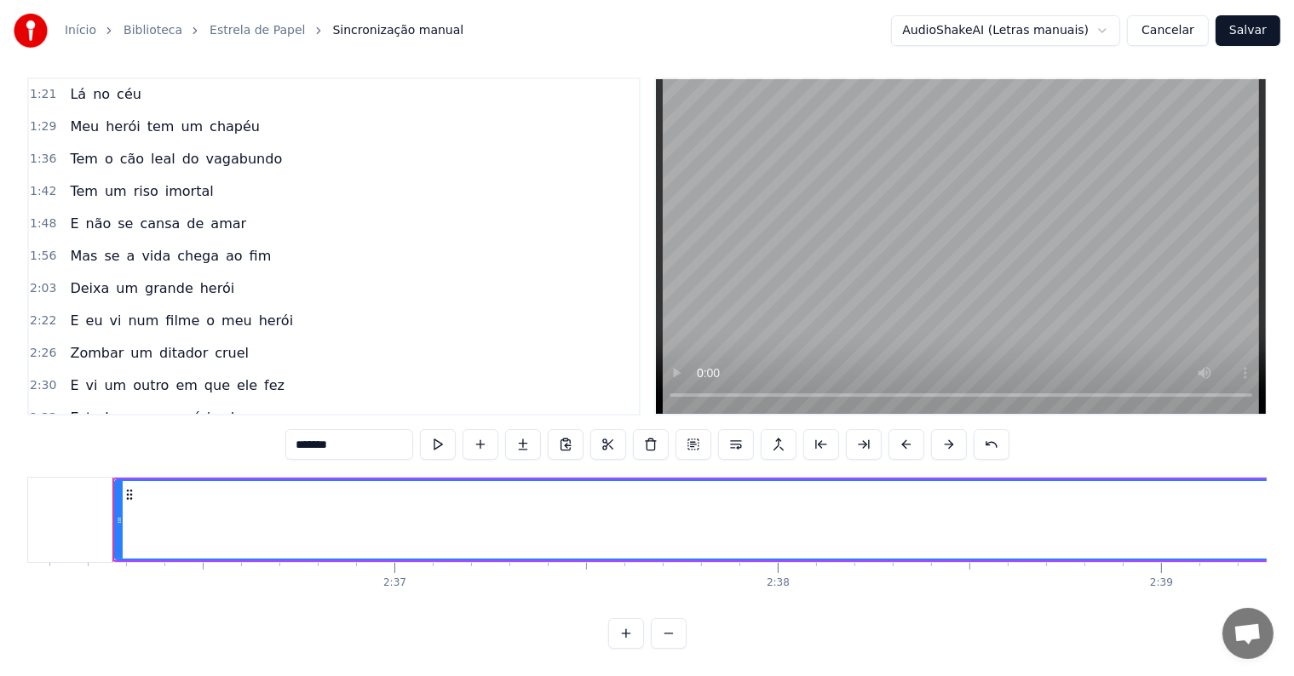
scroll to position [291, 0]
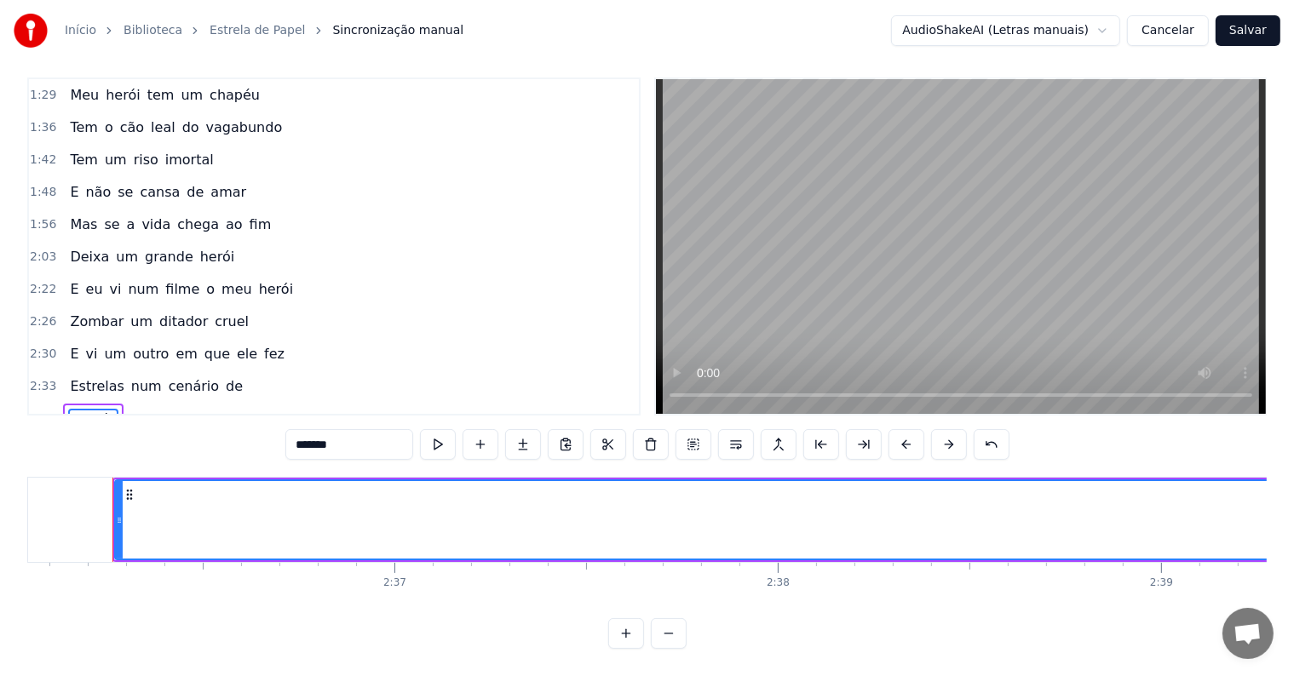
click at [224, 376] on span "de" at bounding box center [234, 386] width 20 height 20
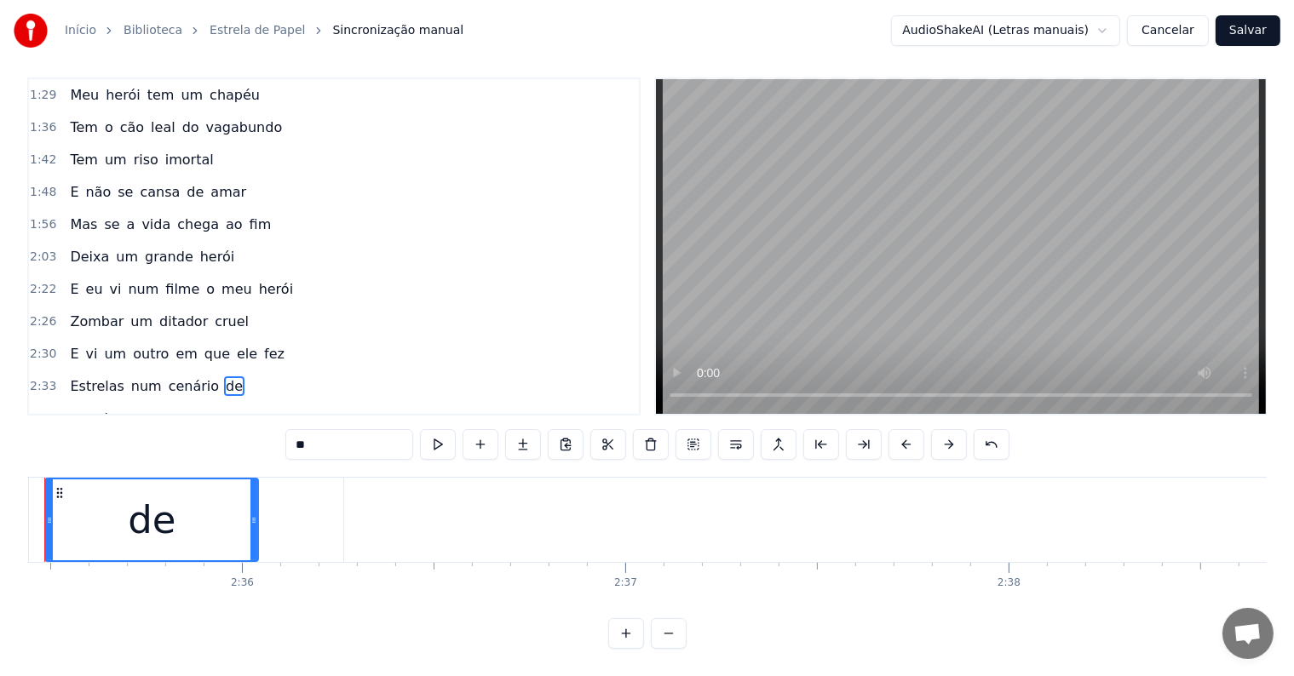
scroll to position [0, 59497]
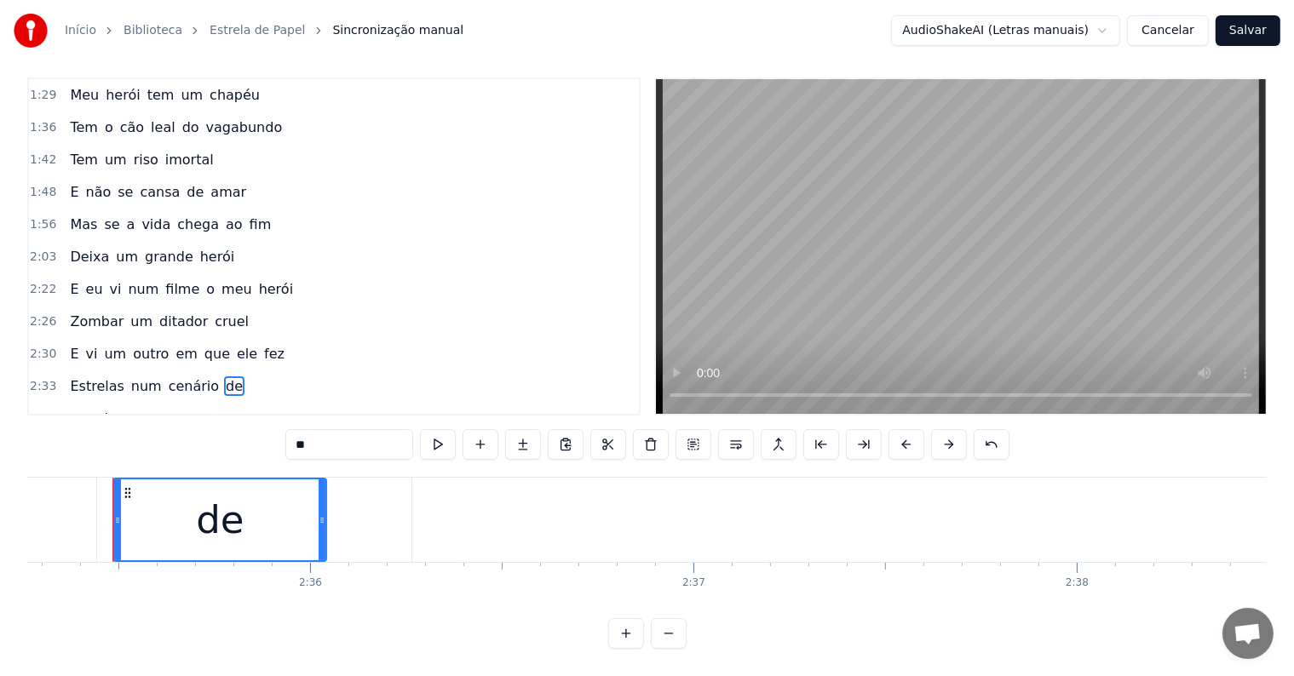
click at [71, 376] on span "Estrelas" at bounding box center [96, 386] width 57 height 20
type input "********"
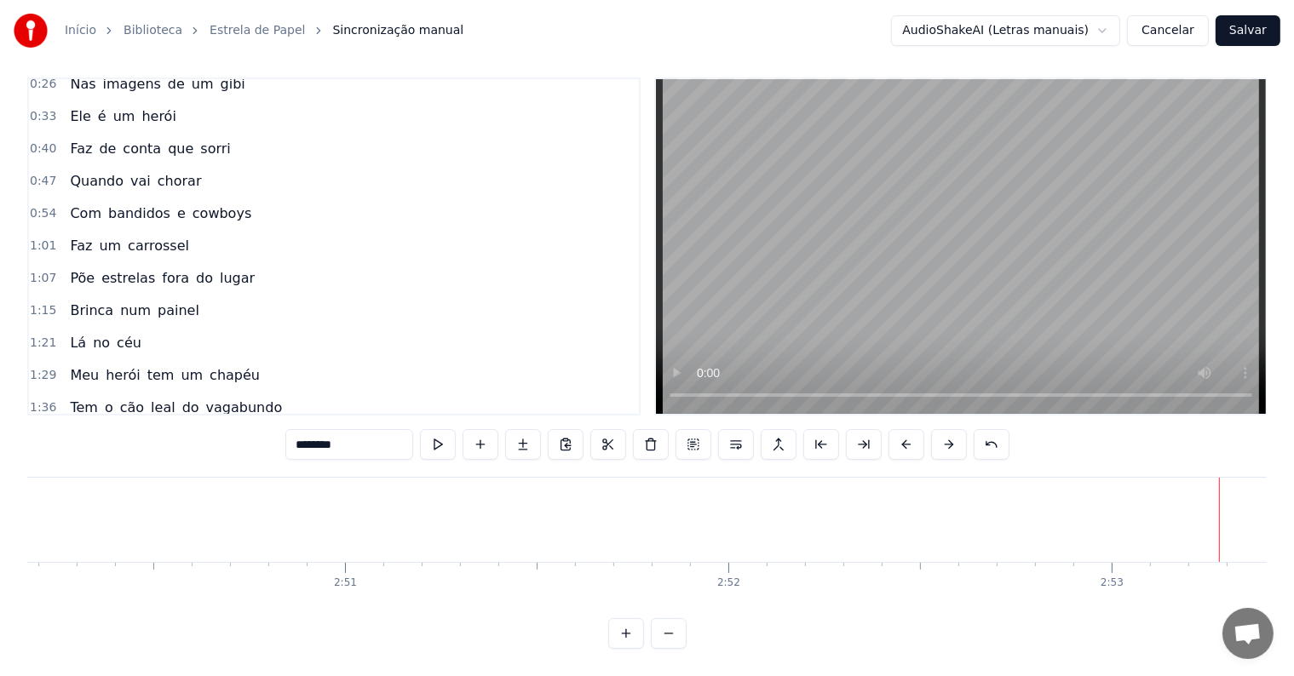
scroll to position [0, 0]
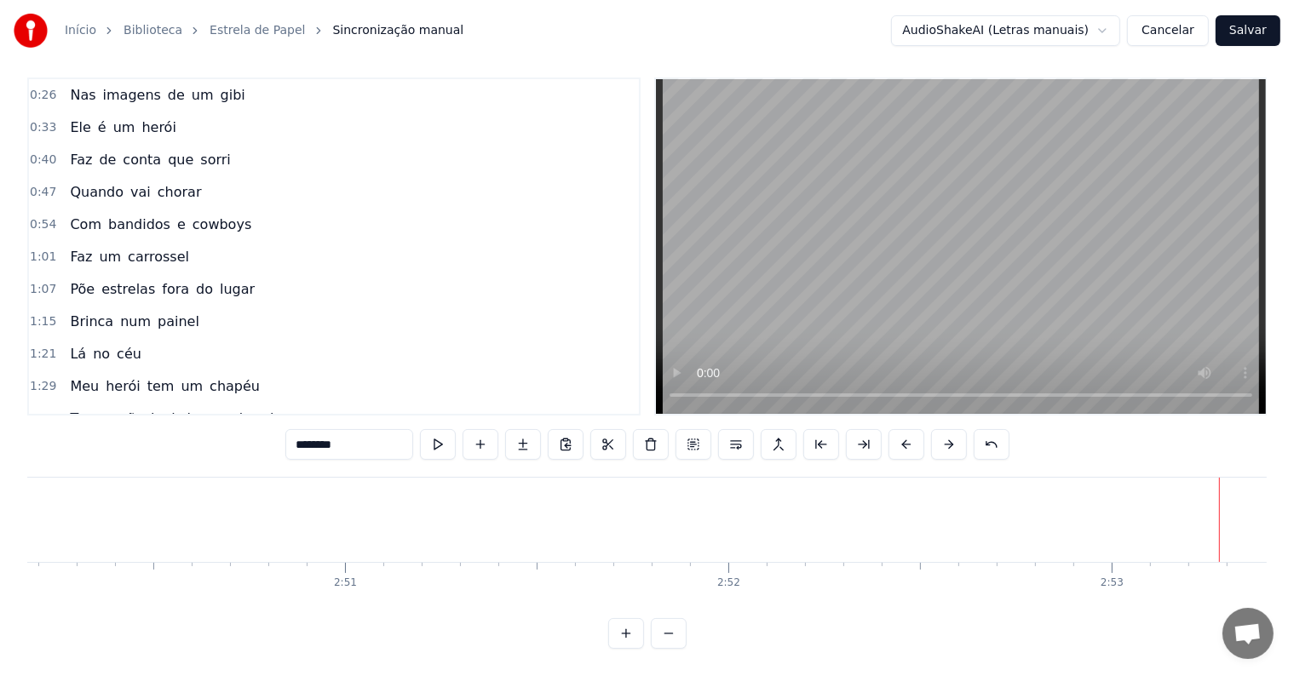
click at [1253, 32] on button "Salvar" at bounding box center [1247, 30] width 65 height 31
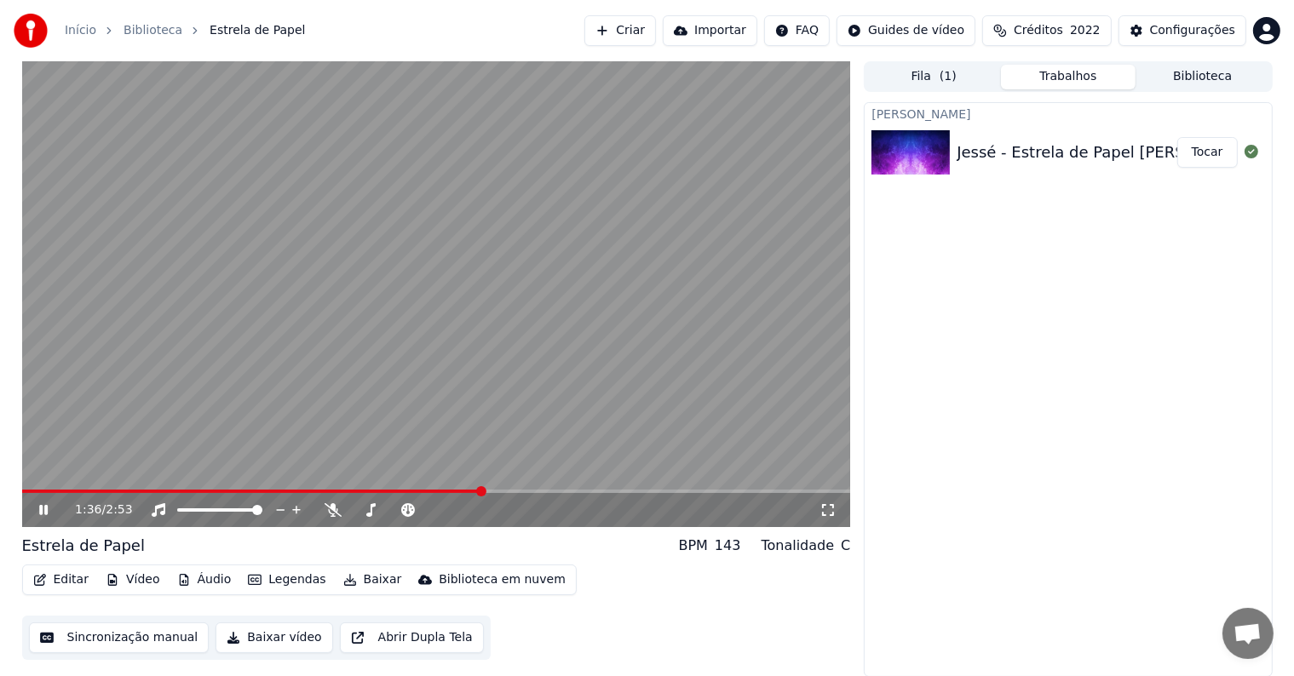
click at [576, 235] on video at bounding box center [436, 294] width 829 height 466
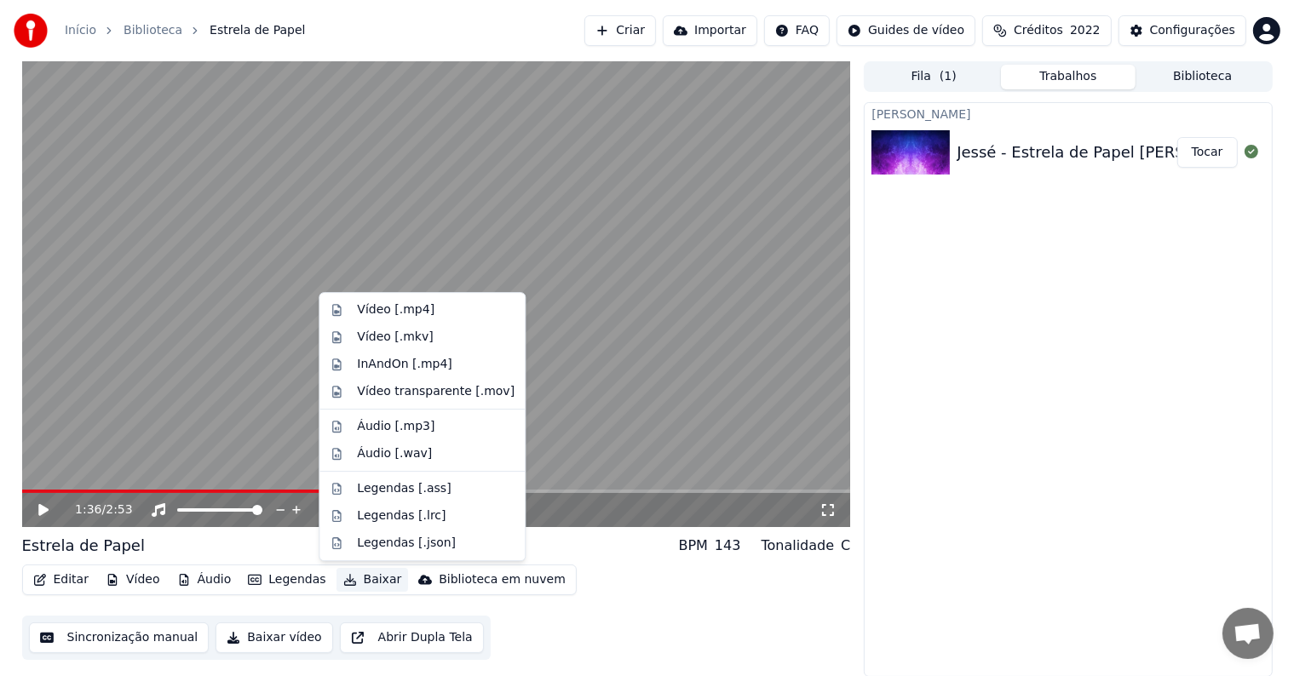
click at [363, 582] on button "Baixar" at bounding box center [372, 580] width 72 height 24
click at [395, 307] on div "Vídeo [.mp4]" at bounding box center [395, 309] width 77 height 17
